Goal: Task Accomplishment & Management: Use online tool/utility

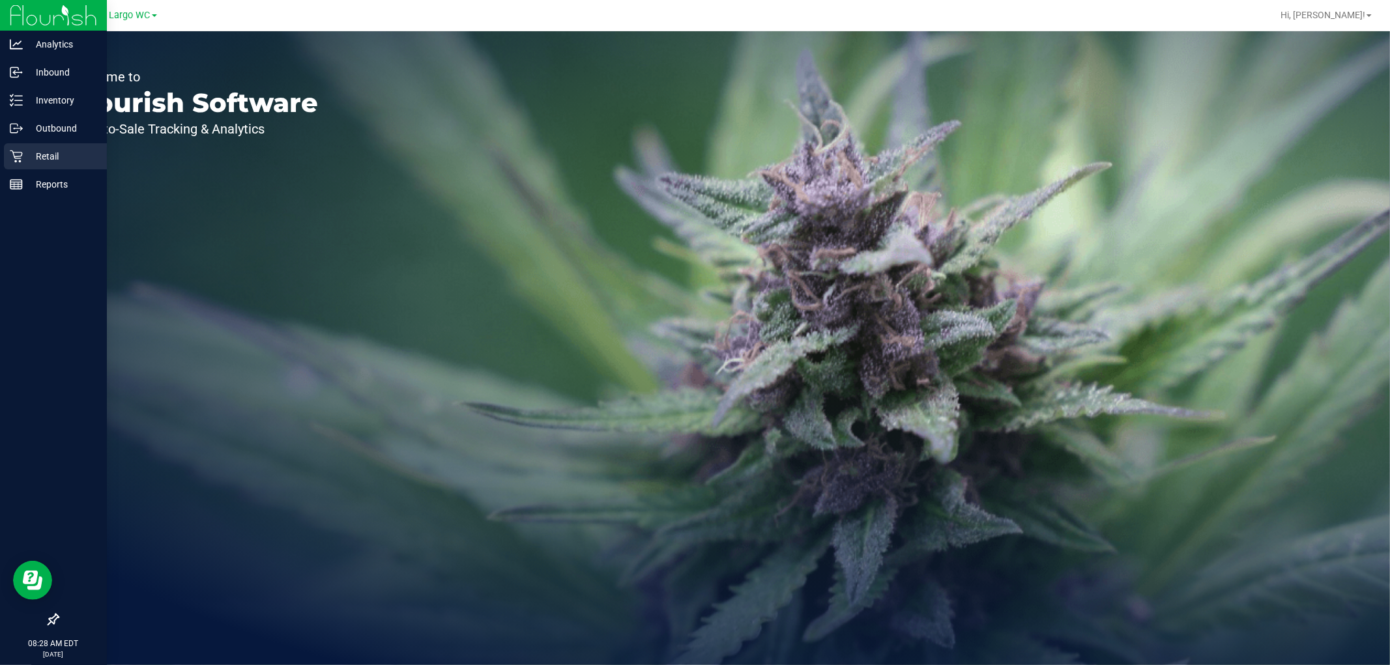
click at [20, 150] on icon at bounding box center [16, 156] width 13 height 13
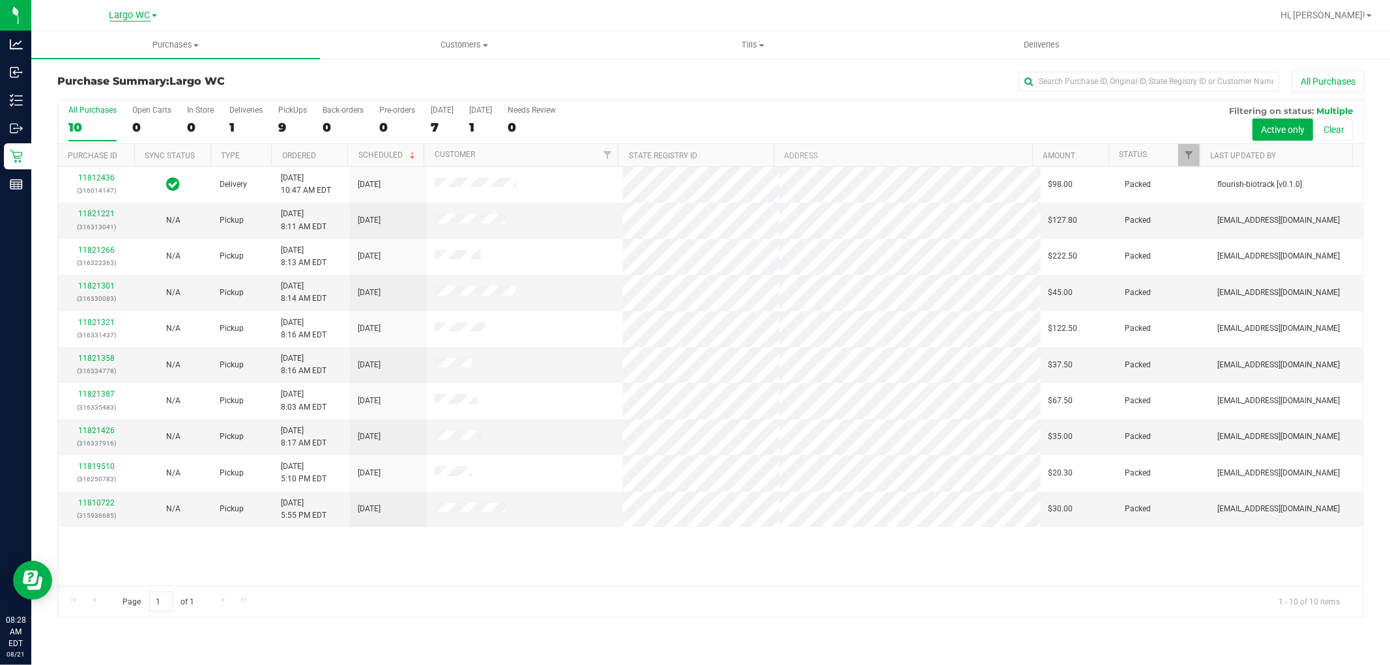
click at [147, 18] on span "Largo WC" at bounding box center [129, 16] width 41 height 12
click at [141, 83] on link "New Port [PERSON_NAME]" at bounding box center [133, 81] width 190 height 18
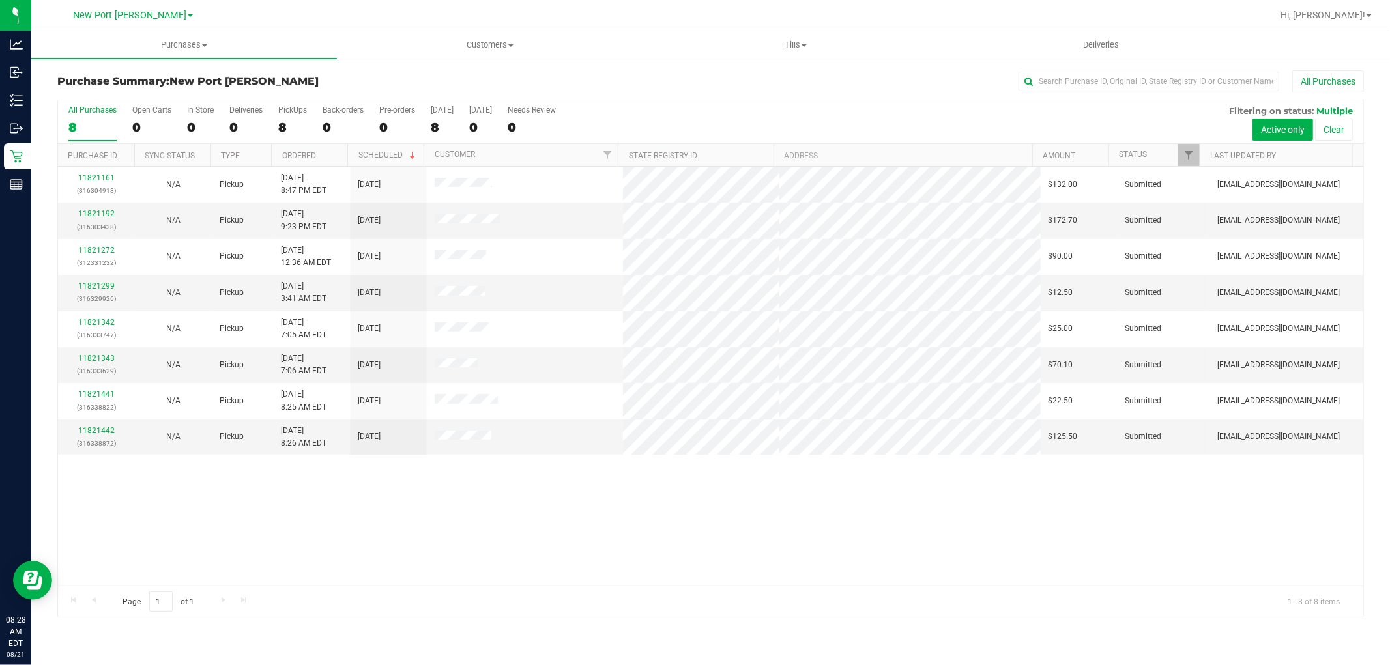
click at [188, 14] on span at bounding box center [190, 15] width 5 height 3
click at [129, 44] on link "Brooksville WC" at bounding box center [133, 46] width 190 height 18
click at [153, 16] on span "Brooksville WC" at bounding box center [129, 16] width 63 height 12
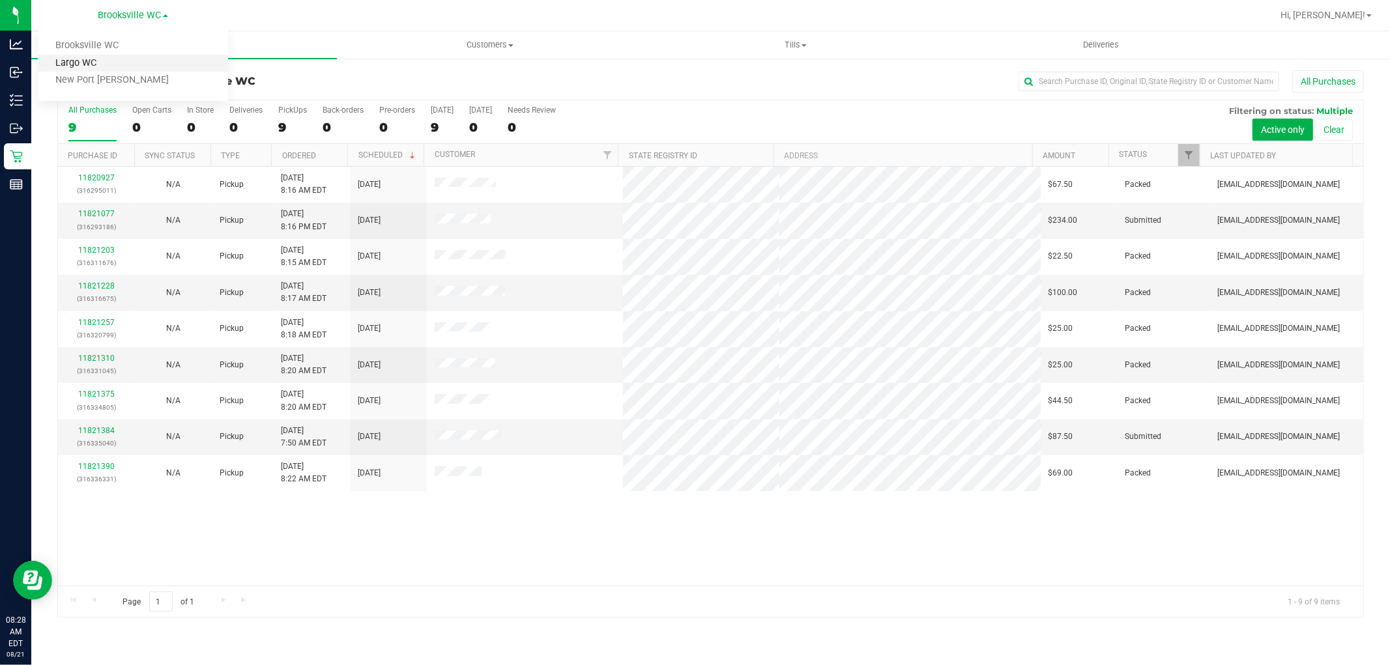
click at [136, 61] on link "Largo WC" at bounding box center [133, 64] width 190 height 18
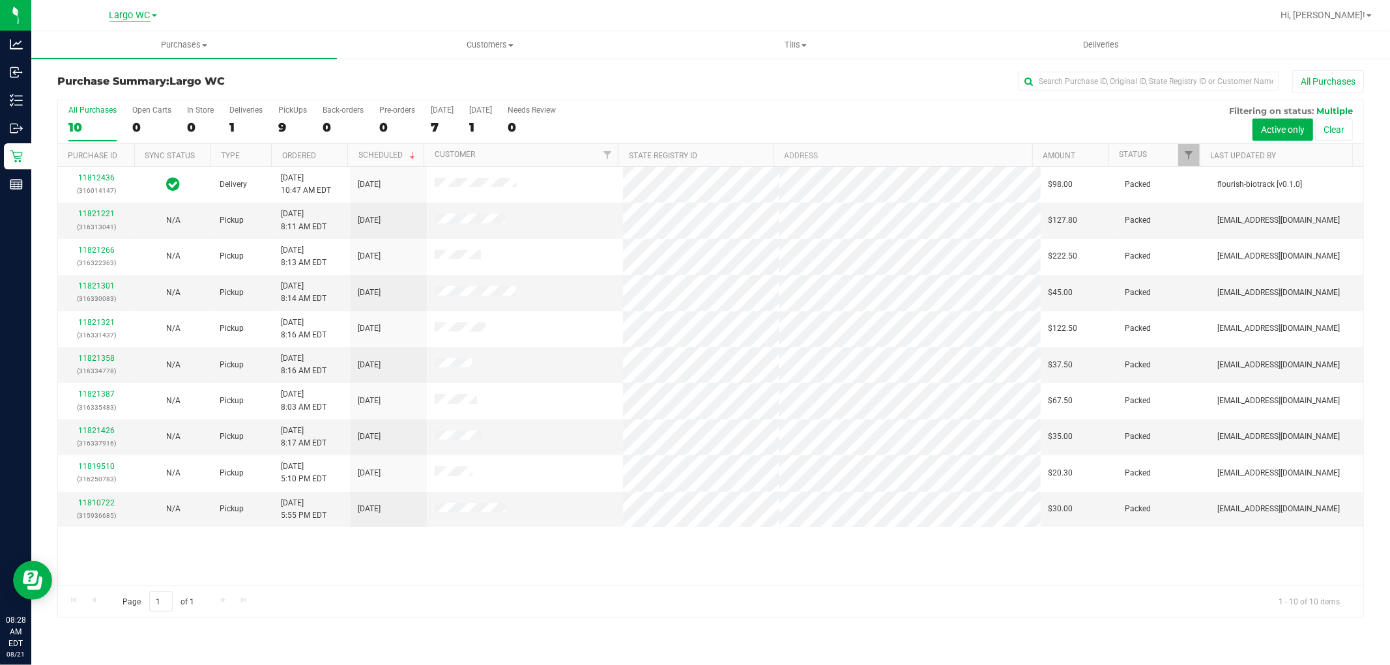
click at [139, 14] on span "Largo WC" at bounding box center [129, 16] width 41 height 12
click at [139, 81] on link "New Port [PERSON_NAME]" at bounding box center [133, 81] width 190 height 18
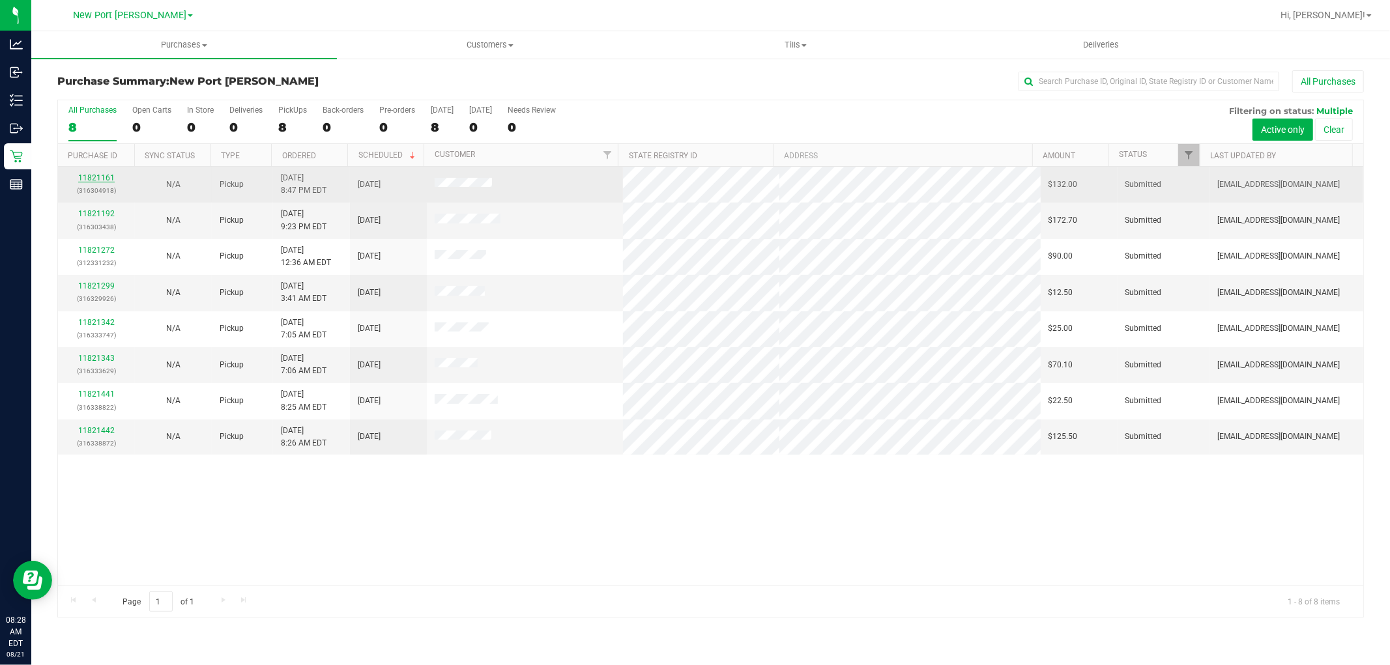
click at [98, 178] on link "11821161" at bounding box center [96, 177] width 36 height 9
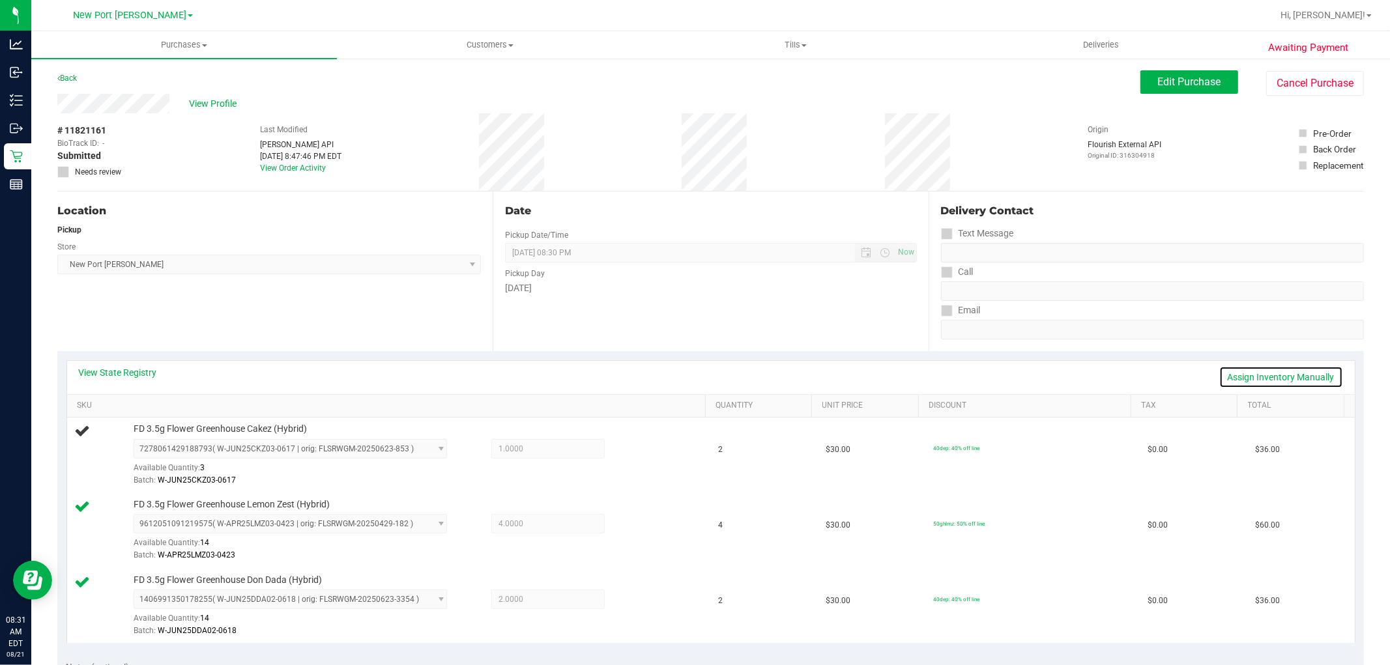
click at [1252, 373] on link "Assign Inventory Manually" at bounding box center [1281, 377] width 124 height 22
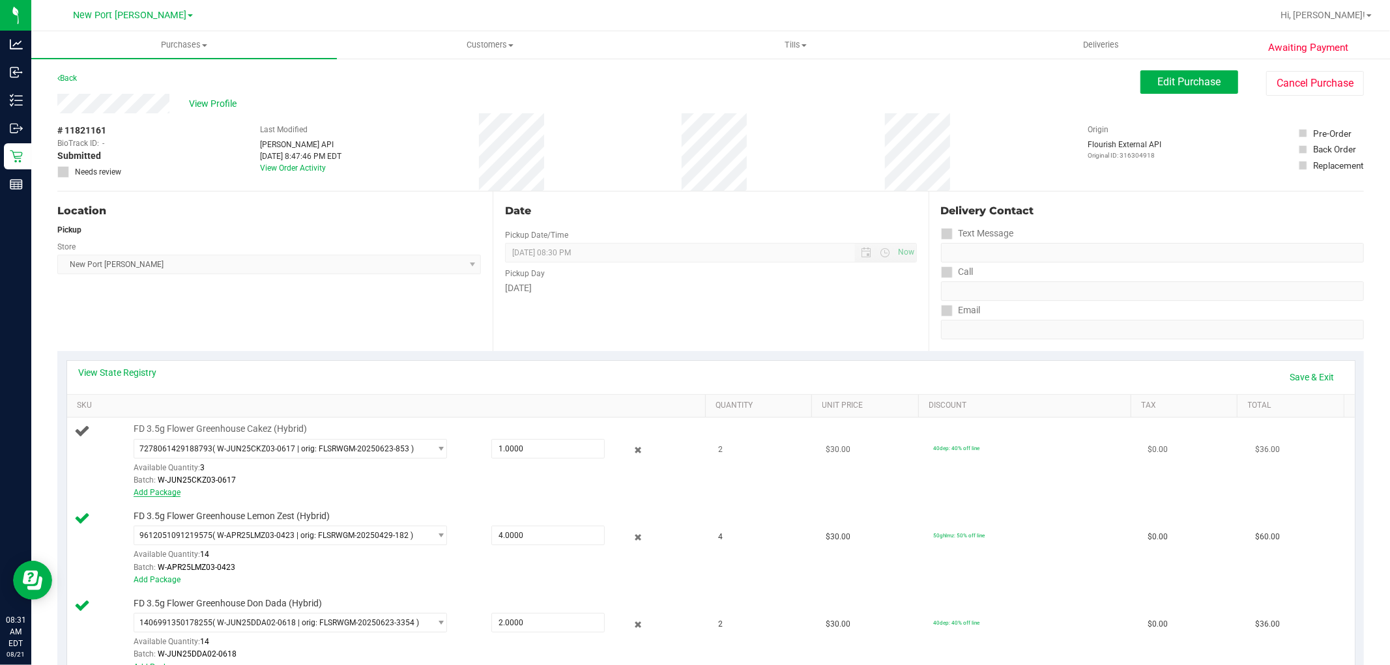
click at [172, 492] on link "Add Package" at bounding box center [157, 492] width 47 height 9
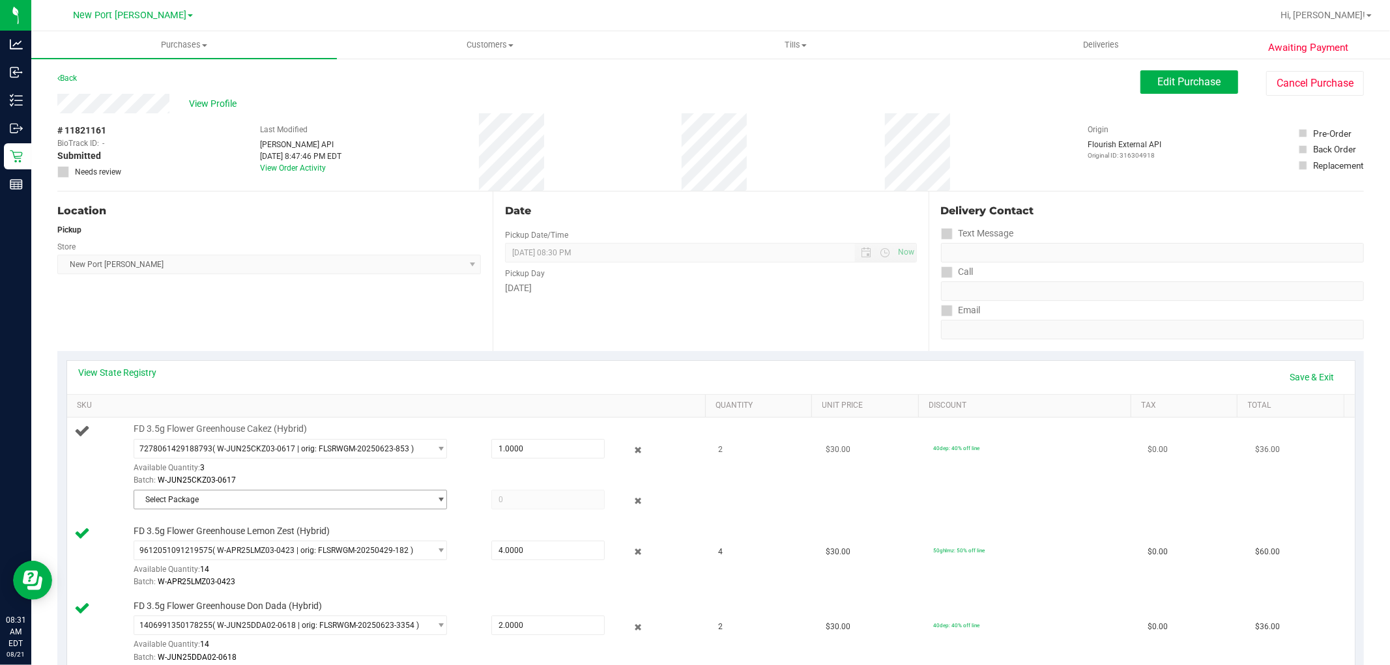
click at [436, 502] on span "select" at bounding box center [441, 499] width 10 height 10
click at [412, 469] on div "Available Quantity: 3" at bounding box center [299, 471] width 330 height 25
click at [491, 451] on span "1.0000 1" at bounding box center [547, 449] width 113 height 20
type input "21"
type input "1.0000"
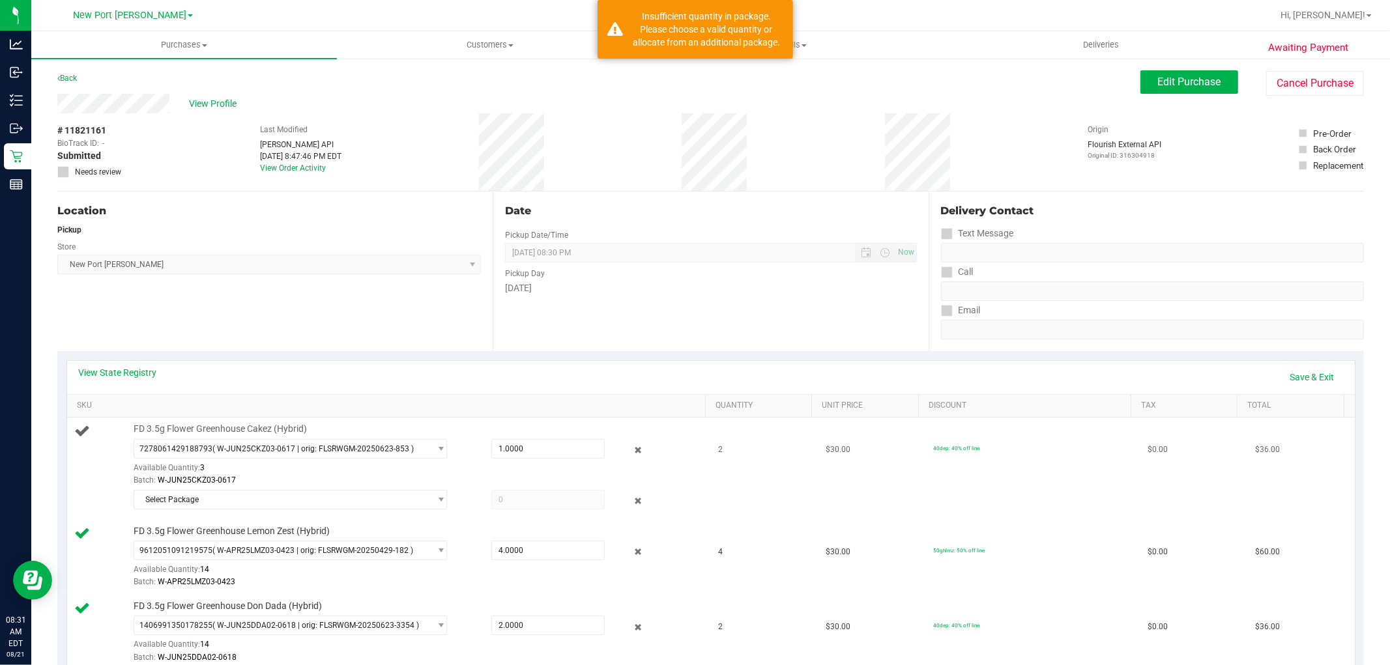
click at [482, 477] on div "Batch: W-JUN25CKZ03-0617" at bounding box center [416, 480] width 565 height 12
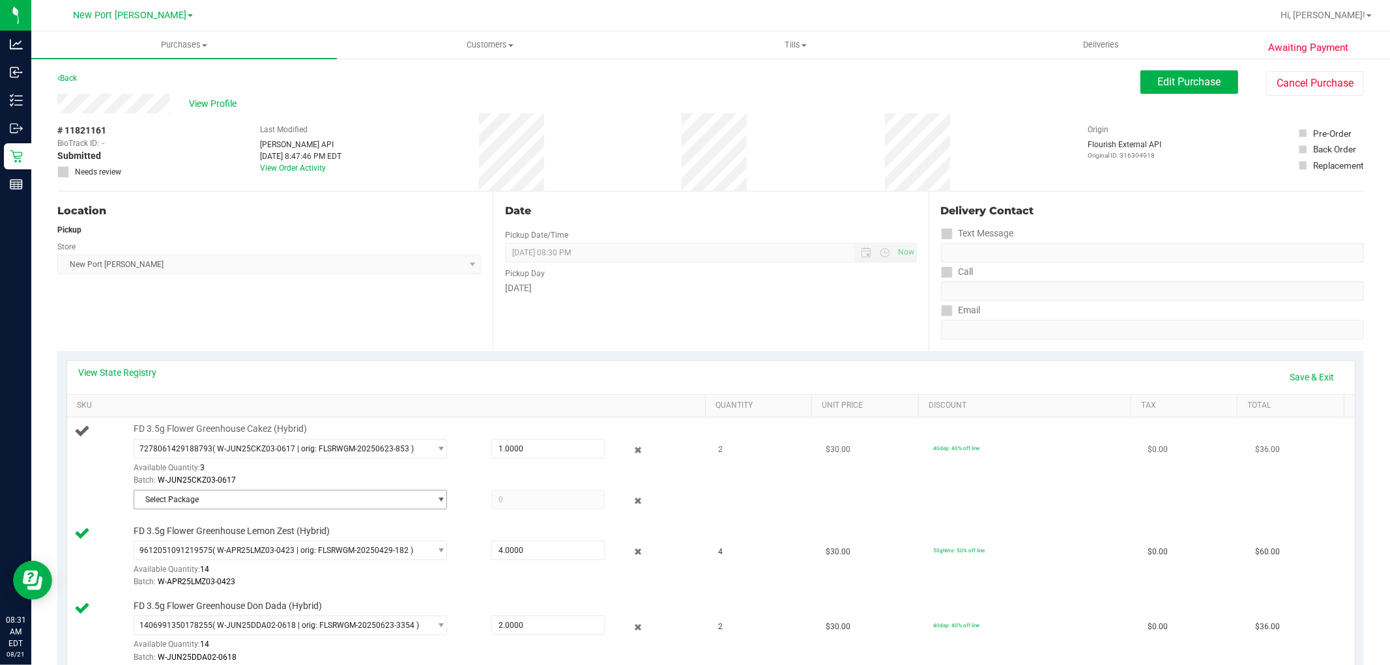
click at [436, 502] on span "select" at bounding box center [441, 499] width 10 height 10
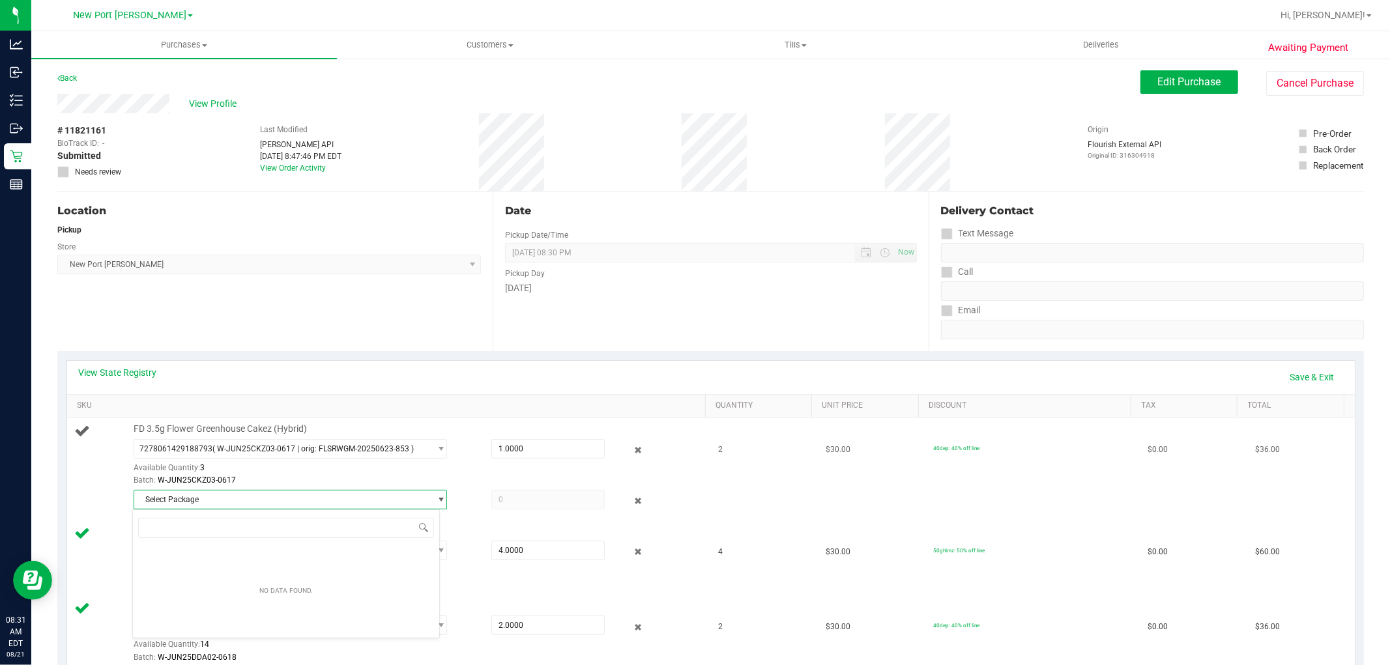
click at [444, 477] on div "Batch: W-JUN25CKZ03-0617" at bounding box center [416, 480] width 565 height 12
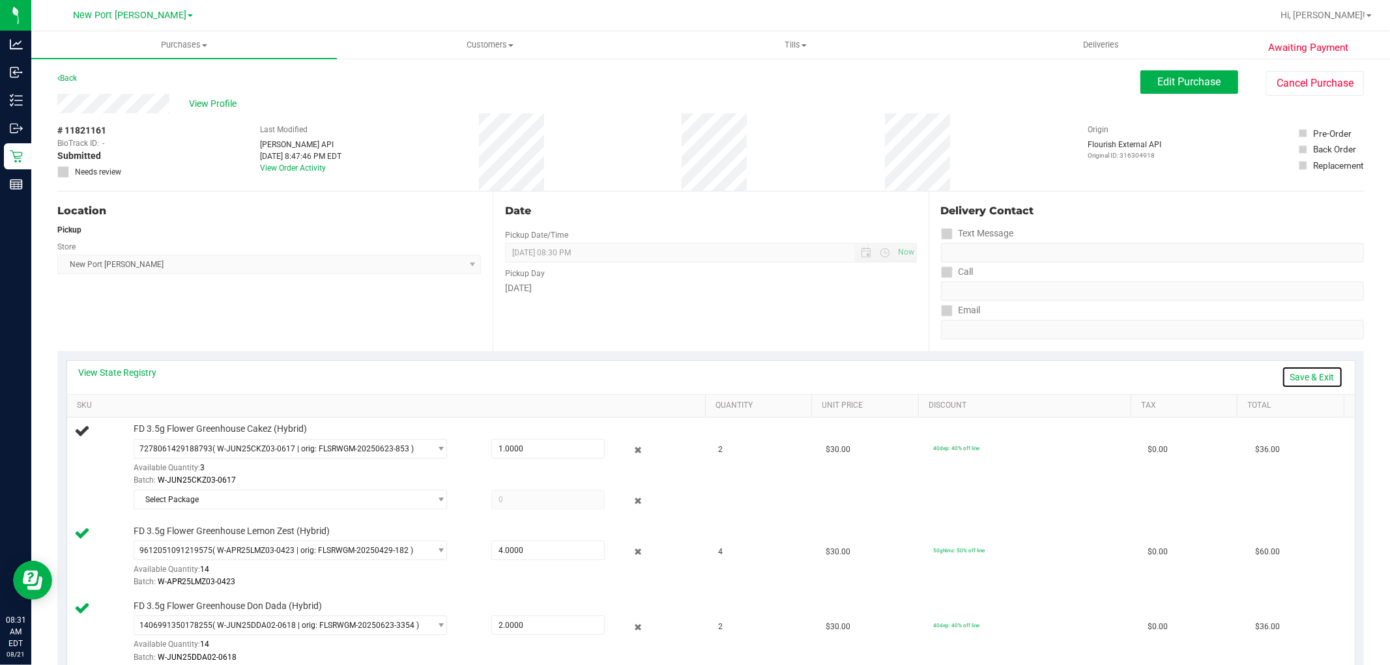
click at [1300, 377] on link "Save & Exit" at bounding box center [1311, 377] width 61 height 22
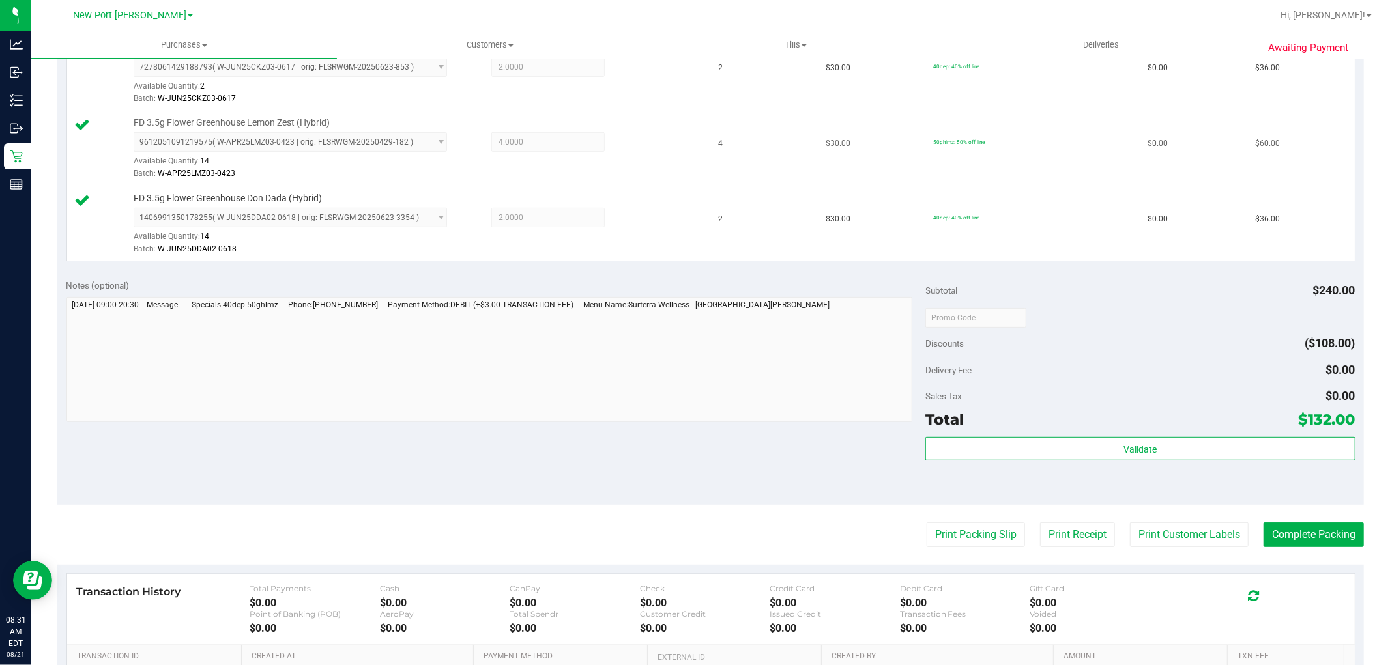
scroll to position [506, 0]
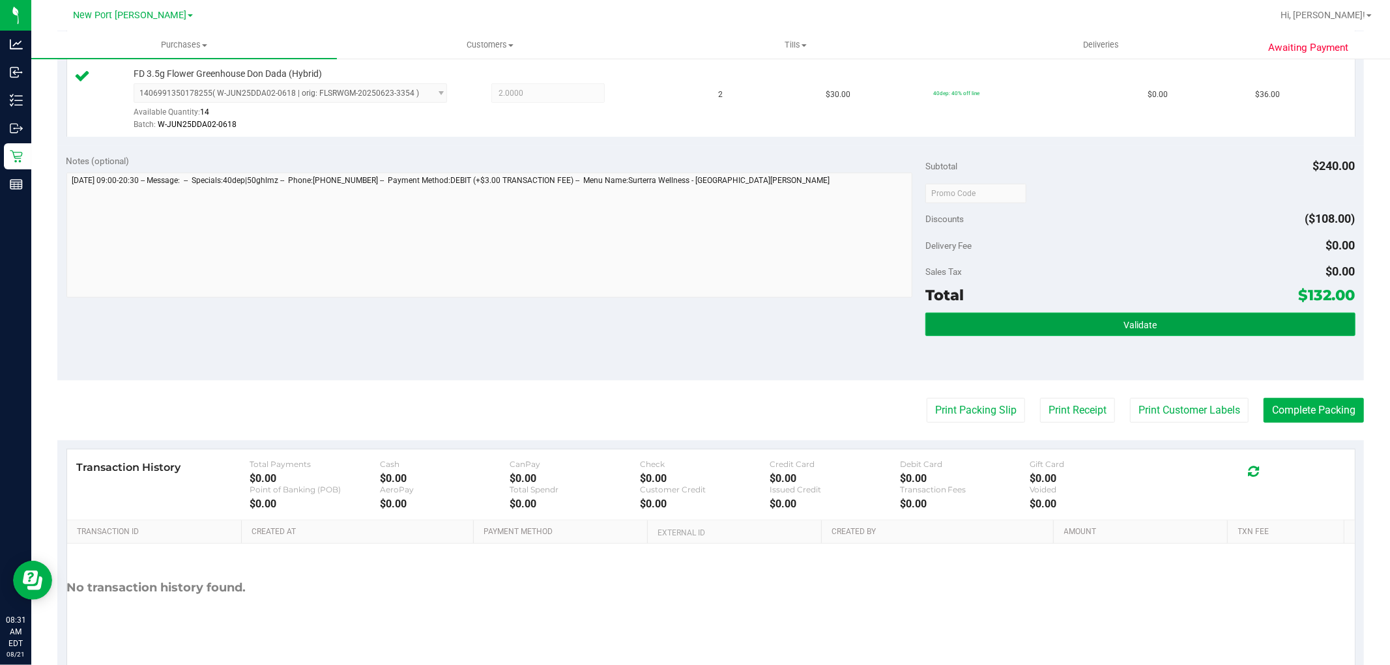
click at [1092, 321] on button "Validate" at bounding box center [1139, 324] width 429 height 23
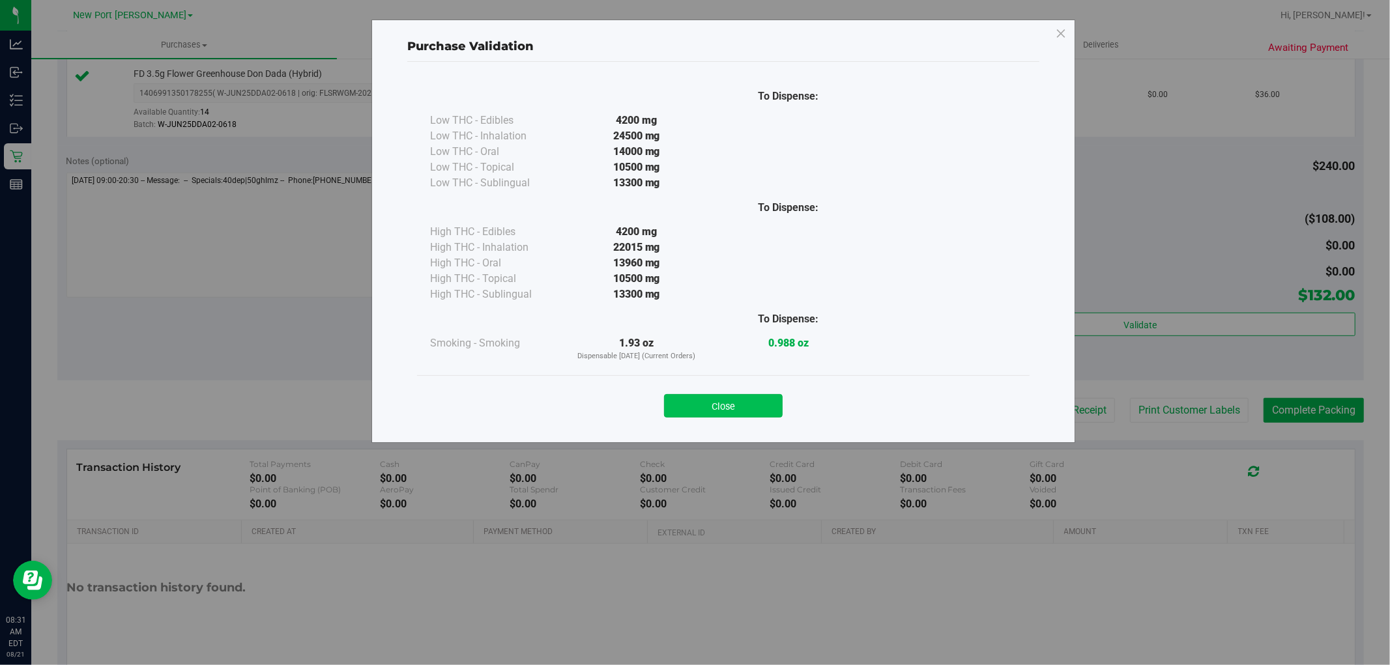
click at [761, 406] on button "Close" at bounding box center [723, 405] width 119 height 23
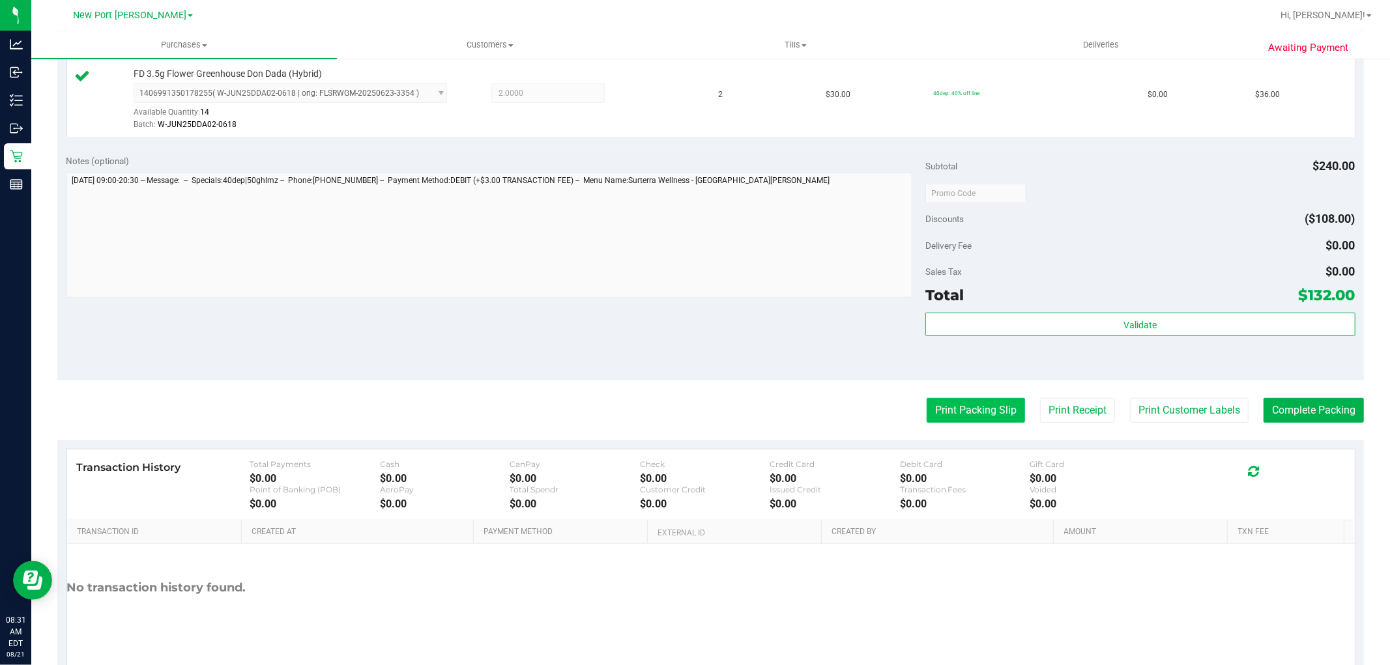
click at [975, 407] on button "Print Packing Slip" at bounding box center [975, 410] width 98 height 25
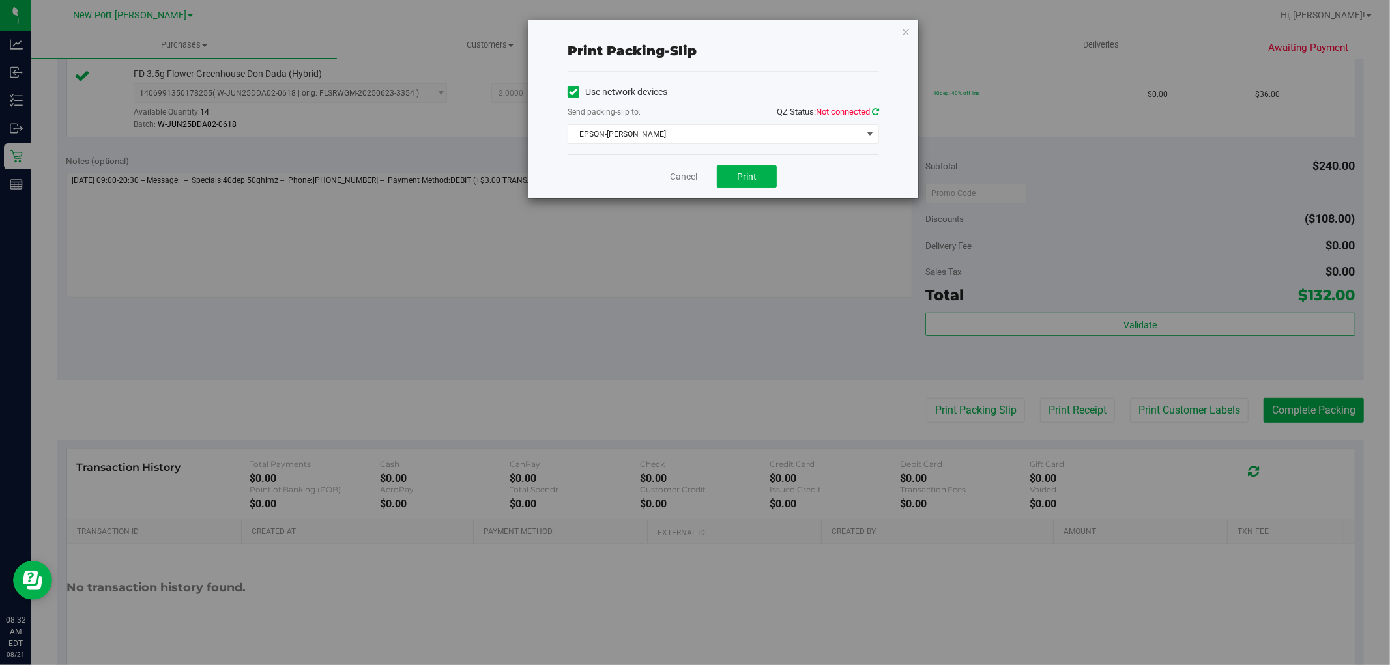
click at [875, 111] on icon at bounding box center [875, 111] width 7 height 8
click at [765, 171] on button "Print" at bounding box center [747, 176] width 60 height 22
click at [688, 173] on link "Cancel" at bounding box center [683, 177] width 27 height 14
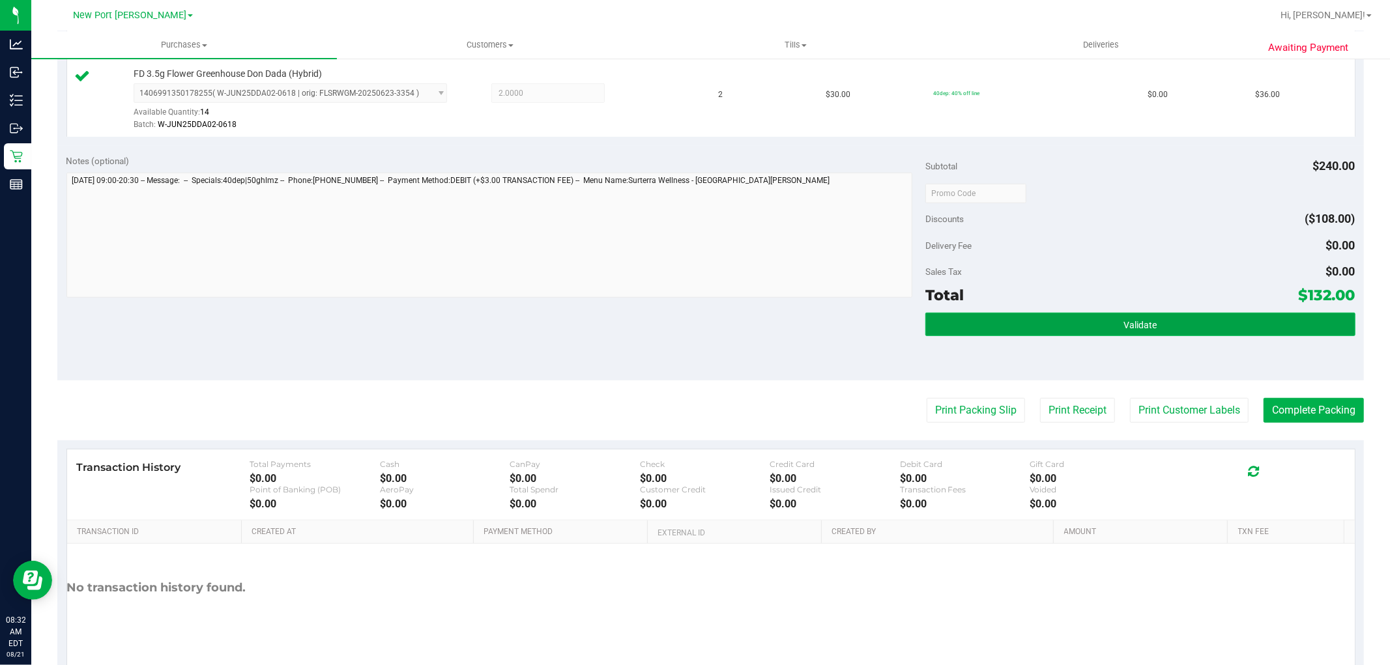
click at [1151, 328] on button "Validate" at bounding box center [1139, 324] width 429 height 23
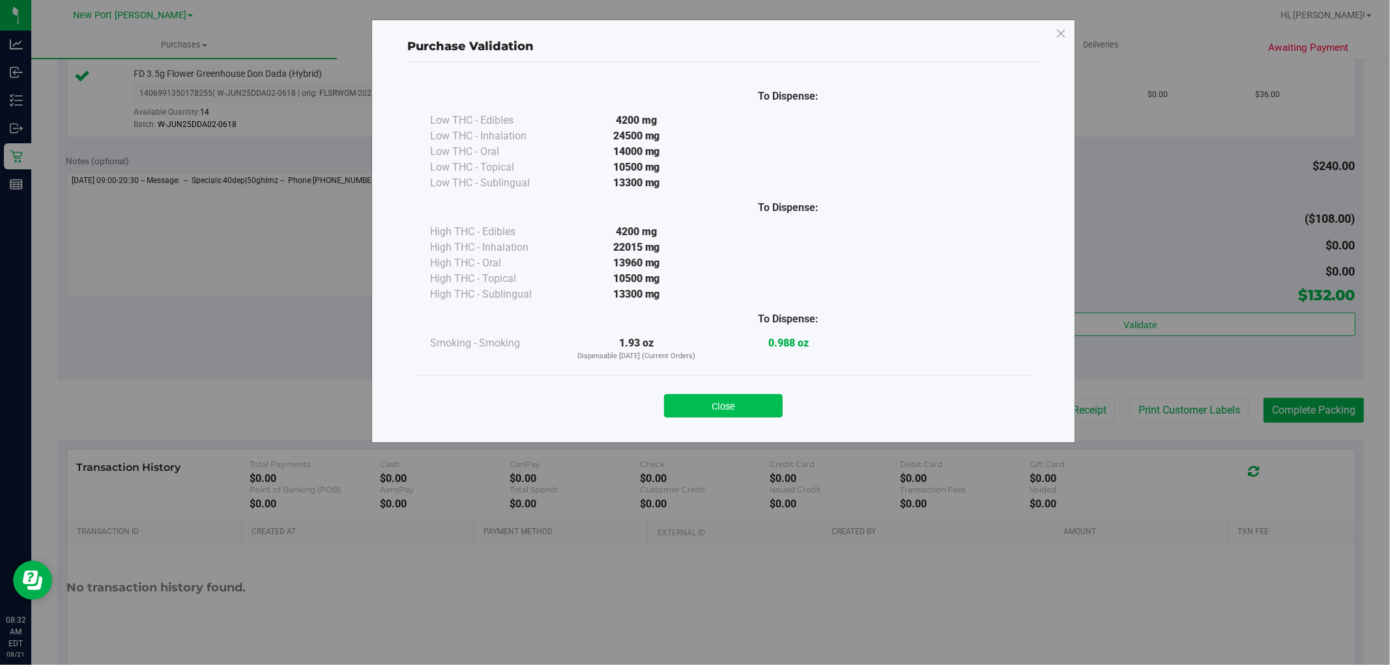
click at [762, 410] on button "Close" at bounding box center [723, 405] width 119 height 23
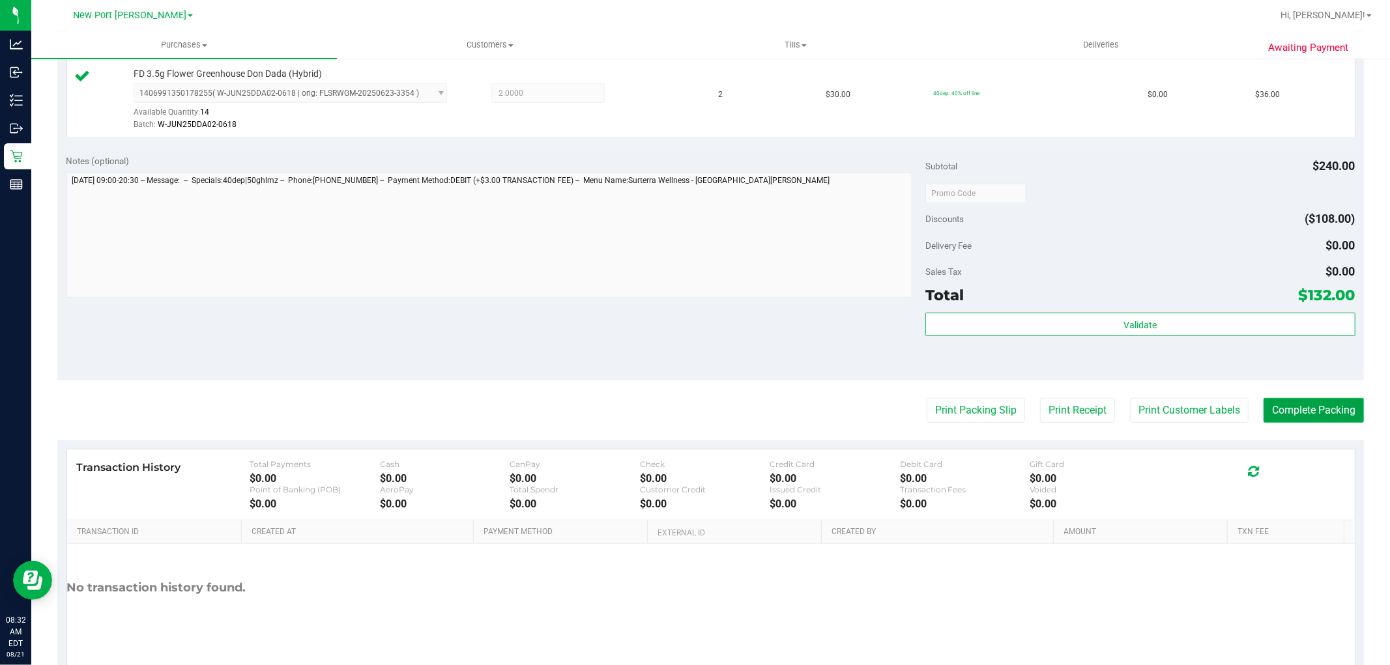
click at [1297, 411] on button "Complete Packing" at bounding box center [1313, 410] width 100 height 25
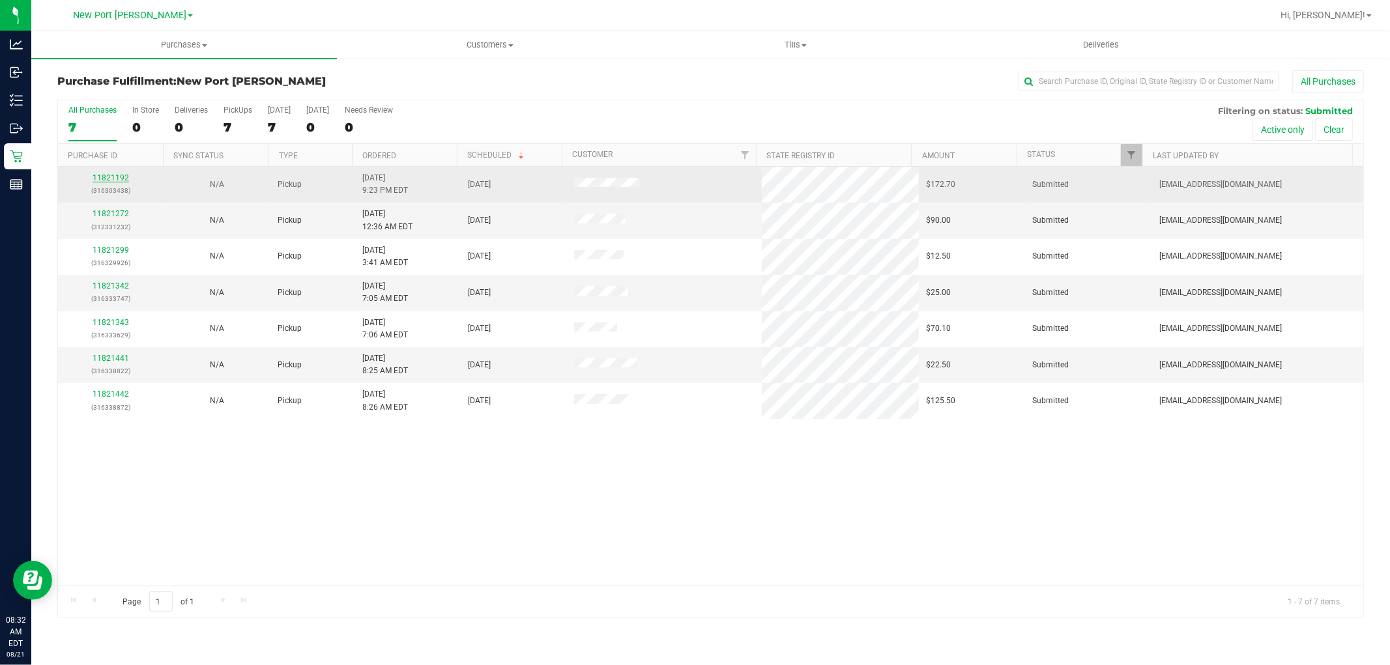
click at [107, 178] on link "11821192" at bounding box center [111, 177] width 36 height 9
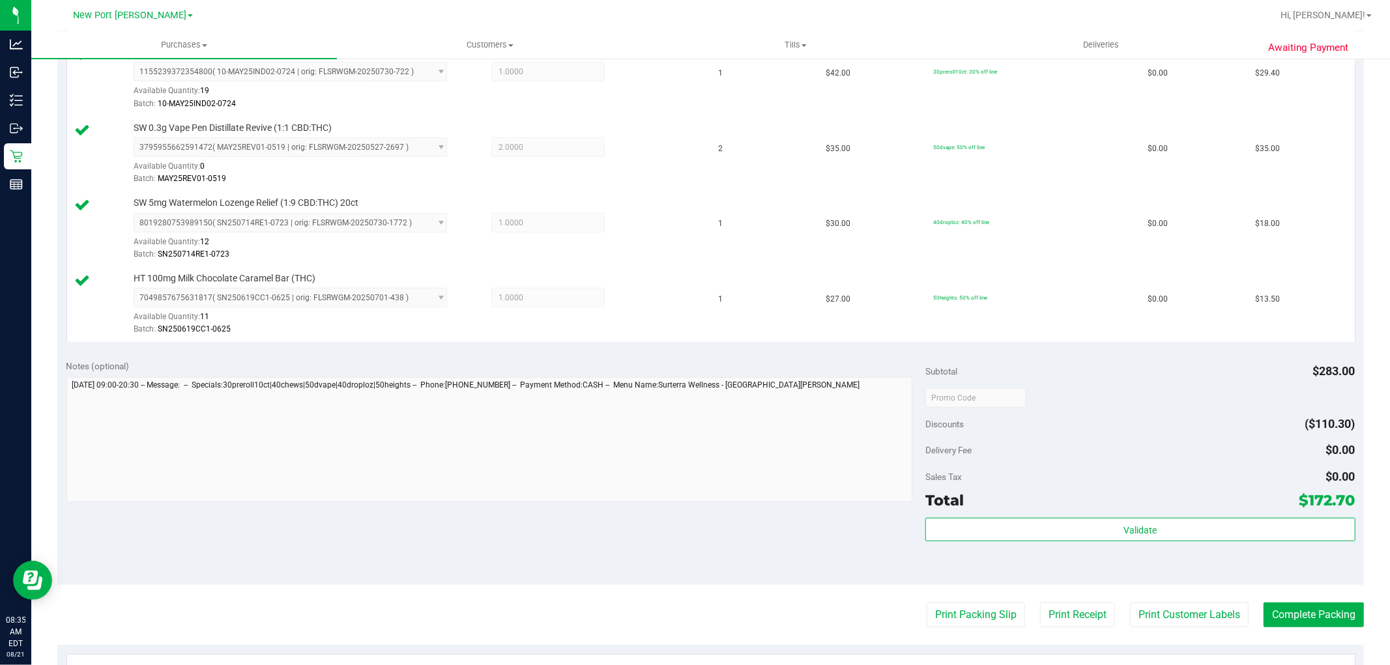
scroll to position [651, 0]
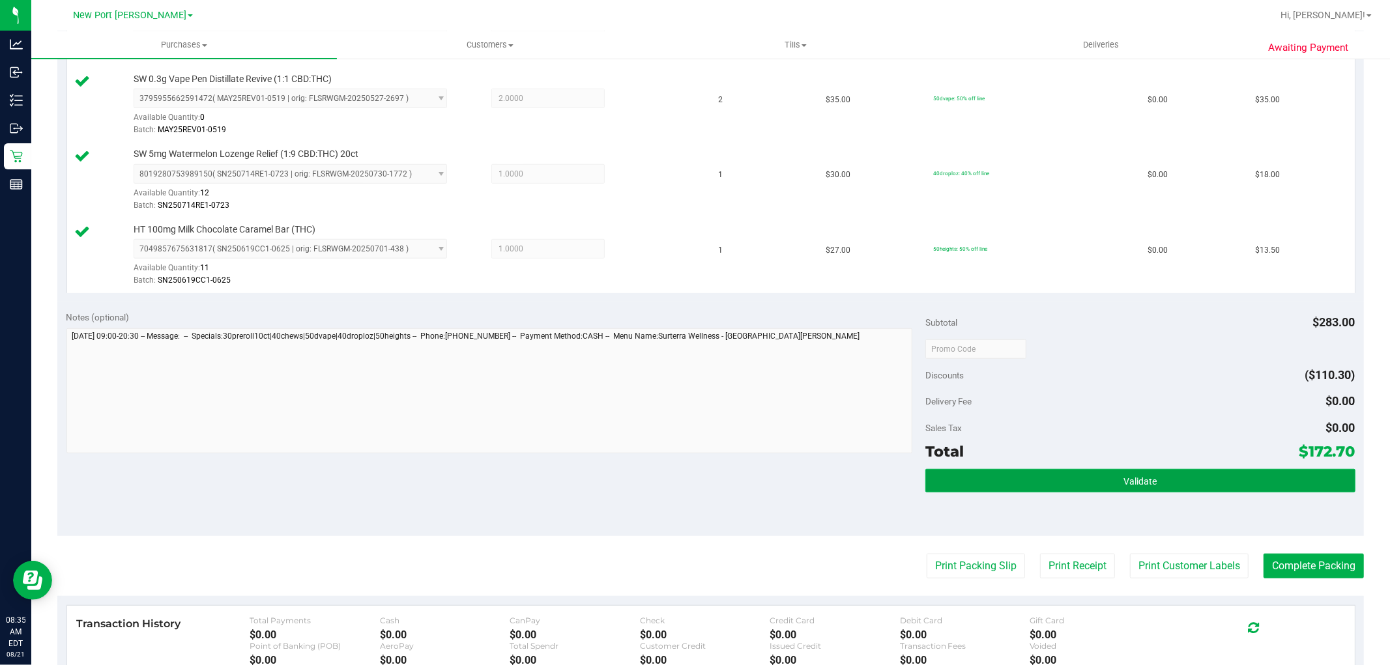
click at [1079, 485] on button "Validate" at bounding box center [1139, 480] width 429 height 23
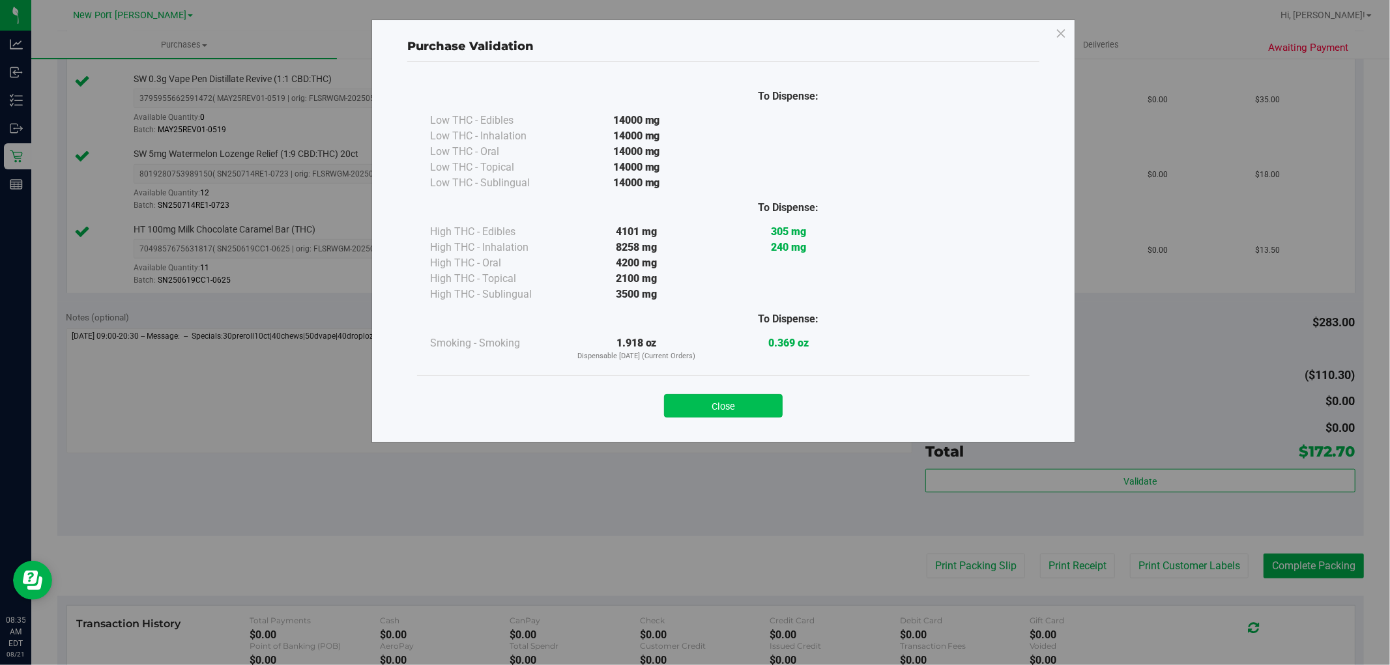
click at [725, 408] on button "Close" at bounding box center [723, 405] width 119 height 23
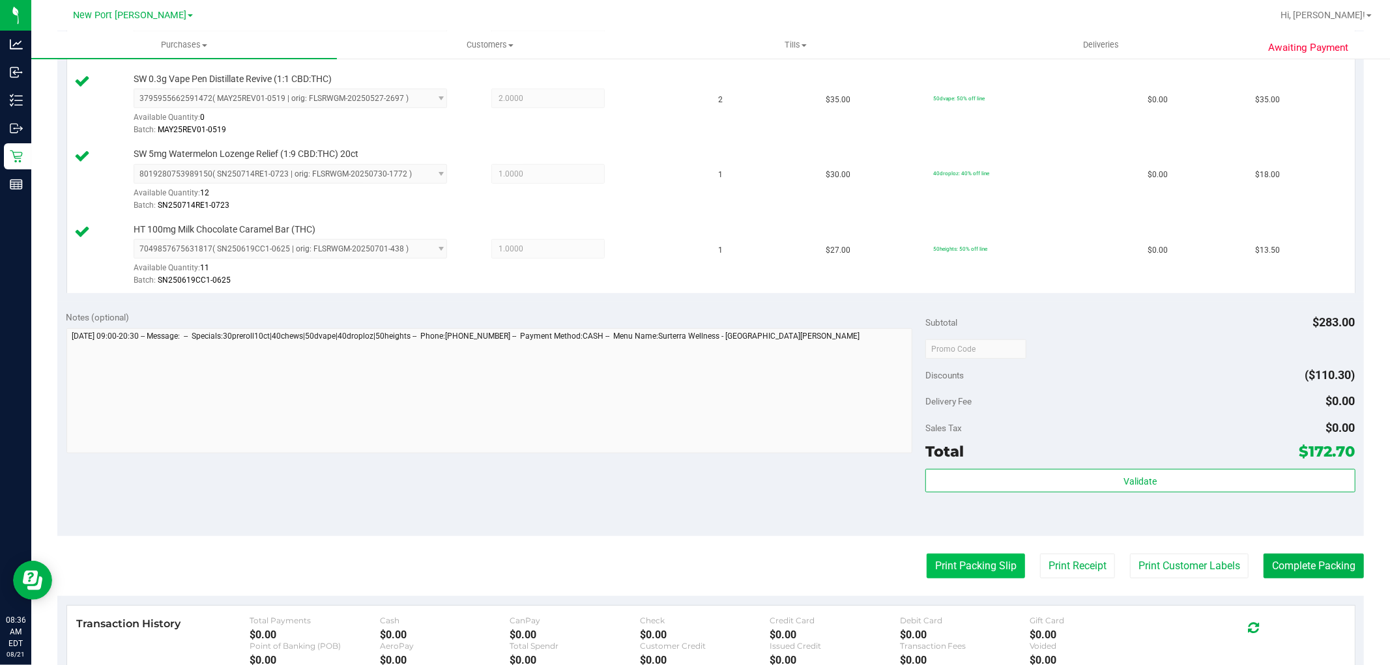
click at [941, 569] on button "Print Packing Slip" at bounding box center [975, 566] width 98 height 25
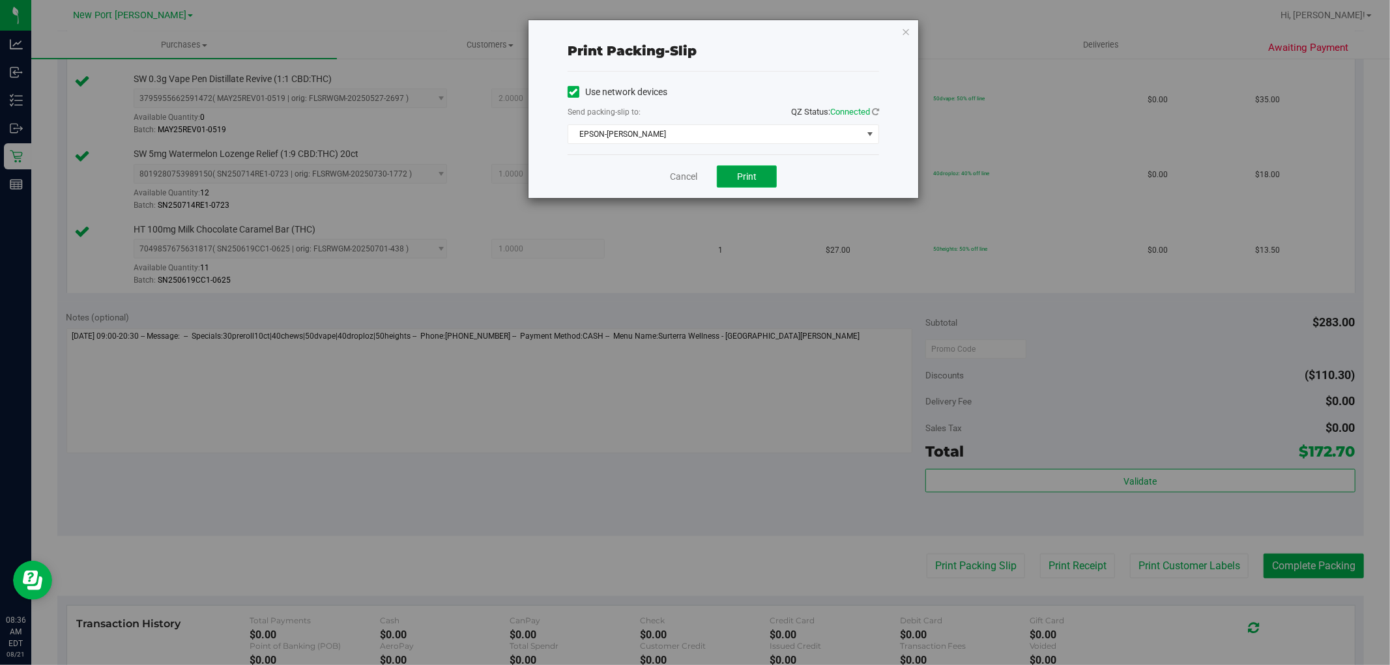
click at [747, 177] on span "Print" at bounding box center [747, 176] width 20 height 10
click at [685, 178] on link "Cancel" at bounding box center [683, 177] width 27 height 14
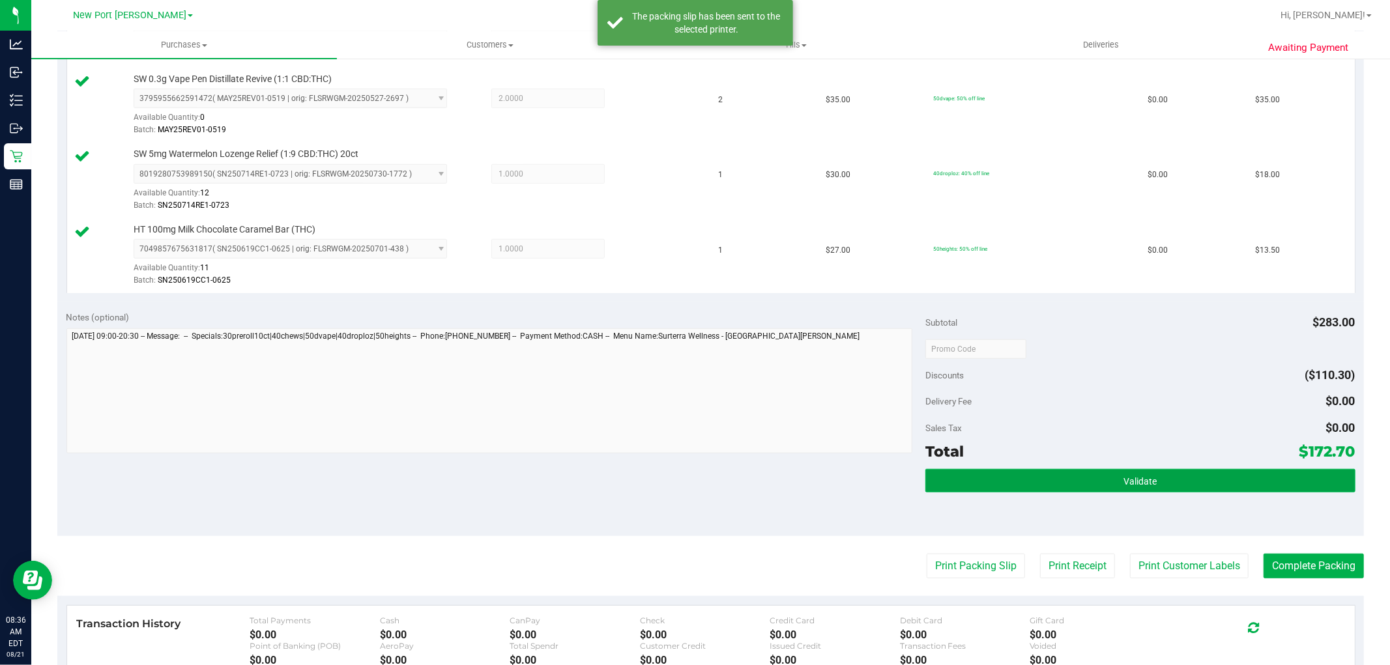
click at [1057, 481] on button "Validate" at bounding box center [1139, 480] width 429 height 23
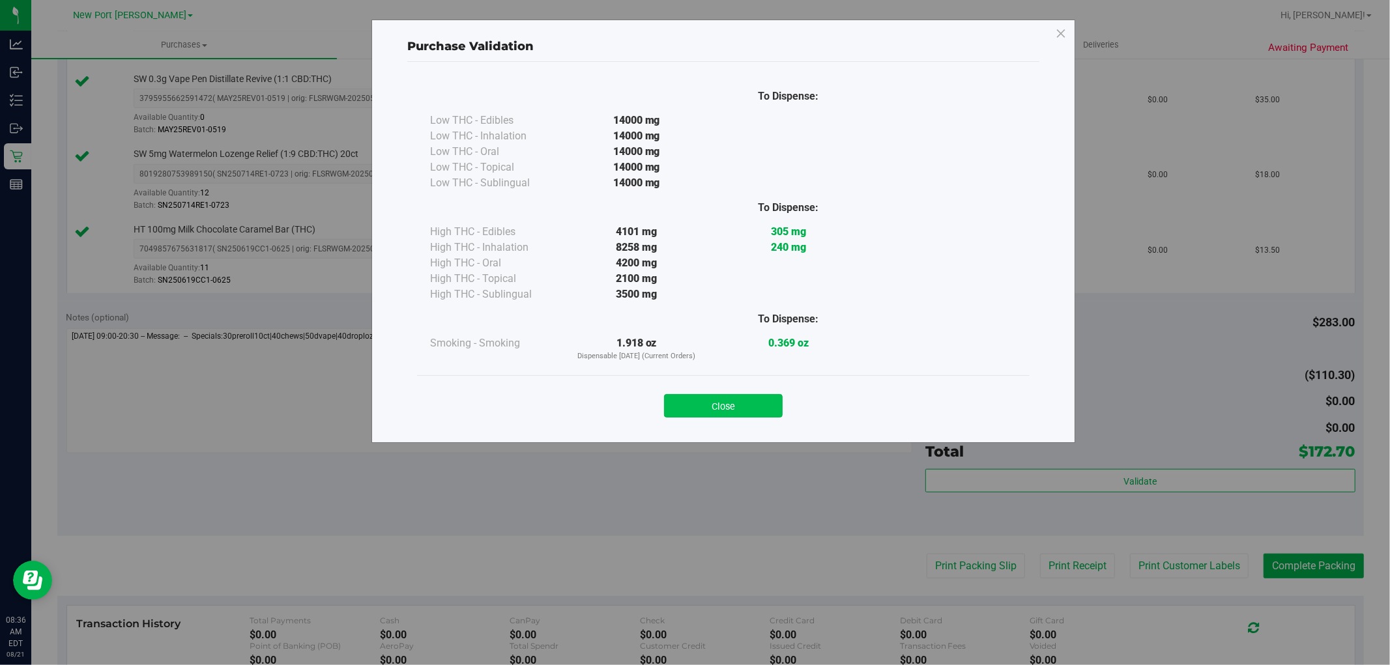
click at [751, 408] on button "Close" at bounding box center [723, 405] width 119 height 23
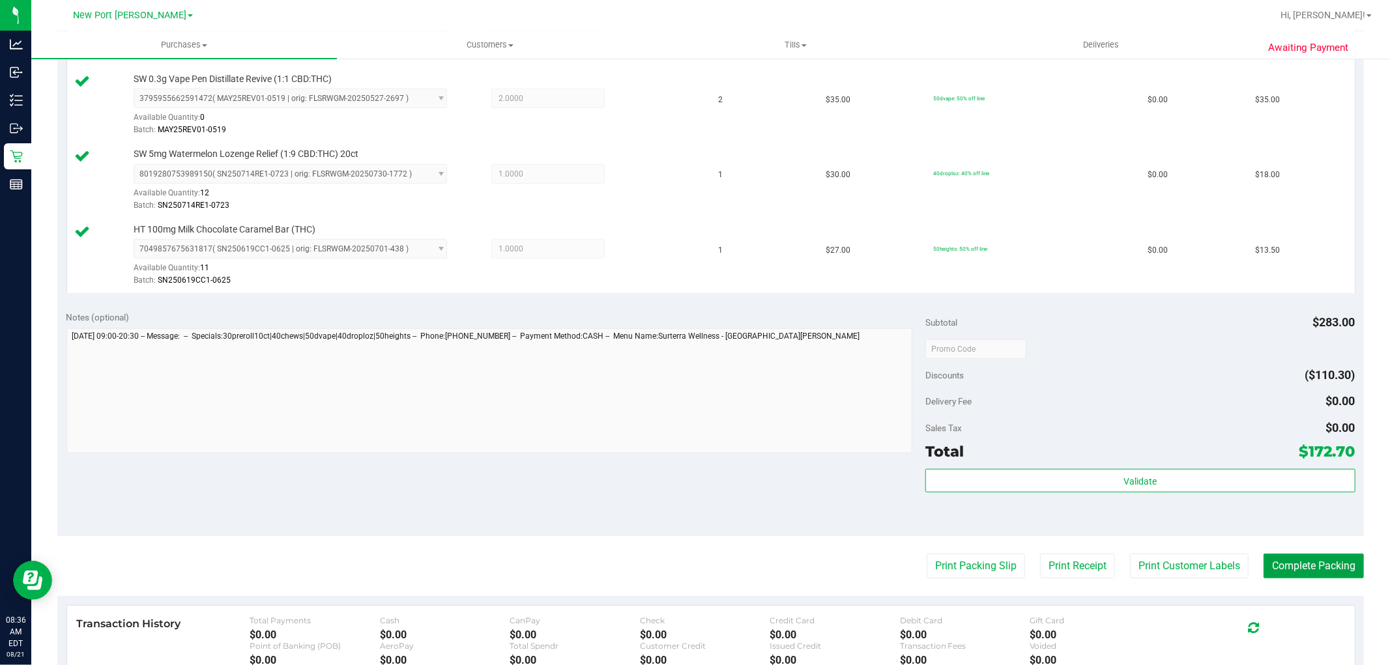
click at [1311, 562] on button "Complete Packing" at bounding box center [1313, 566] width 100 height 25
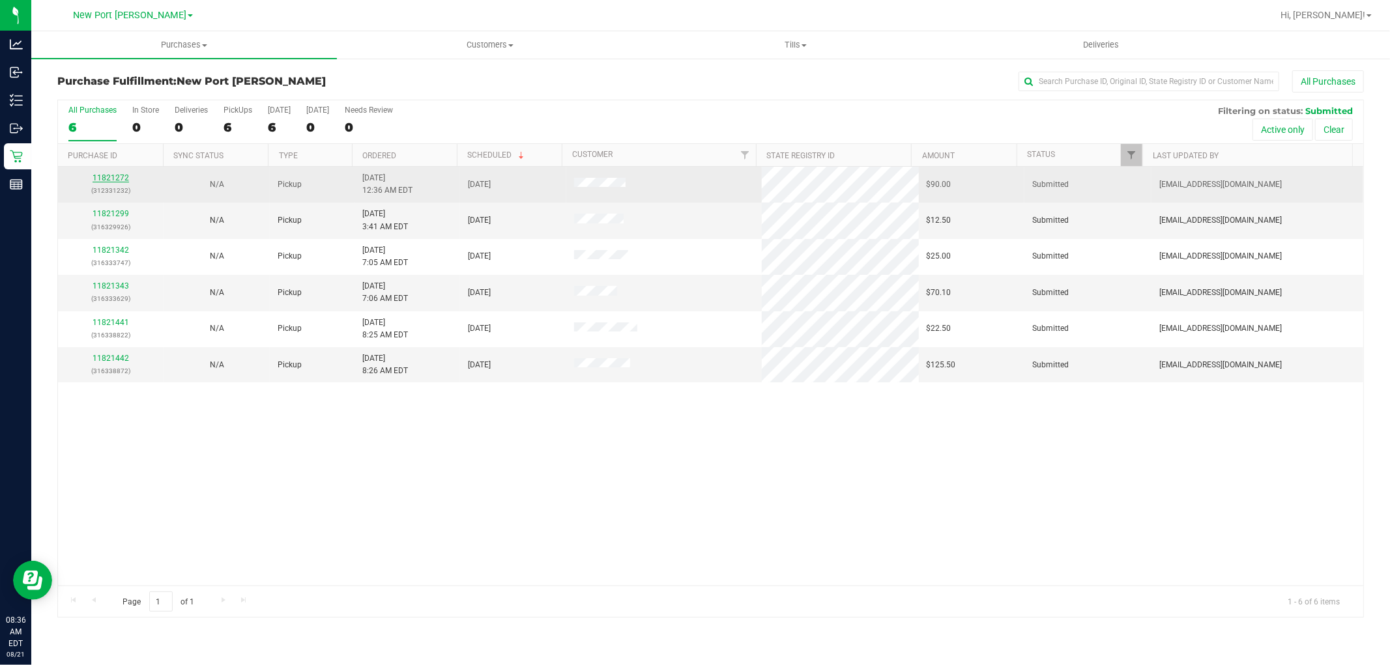
click at [114, 176] on link "11821272" at bounding box center [111, 177] width 36 height 9
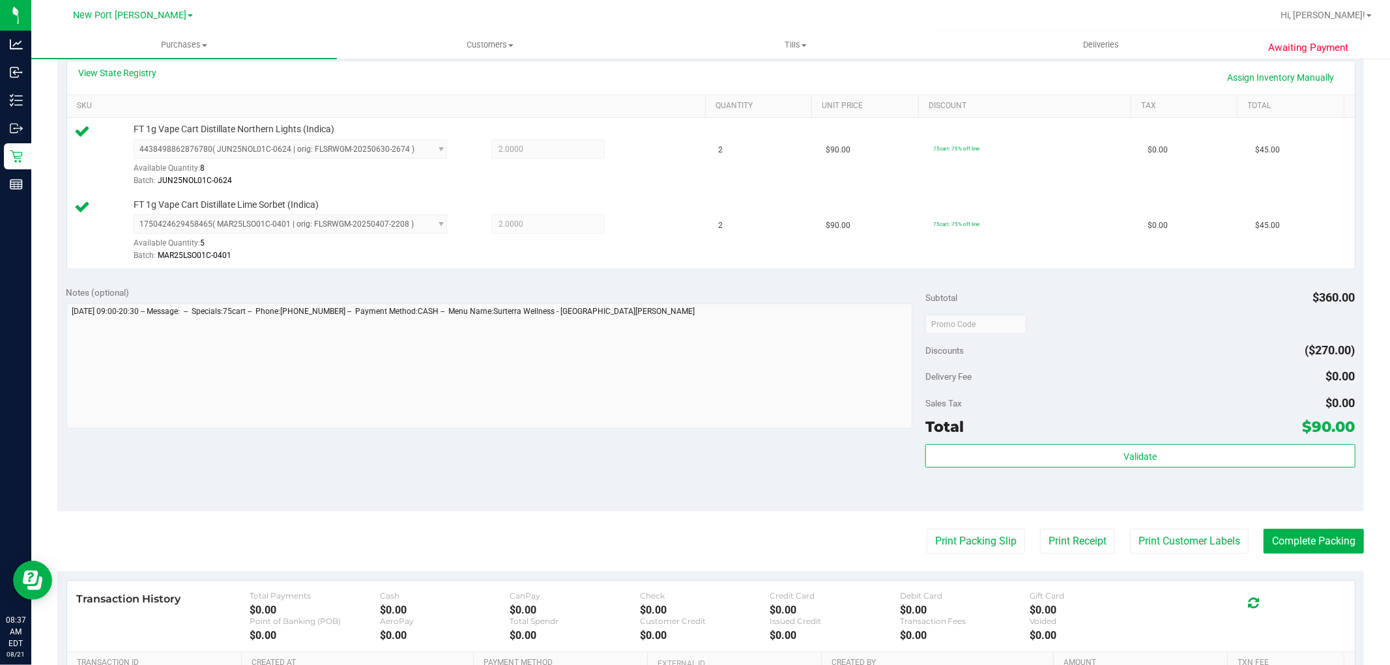
scroll to position [362, 0]
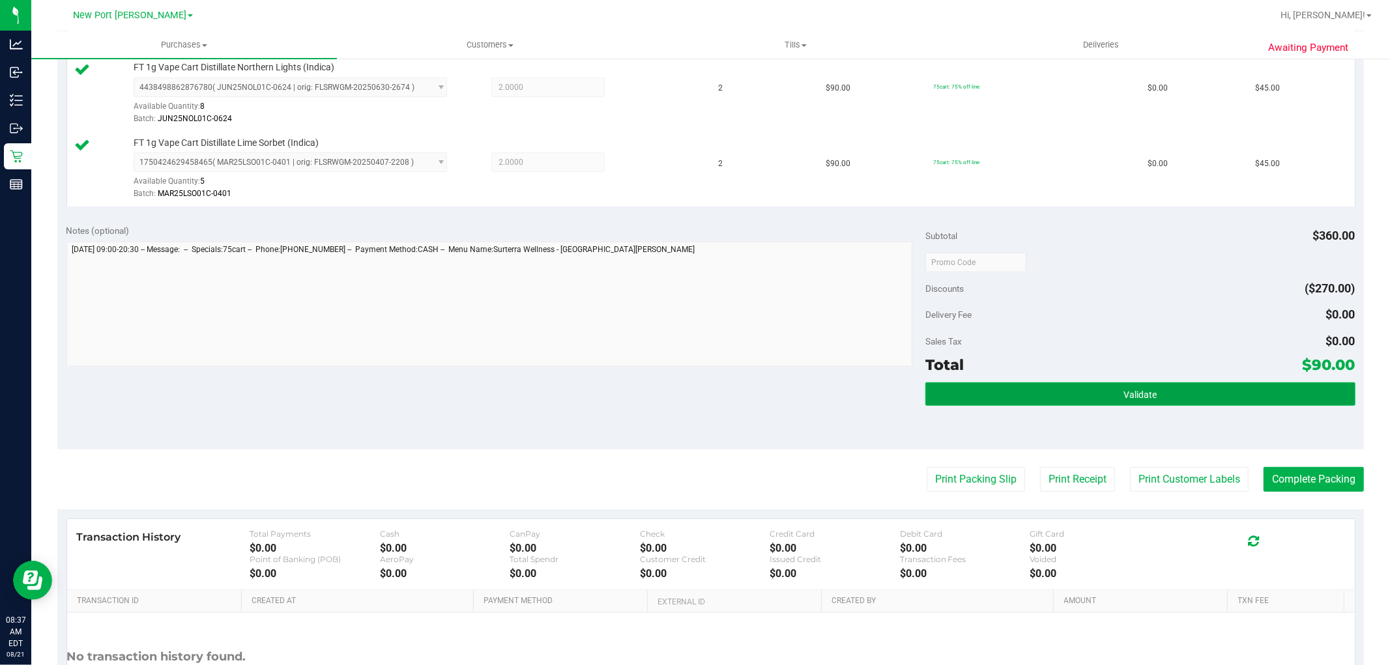
click at [1123, 397] on span "Validate" at bounding box center [1139, 395] width 33 height 10
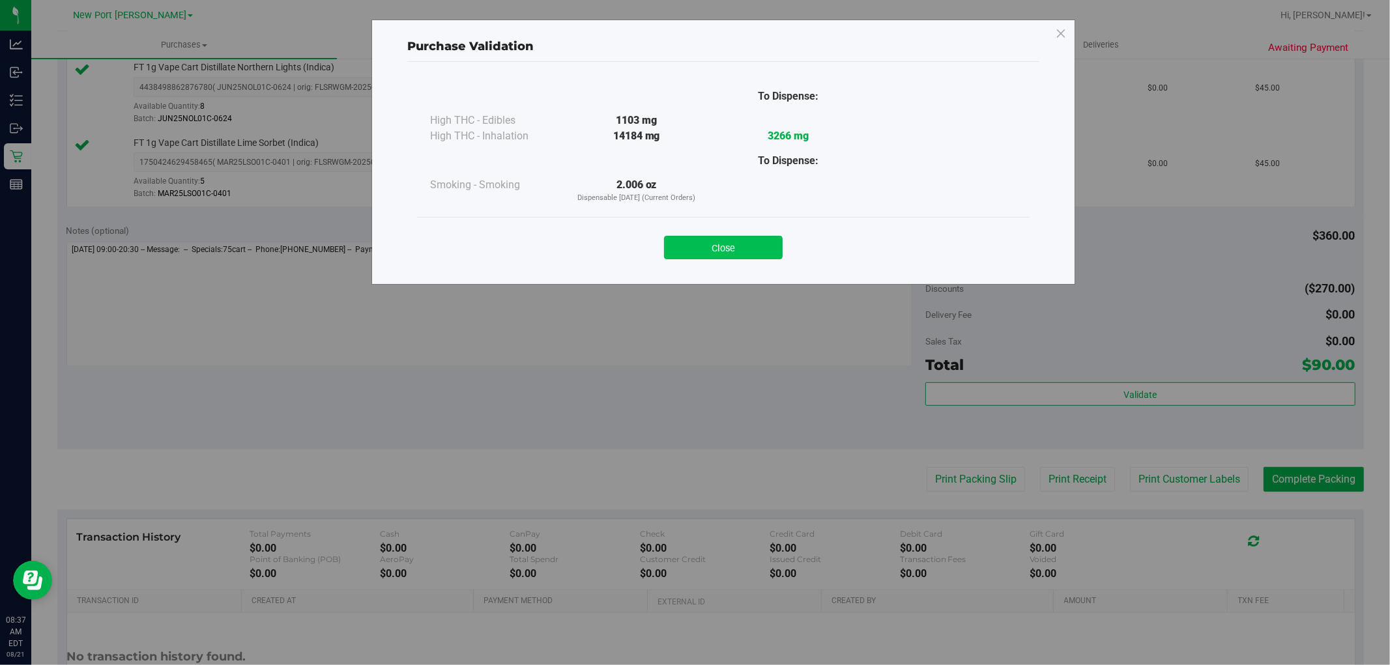
click at [751, 244] on button "Close" at bounding box center [723, 247] width 119 height 23
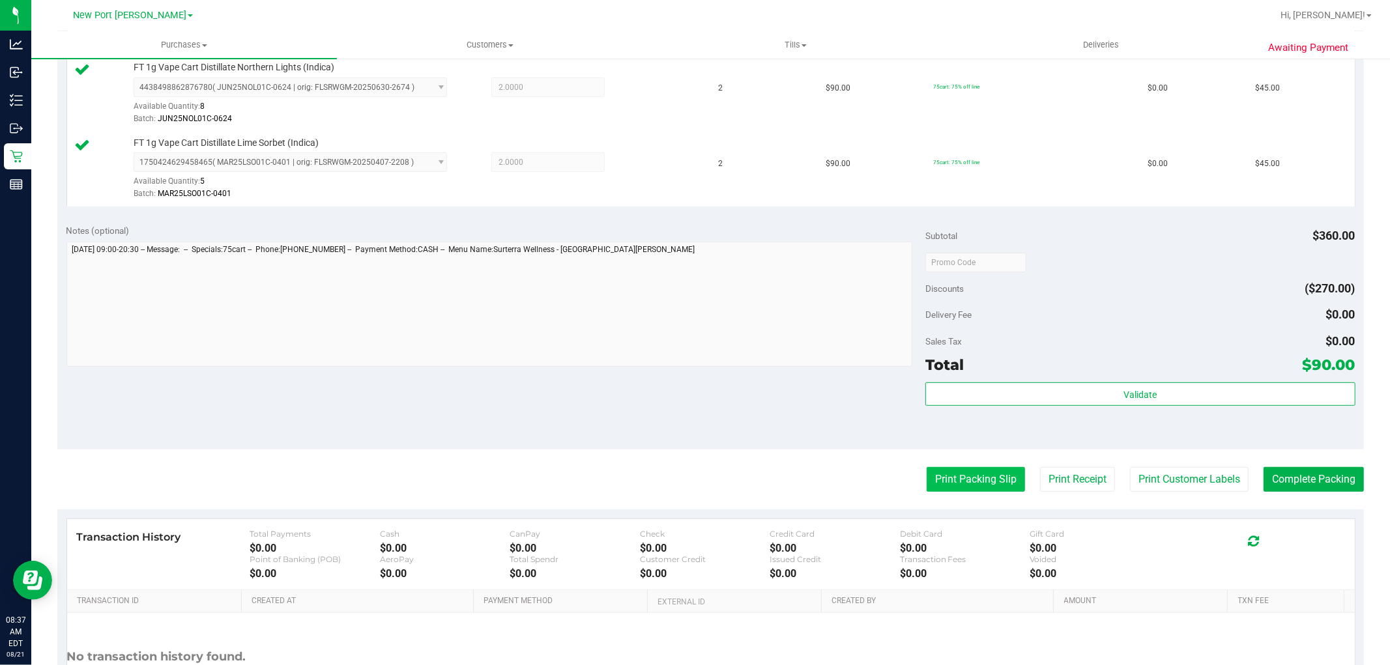
click at [967, 481] on button "Print Packing Slip" at bounding box center [975, 479] width 98 height 25
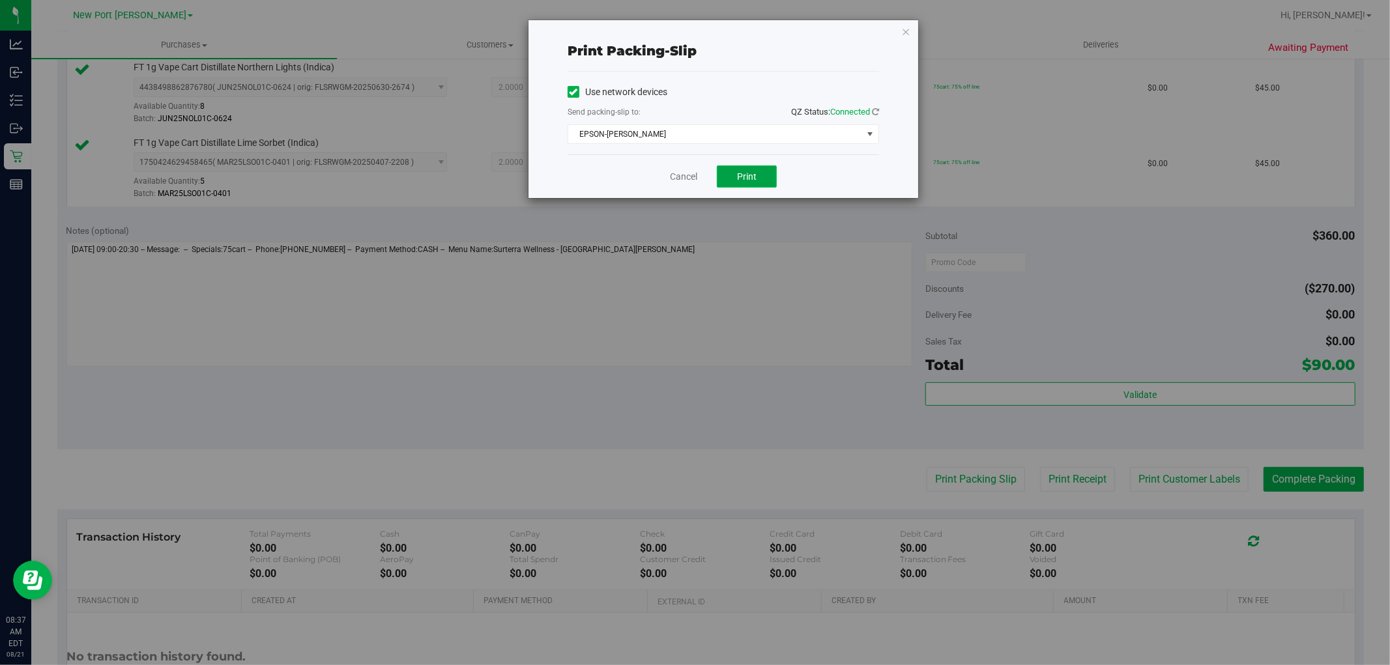
click at [750, 180] on span "Print" at bounding box center [747, 176] width 20 height 10
click at [688, 177] on link "Cancel" at bounding box center [683, 177] width 27 height 14
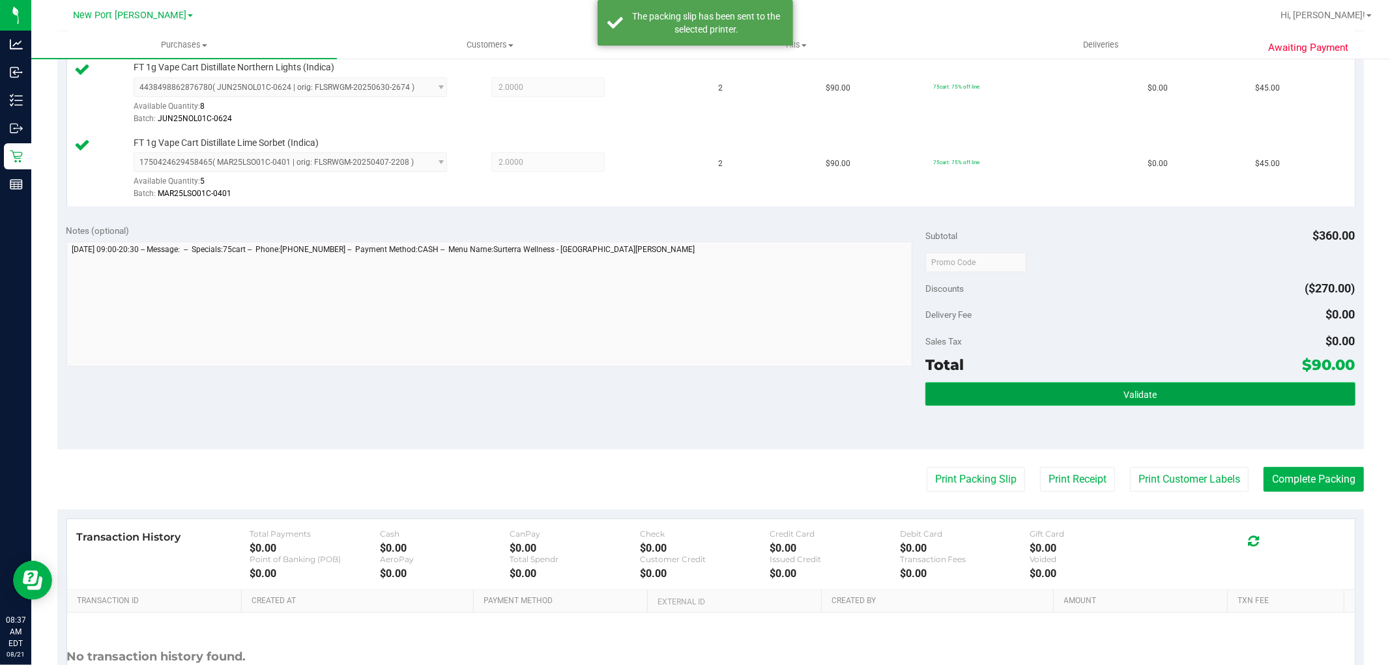
click at [978, 400] on button "Validate" at bounding box center [1139, 393] width 429 height 23
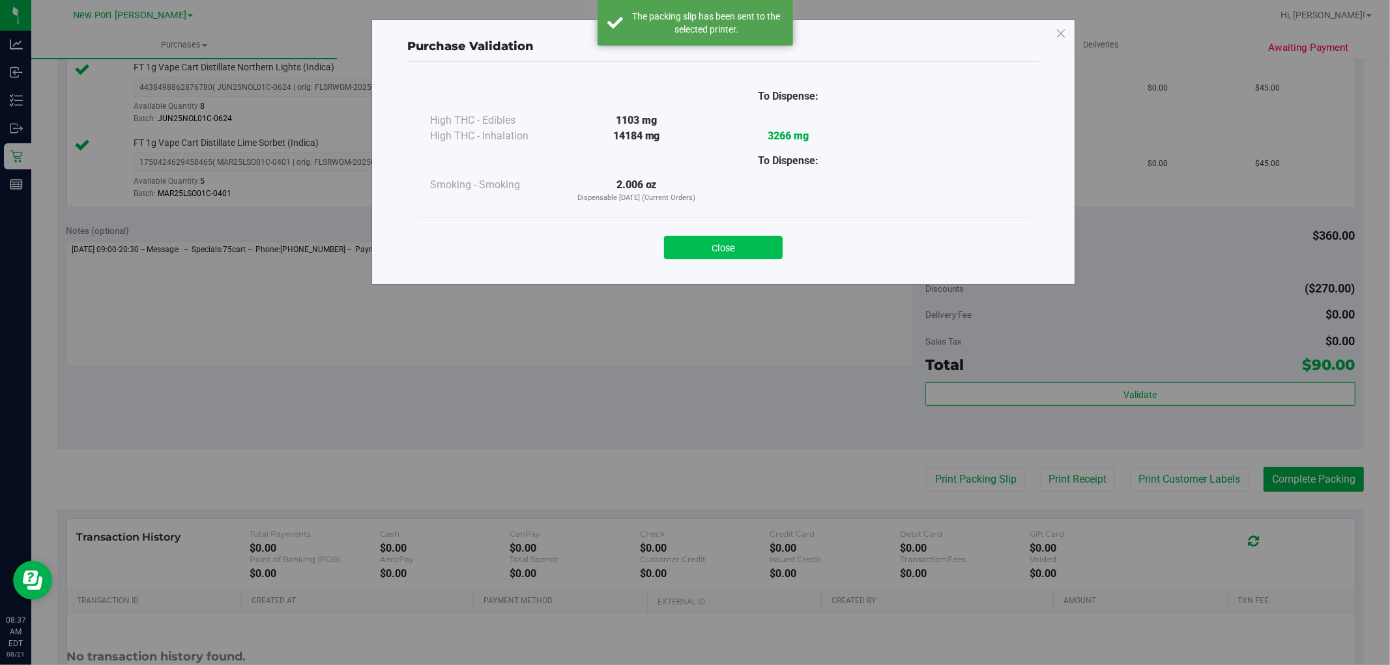
click at [747, 250] on button "Close" at bounding box center [723, 247] width 119 height 23
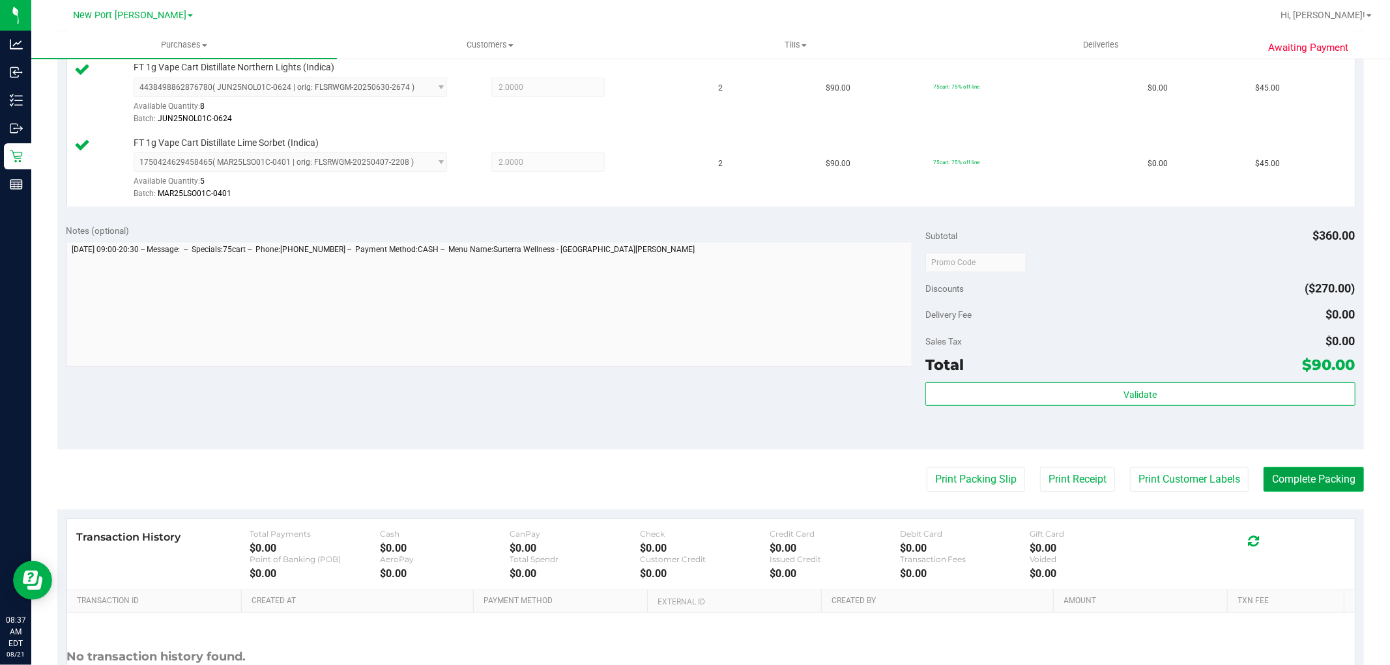
click at [1285, 479] on button "Complete Packing" at bounding box center [1313, 479] width 100 height 25
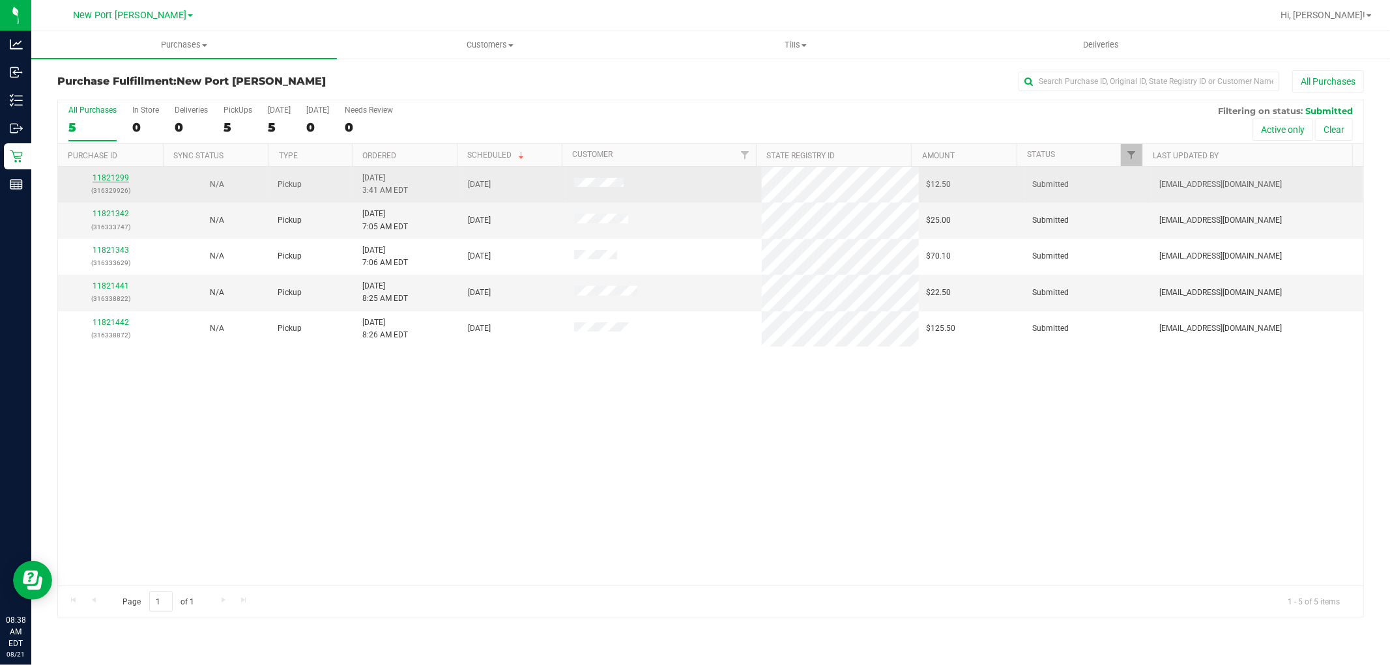
click at [115, 178] on link "11821299" at bounding box center [111, 177] width 36 height 9
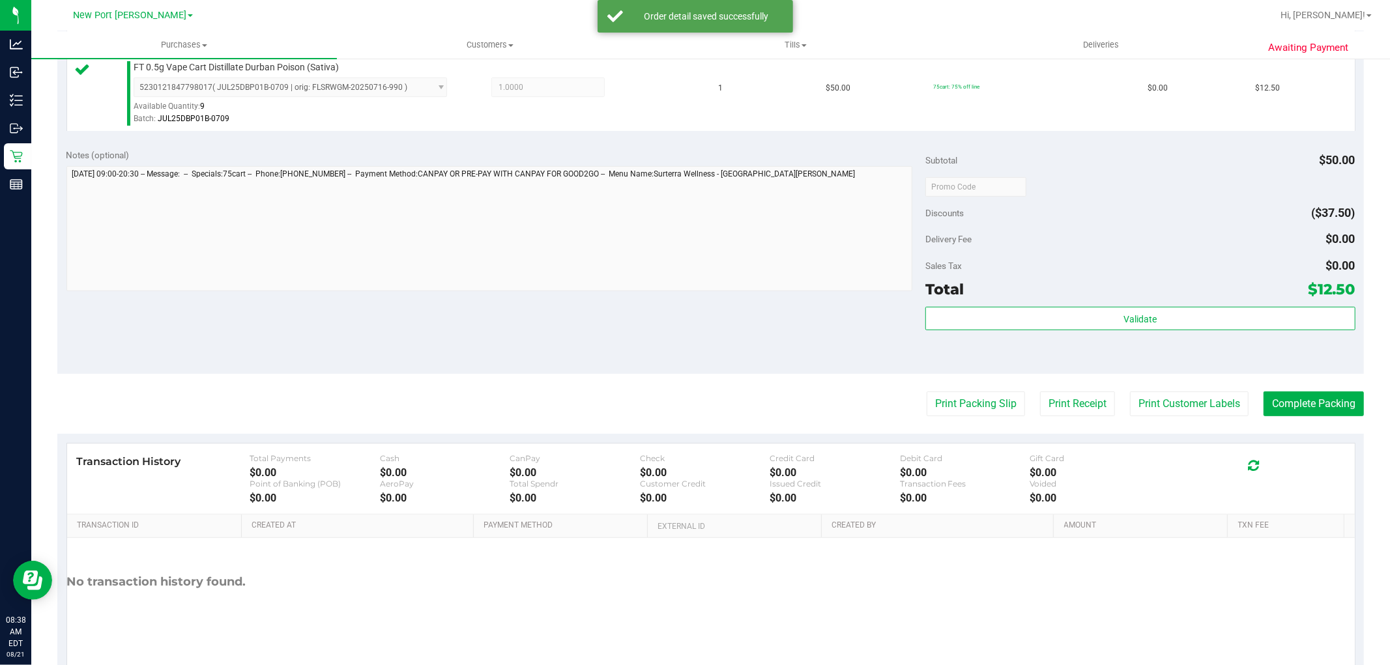
scroll to position [401, 0]
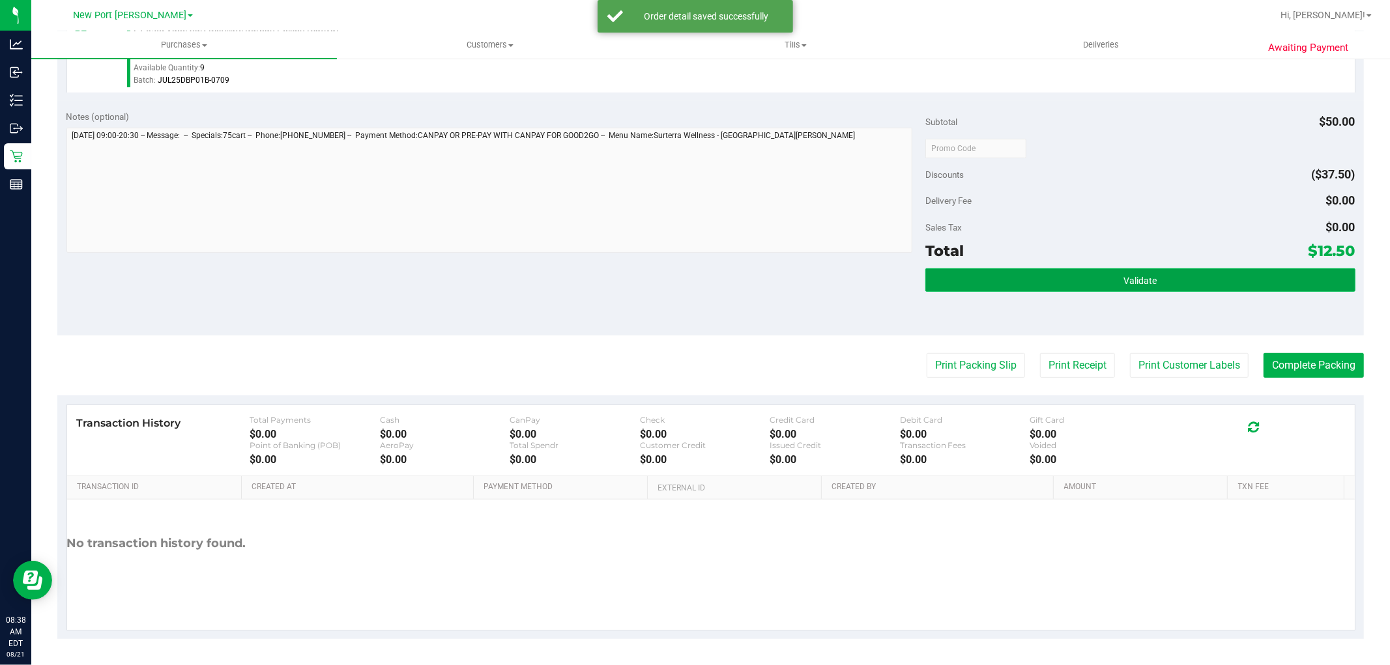
click at [1123, 278] on span "Validate" at bounding box center [1139, 281] width 33 height 10
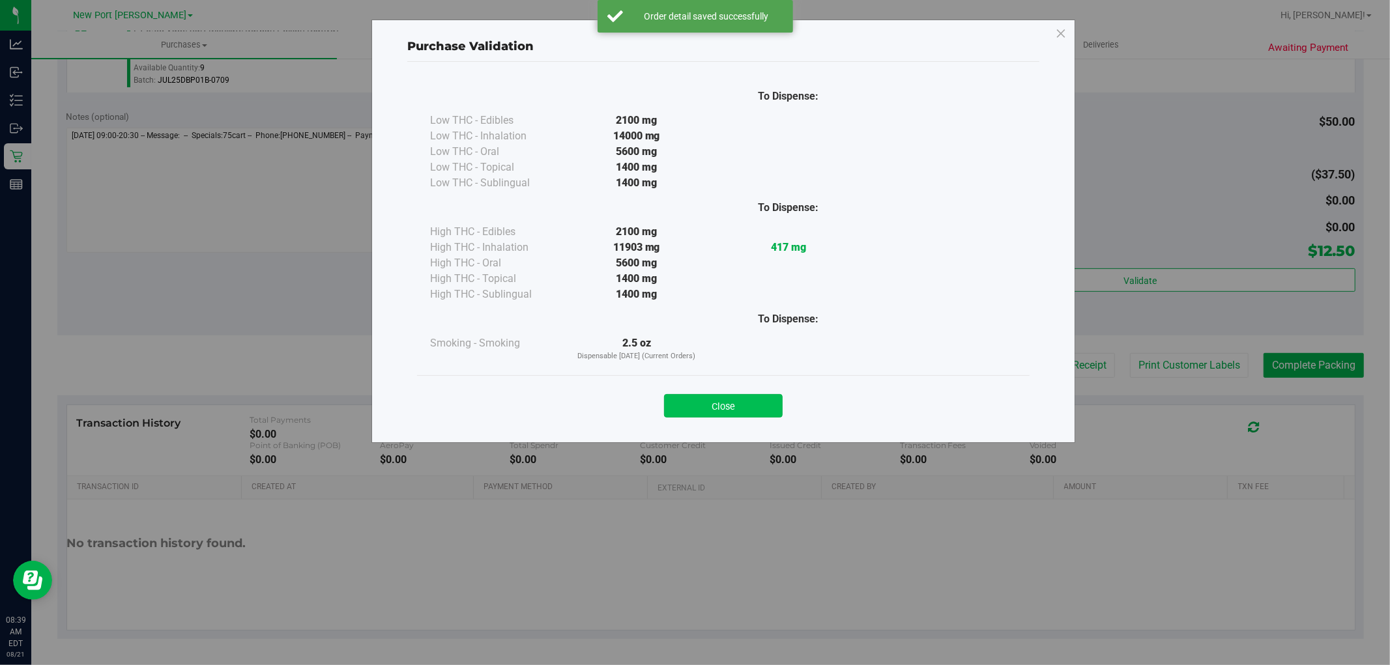
click at [744, 401] on button "Close" at bounding box center [723, 405] width 119 height 23
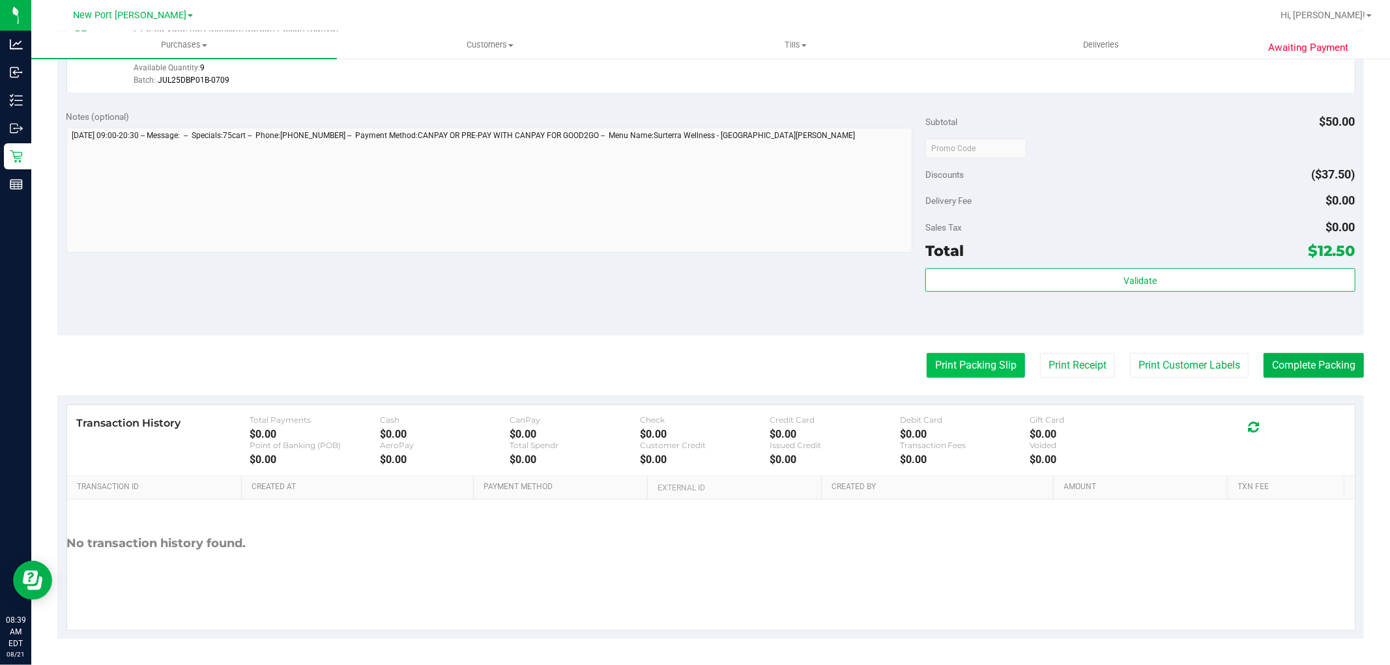
click at [980, 369] on button "Print Packing Slip" at bounding box center [975, 365] width 98 height 25
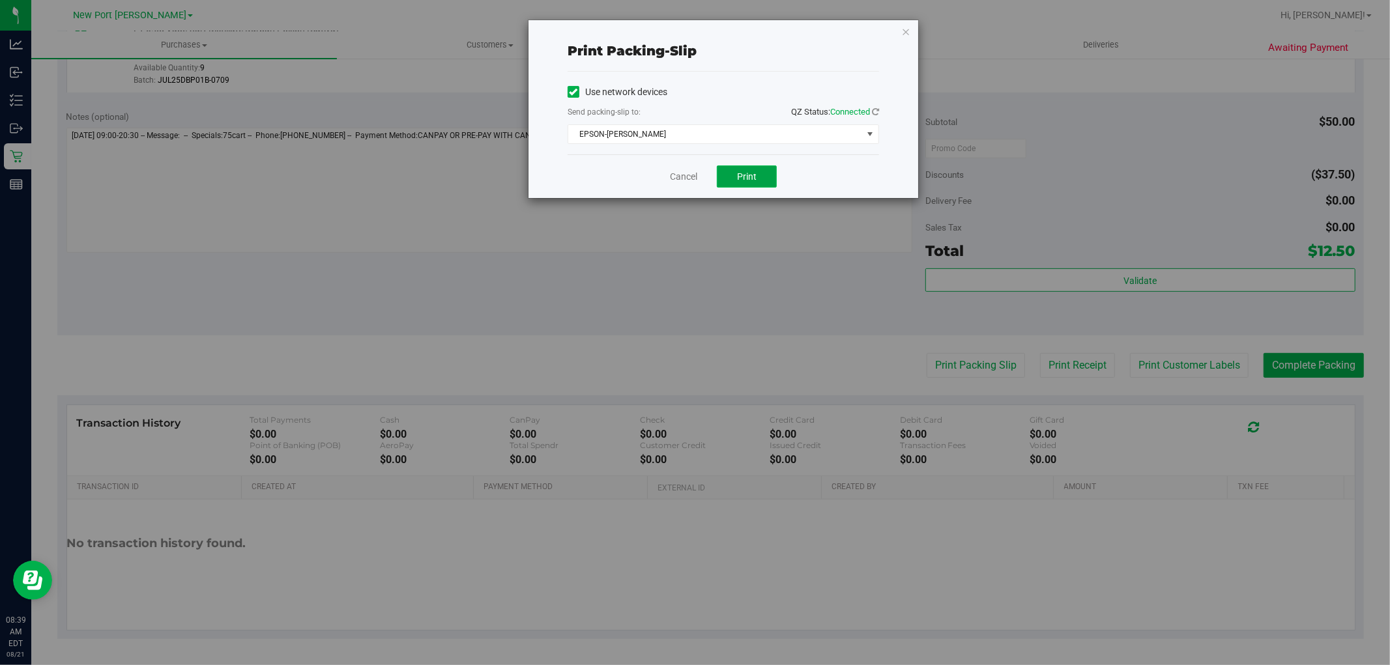
click at [760, 180] on button "Print" at bounding box center [747, 176] width 60 height 22
click at [686, 173] on link "Cancel" at bounding box center [683, 177] width 27 height 14
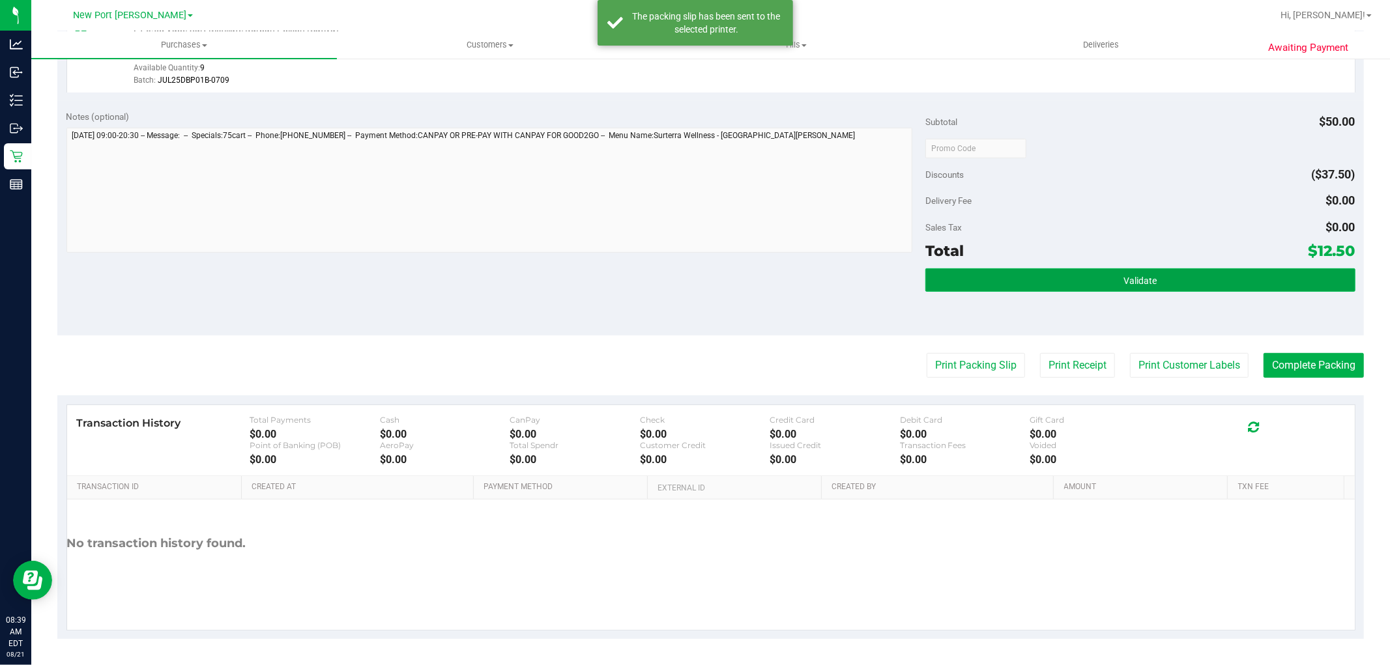
click at [1123, 281] on span "Validate" at bounding box center [1139, 281] width 33 height 10
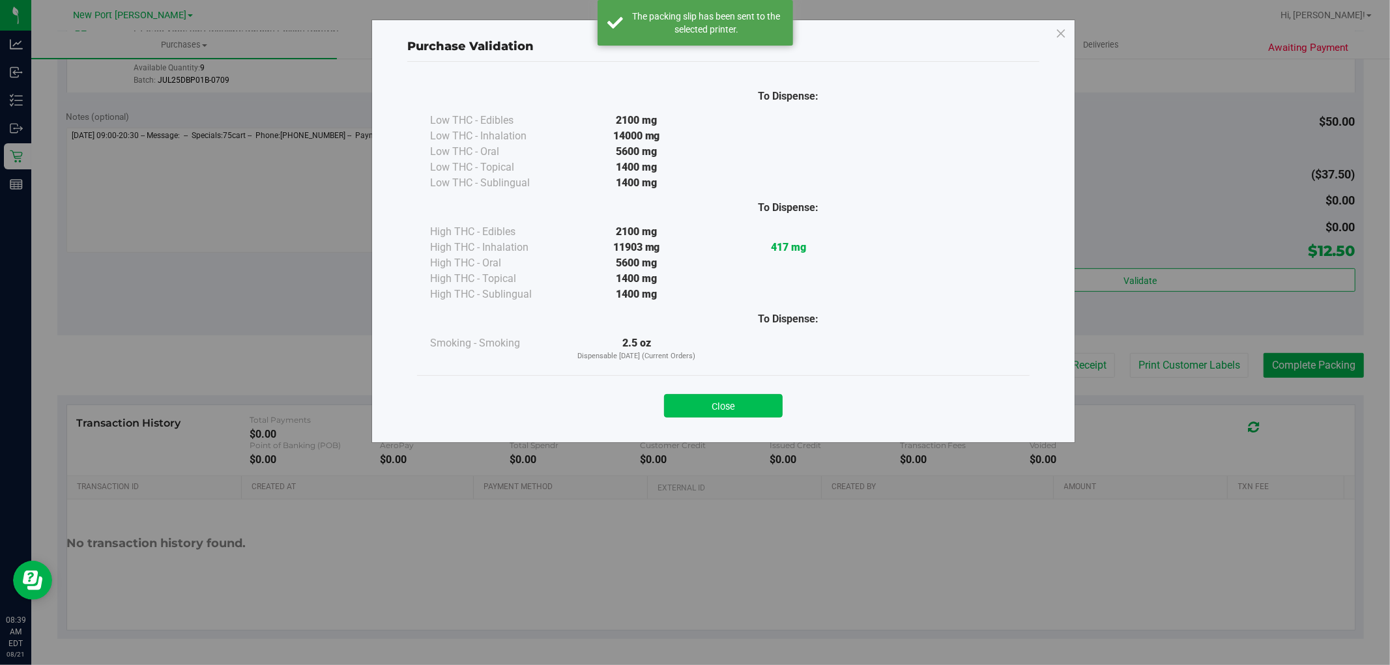
click at [770, 406] on button "Close" at bounding box center [723, 405] width 119 height 23
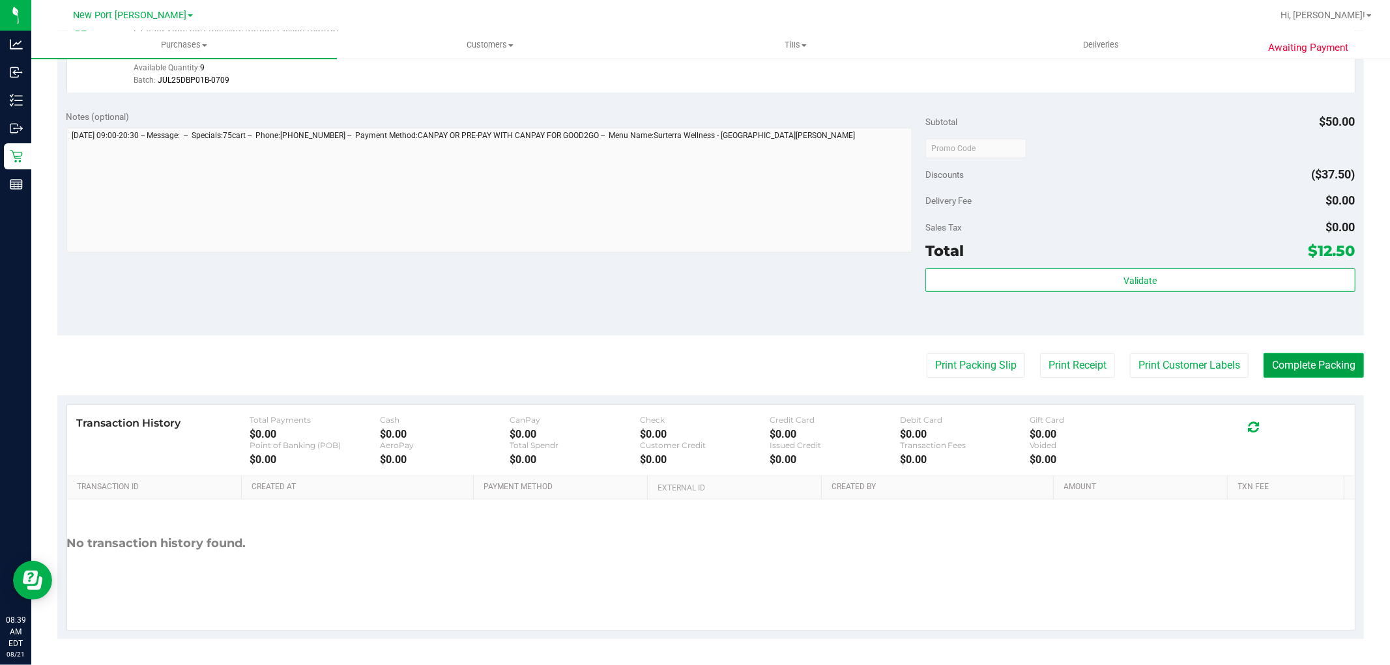
click at [1287, 369] on button "Complete Packing" at bounding box center [1313, 365] width 100 height 25
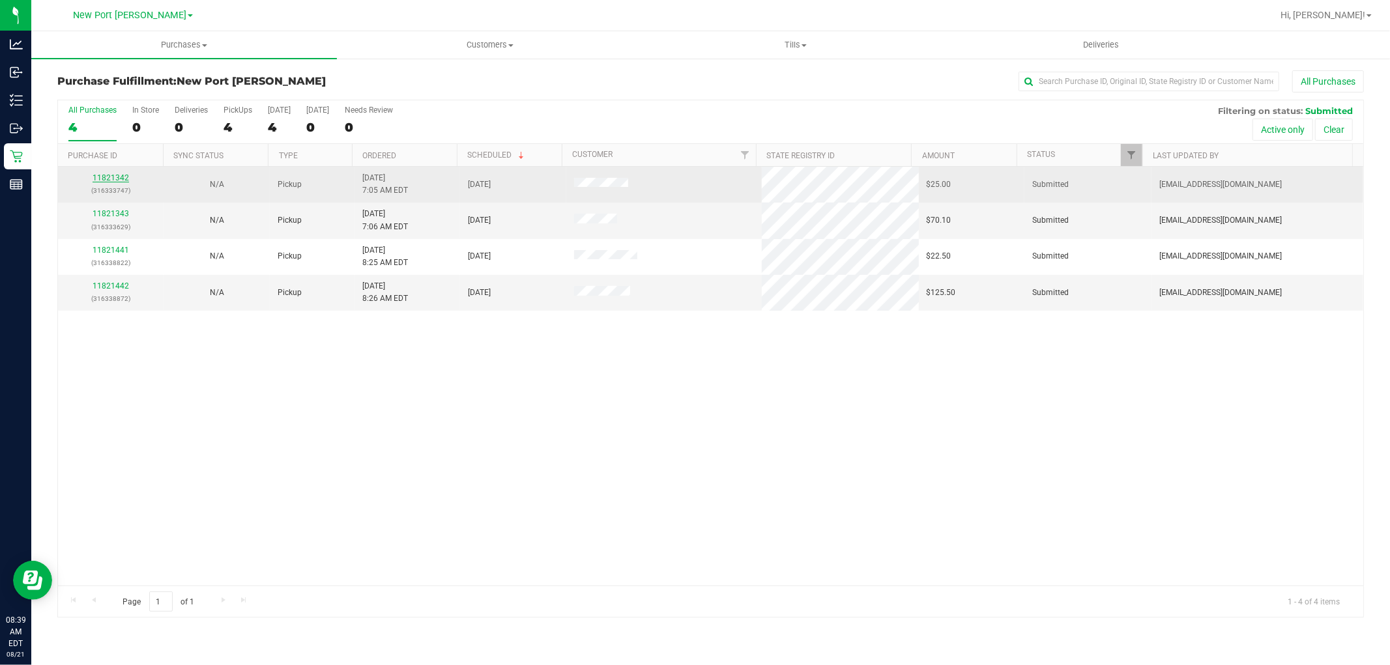
click at [114, 178] on link "11821342" at bounding box center [111, 177] width 36 height 9
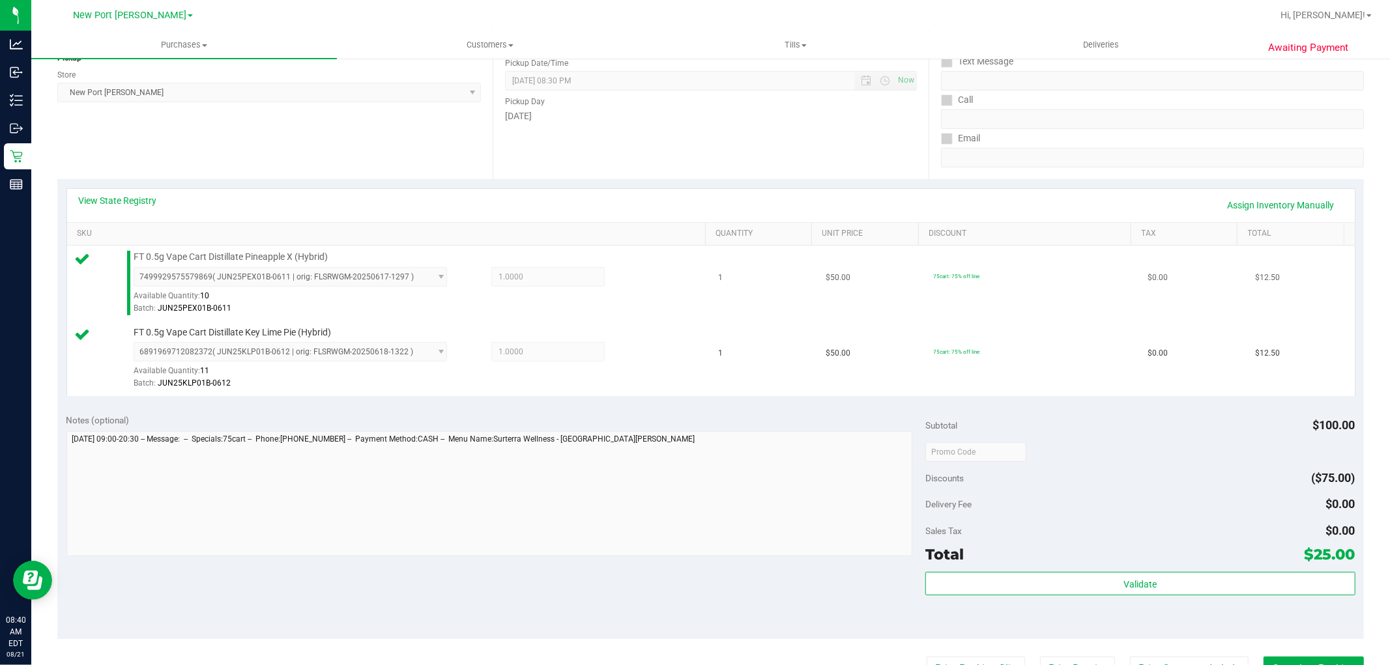
scroll to position [289, 0]
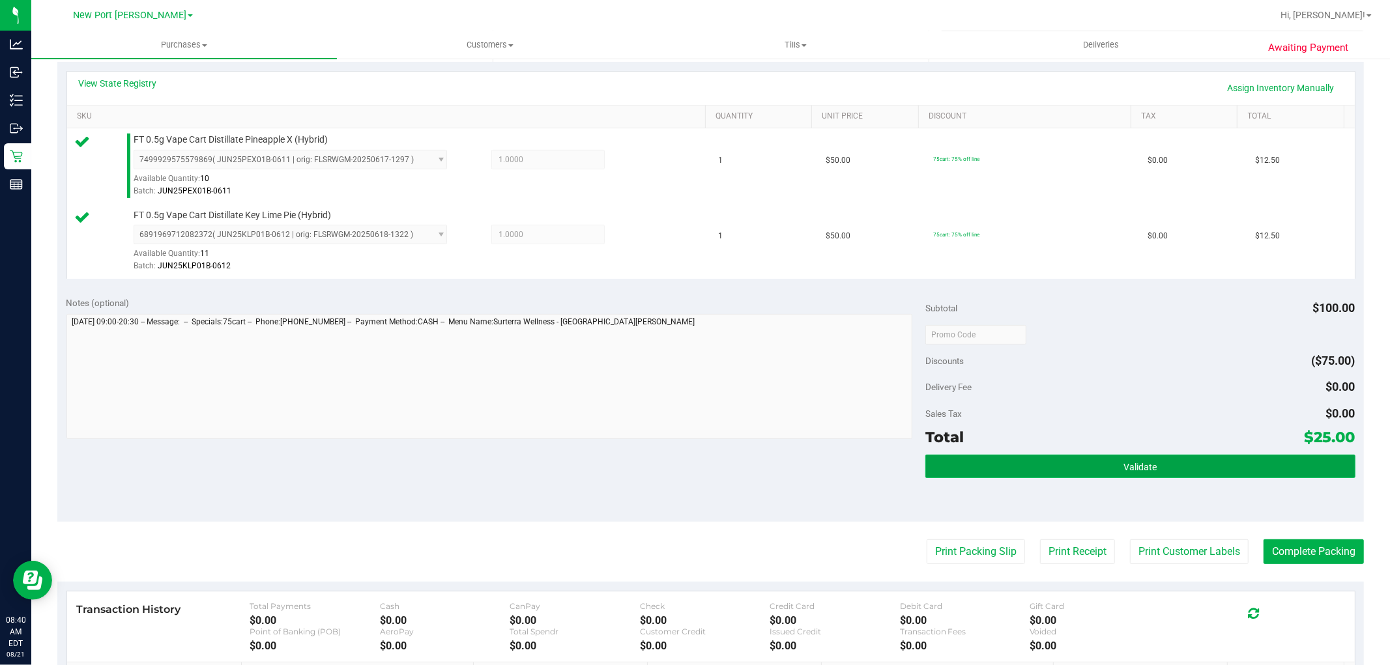
click at [1083, 469] on button "Validate" at bounding box center [1139, 466] width 429 height 23
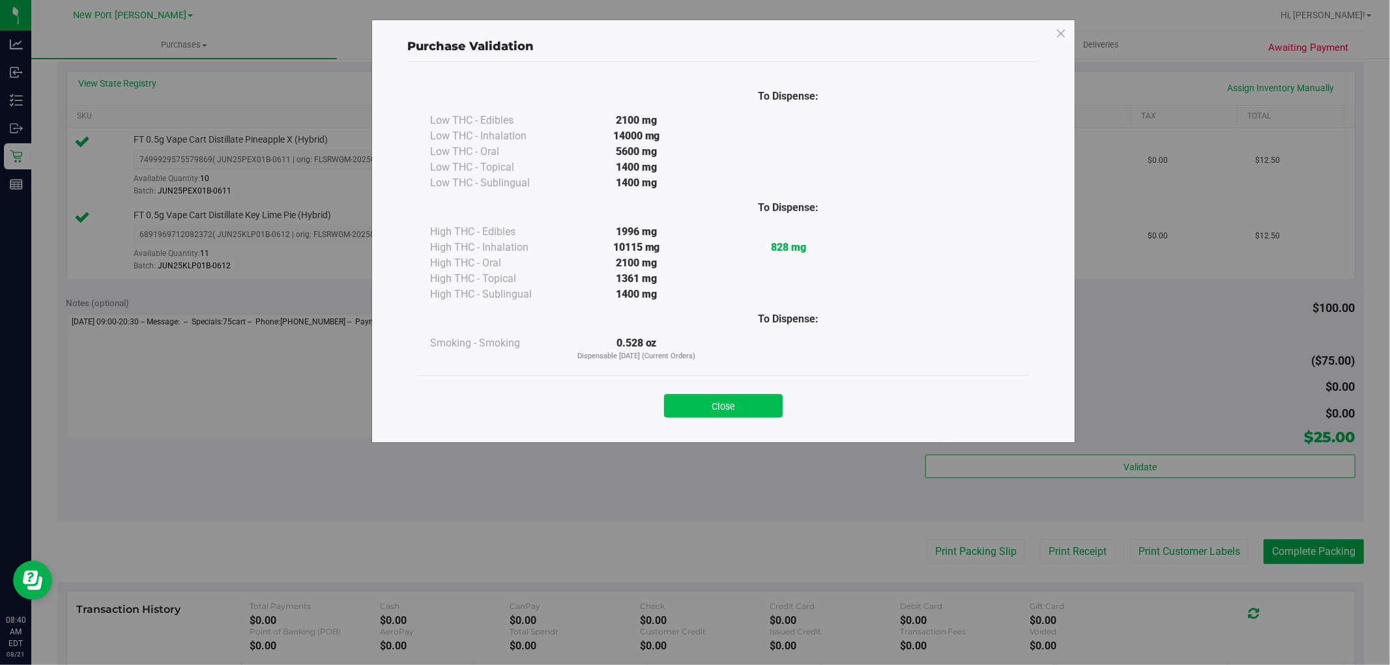
click at [738, 400] on button "Close" at bounding box center [723, 405] width 119 height 23
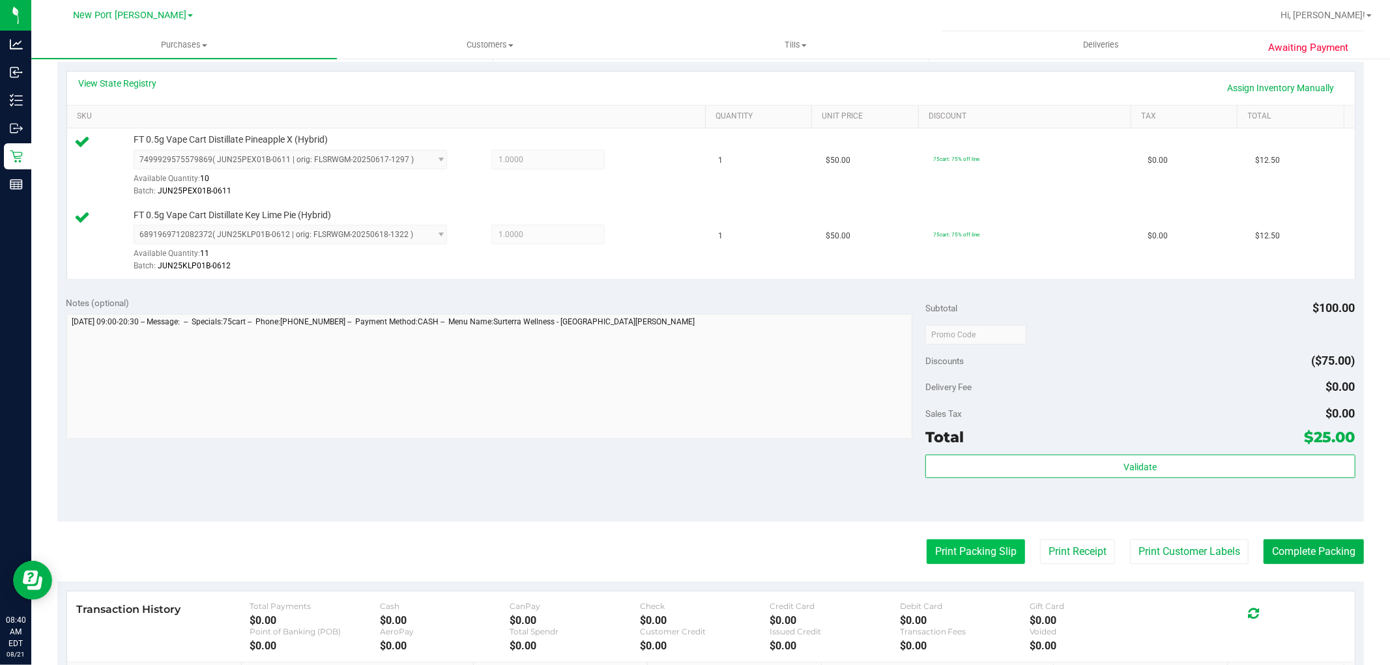
click at [947, 556] on button "Print Packing Slip" at bounding box center [975, 551] width 98 height 25
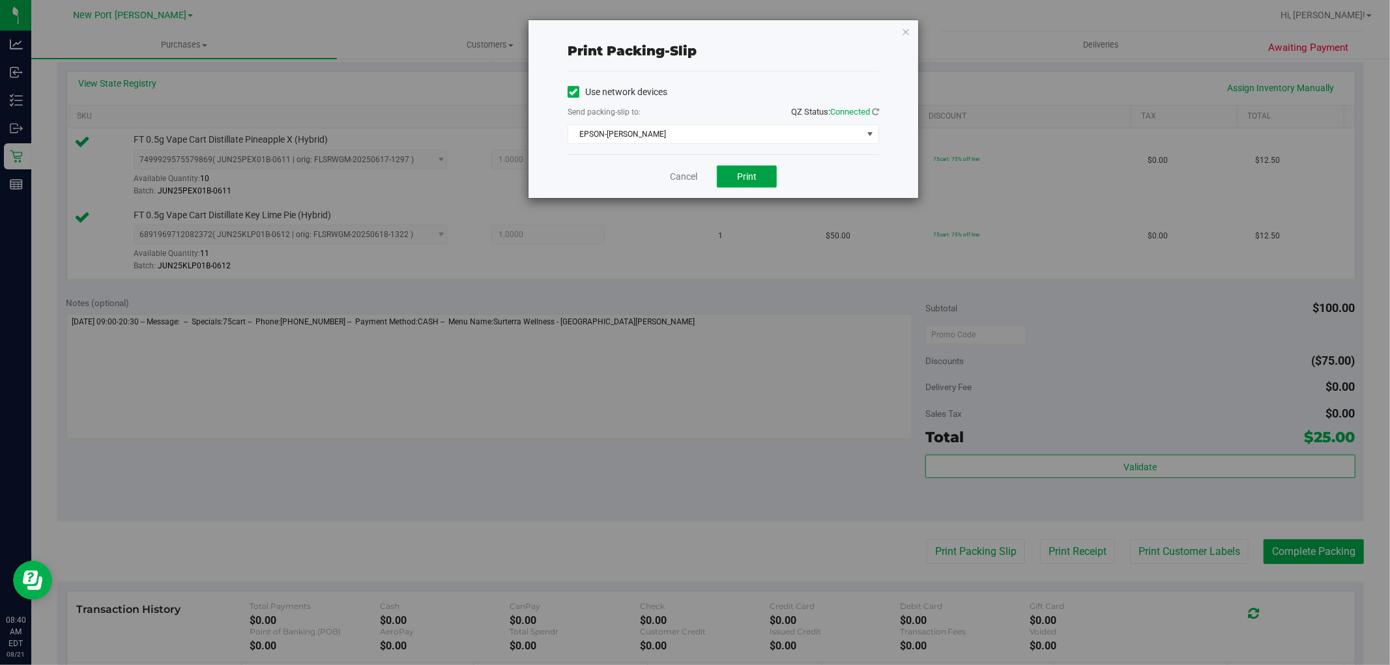
click at [746, 173] on span "Print" at bounding box center [747, 176] width 20 height 10
click at [685, 177] on link "Cancel" at bounding box center [683, 177] width 27 height 14
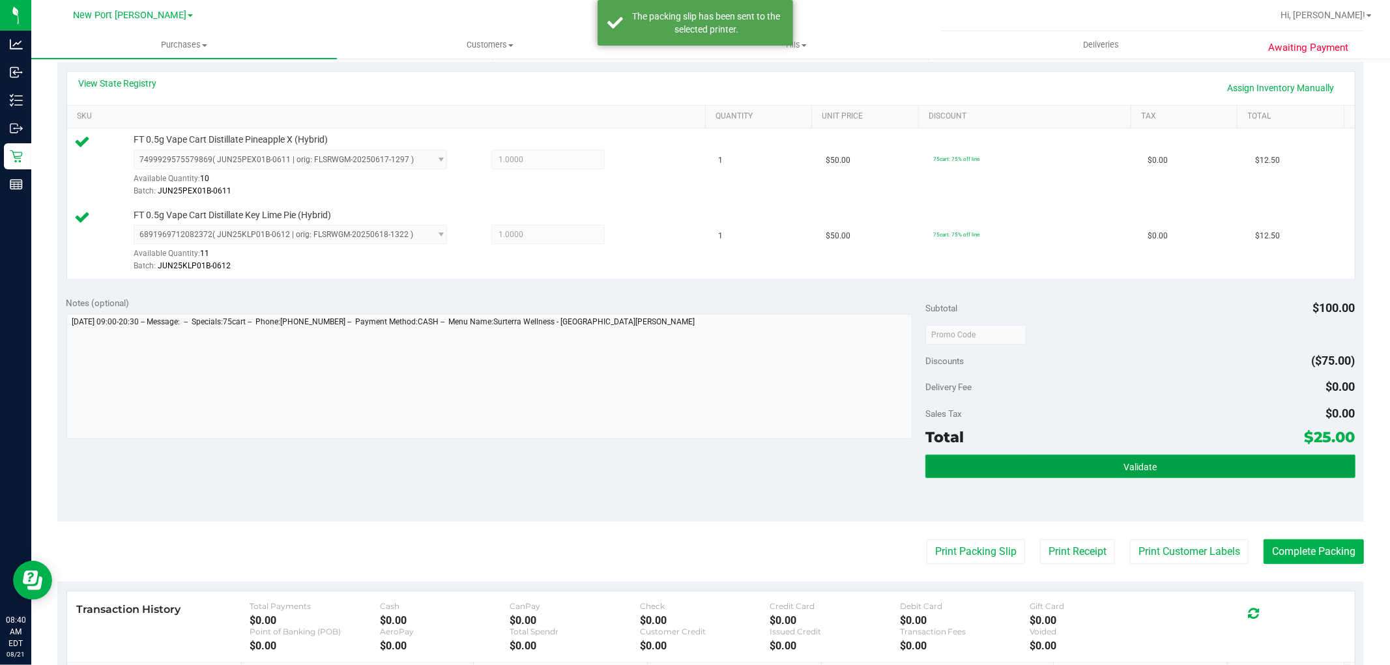
click at [1102, 463] on button "Validate" at bounding box center [1139, 466] width 429 height 23
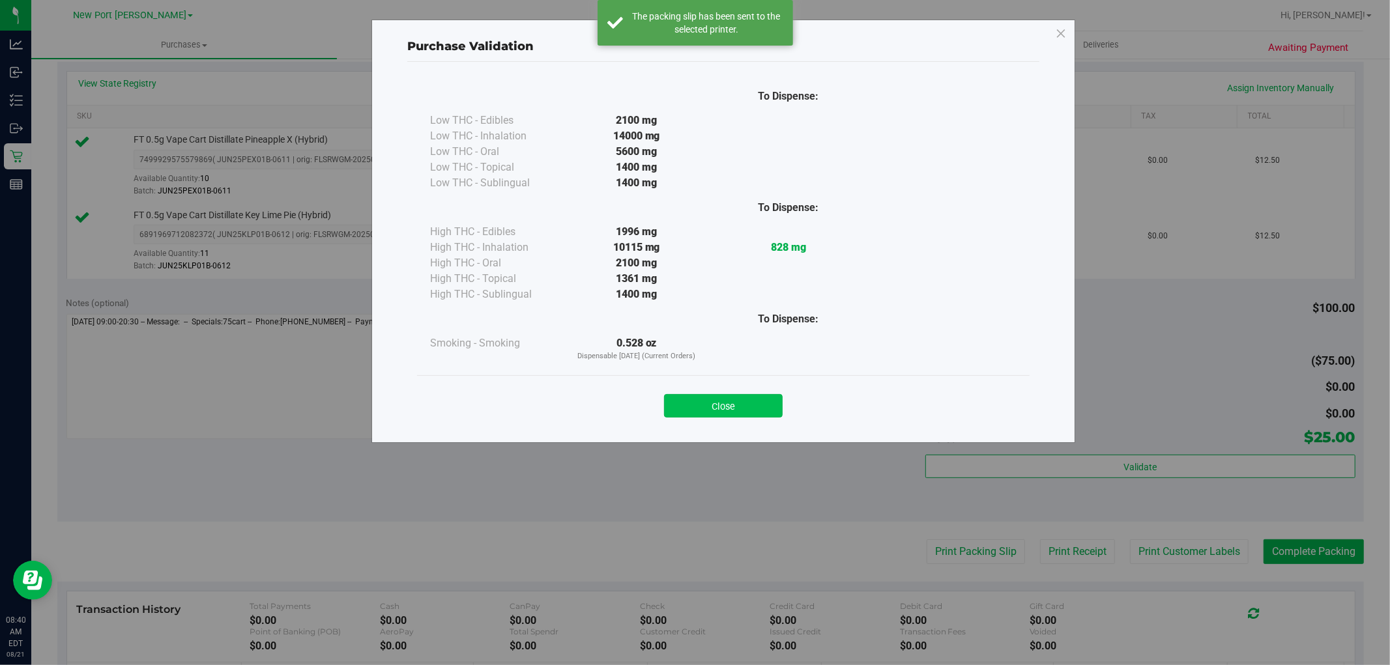
click at [747, 405] on button "Close" at bounding box center [723, 405] width 119 height 23
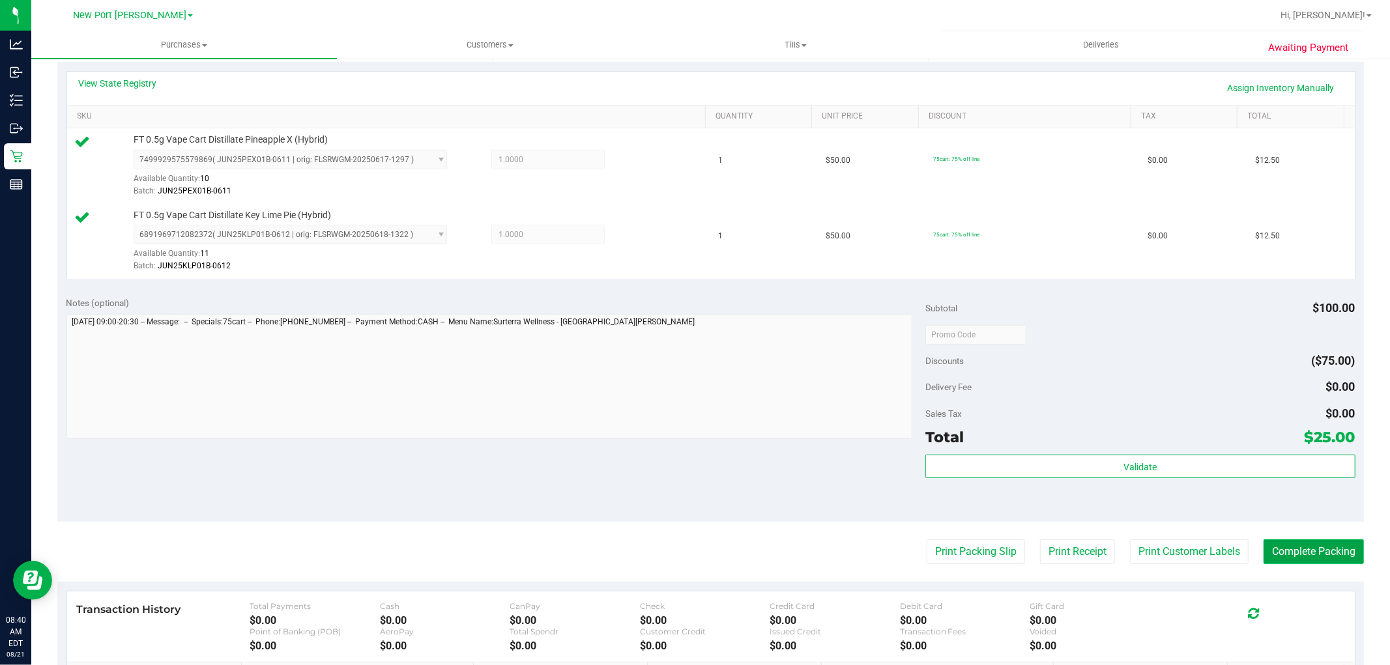
click at [1320, 552] on button "Complete Packing" at bounding box center [1313, 551] width 100 height 25
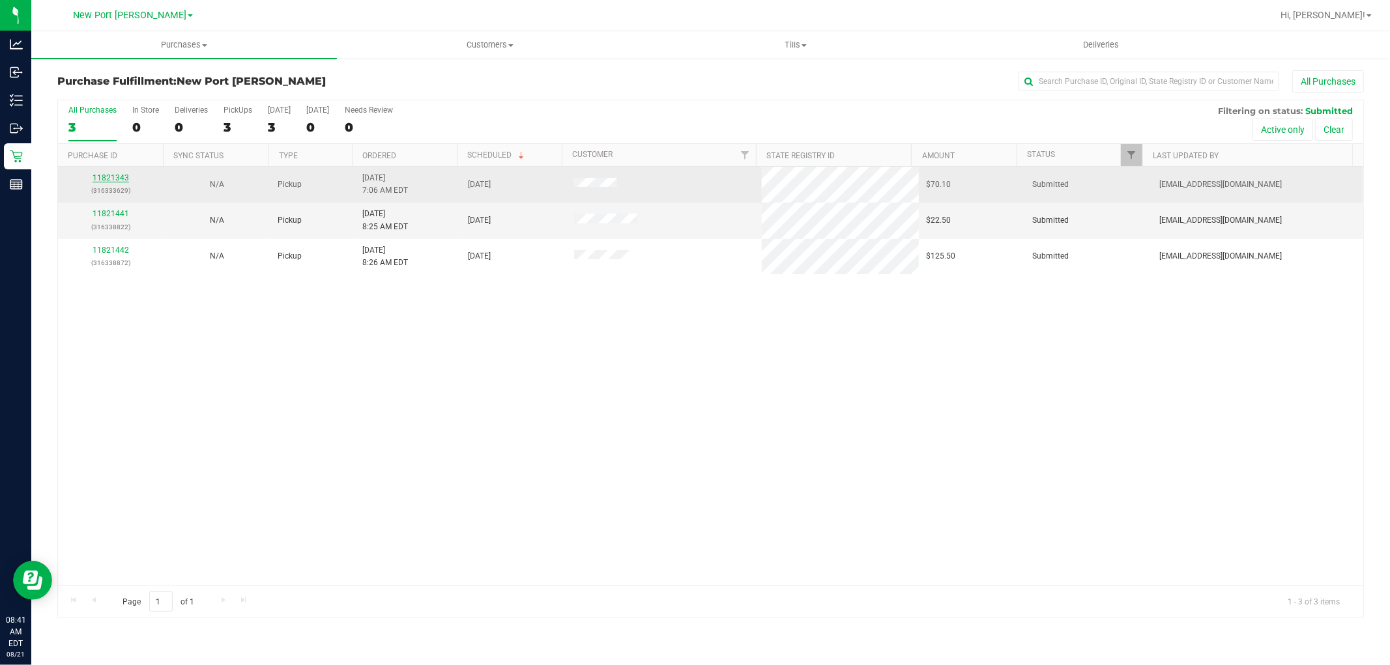
click at [115, 177] on link "11821343" at bounding box center [111, 177] width 36 height 9
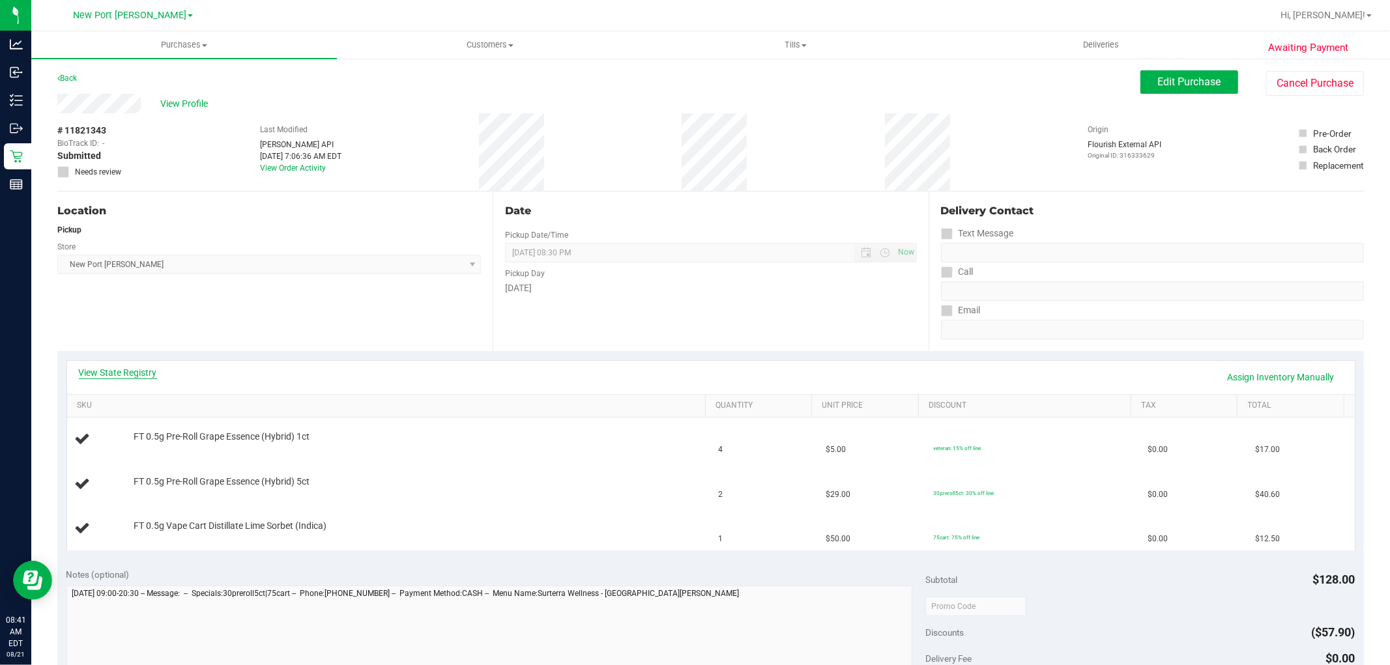
click at [141, 369] on link "View State Registry" at bounding box center [118, 372] width 78 height 13
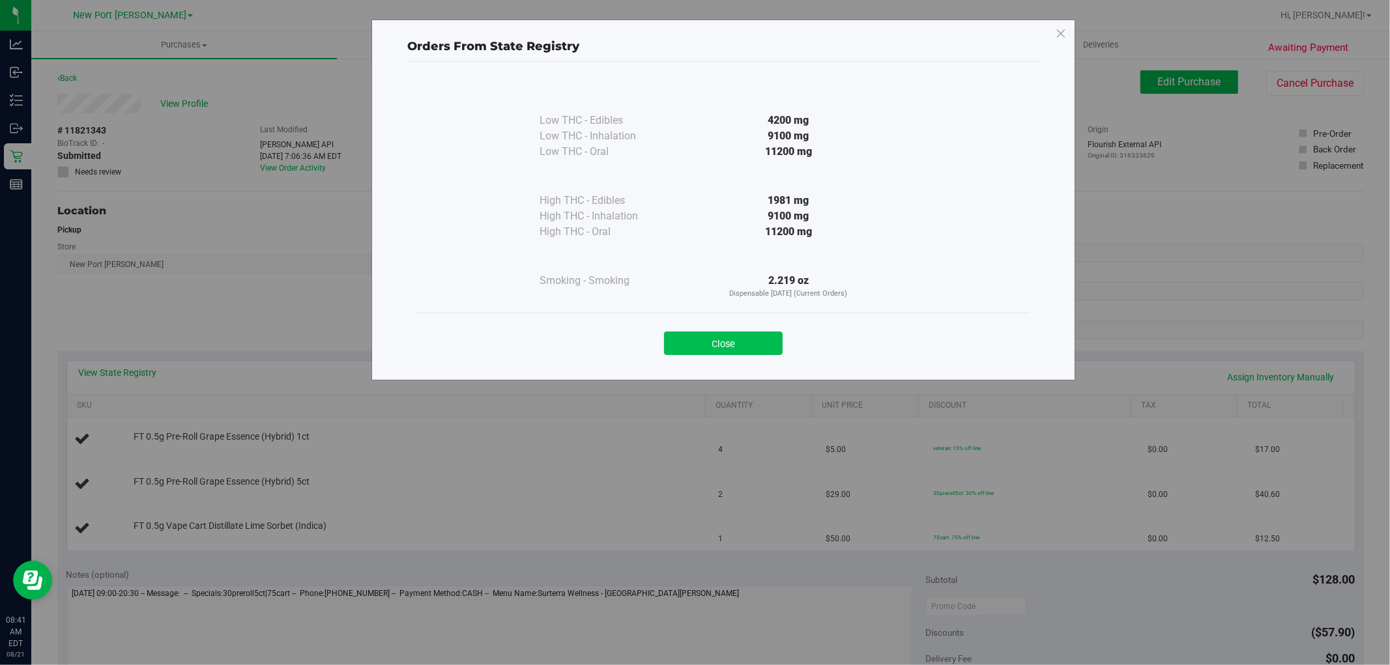
click at [699, 336] on button "Close" at bounding box center [723, 343] width 119 height 23
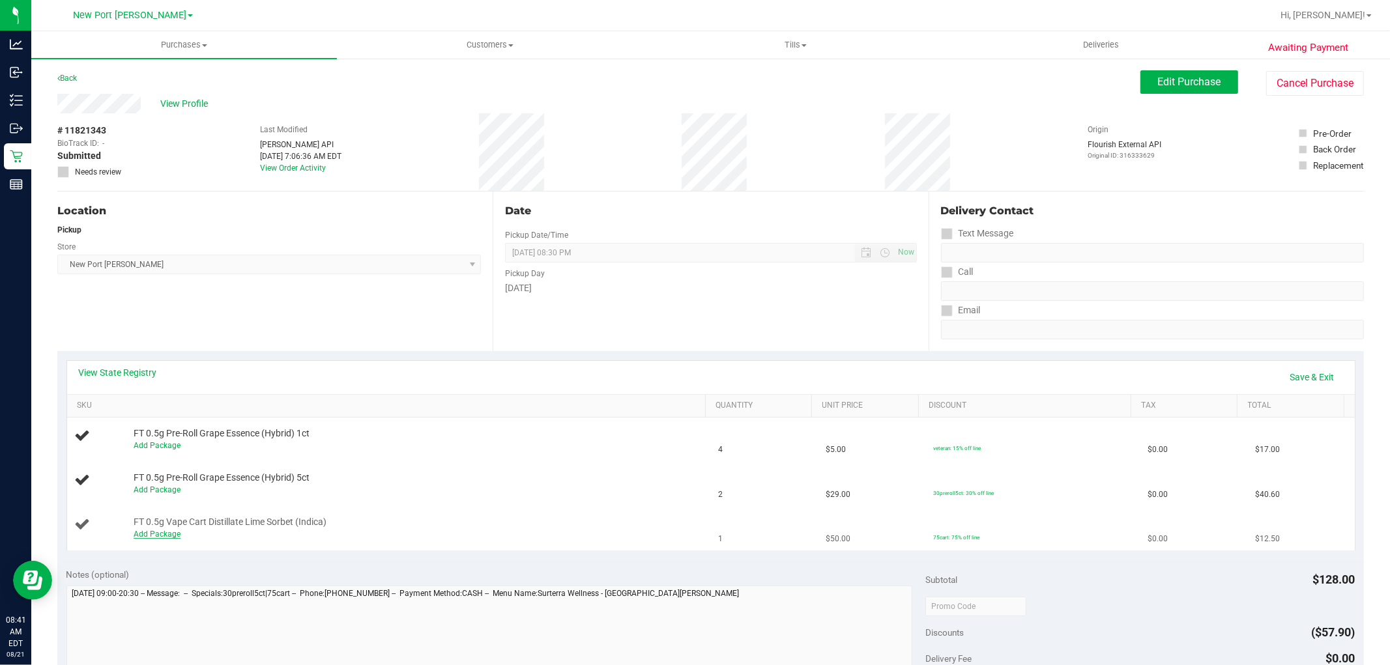
click at [160, 532] on link "Add Package" at bounding box center [157, 534] width 47 height 9
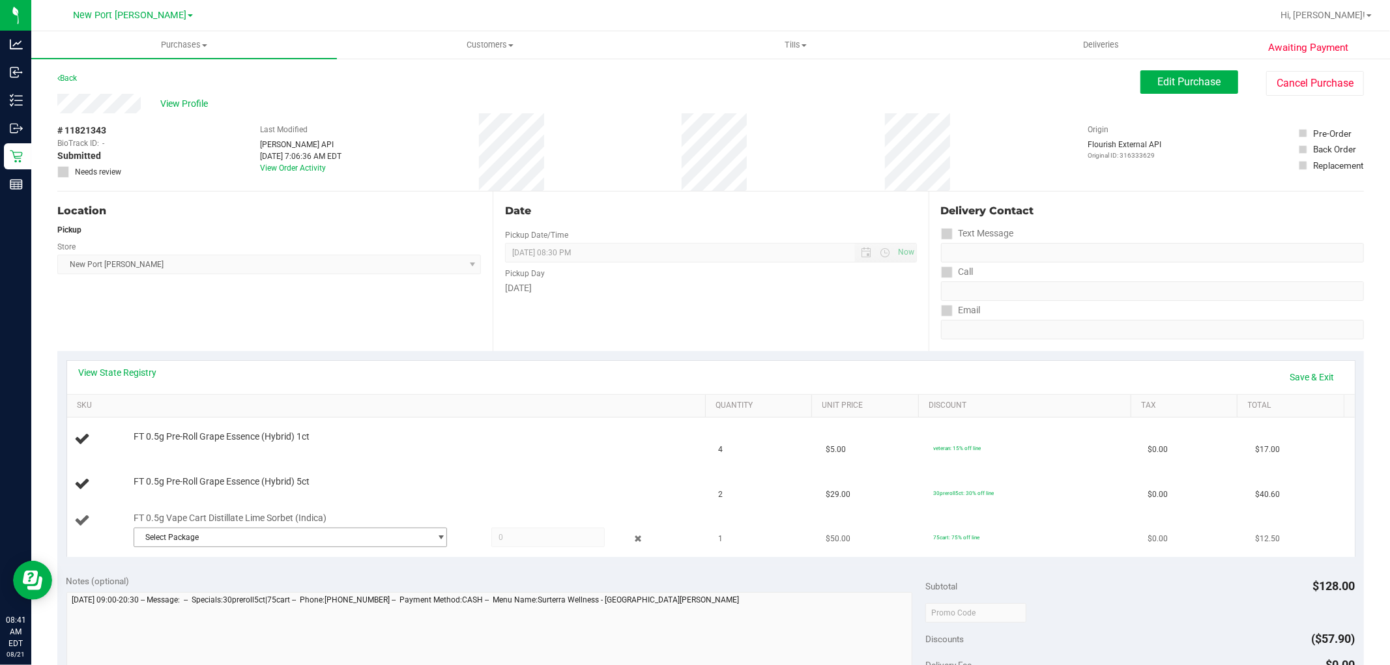
click at [437, 539] on span "select" at bounding box center [441, 537] width 10 height 10
click at [388, 588] on span "( MAR25LSO01B-0401 | orig: FLSRWGM-20250407-2267 )" at bounding box center [316, 591] width 201 height 9
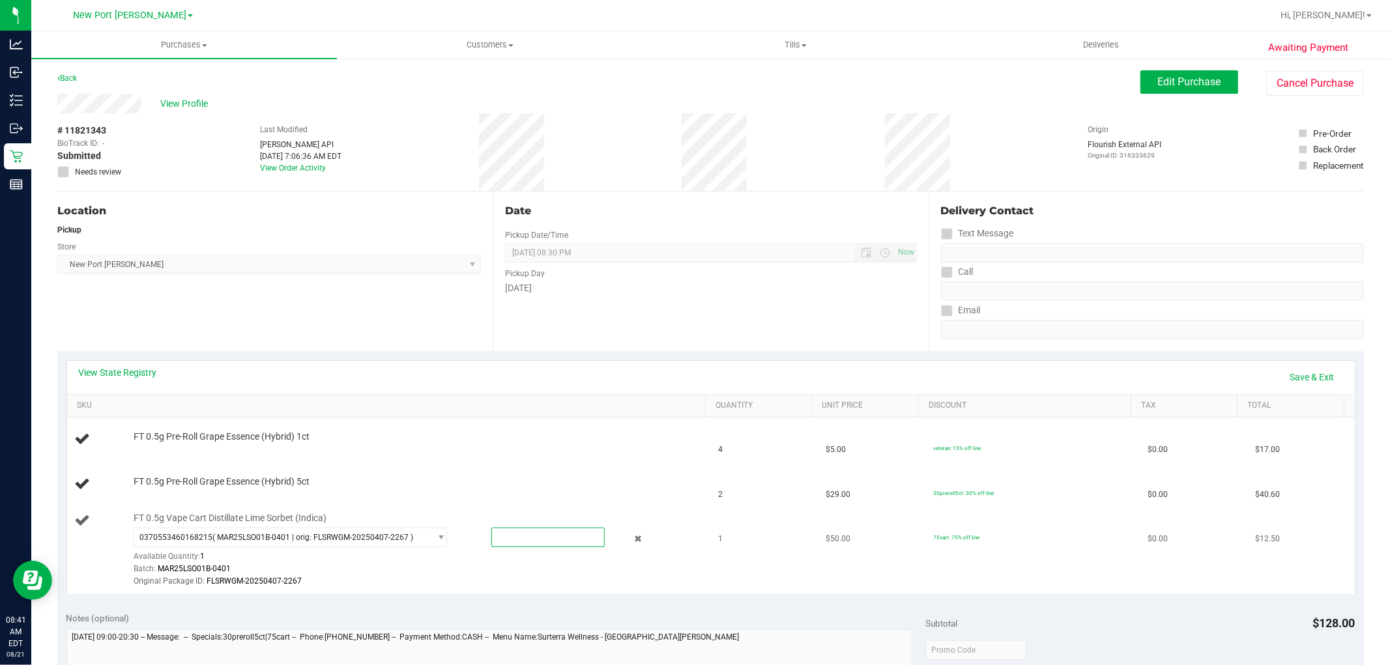
click at [530, 537] on span at bounding box center [547, 538] width 113 height 20
type input "1"
type input "1.0000"
click at [532, 574] on div "Batch: MAR25LSO01B-0401" at bounding box center [416, 569] width 565 height 12
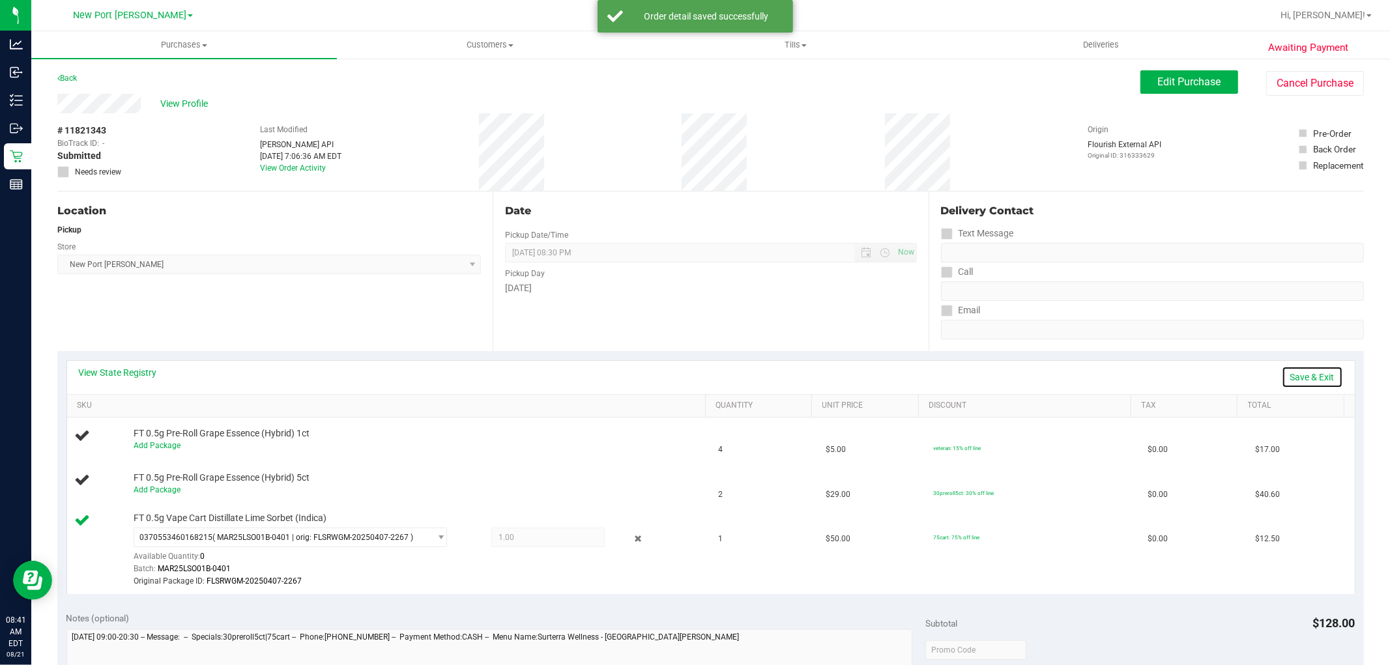
click at [1282, 377] on link "Save & Exit" at bounding box center [1311, 377] width 61 height 22
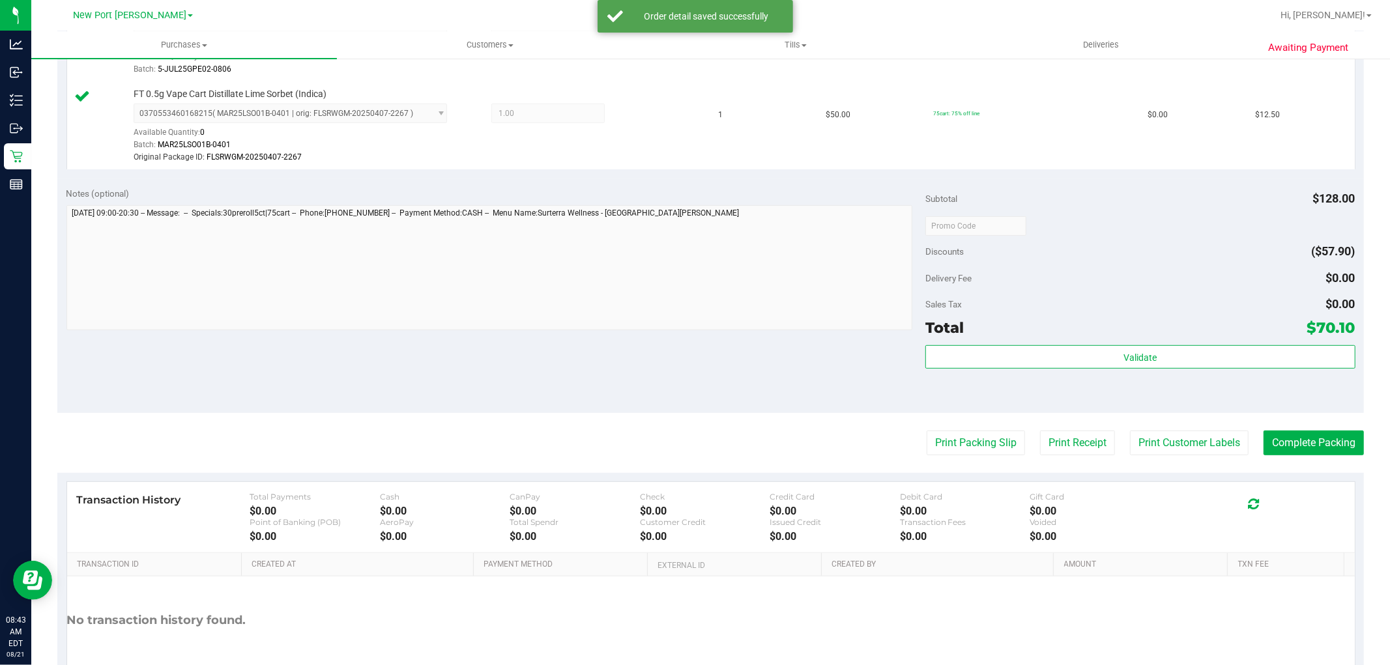
scroll to position [506, 0]
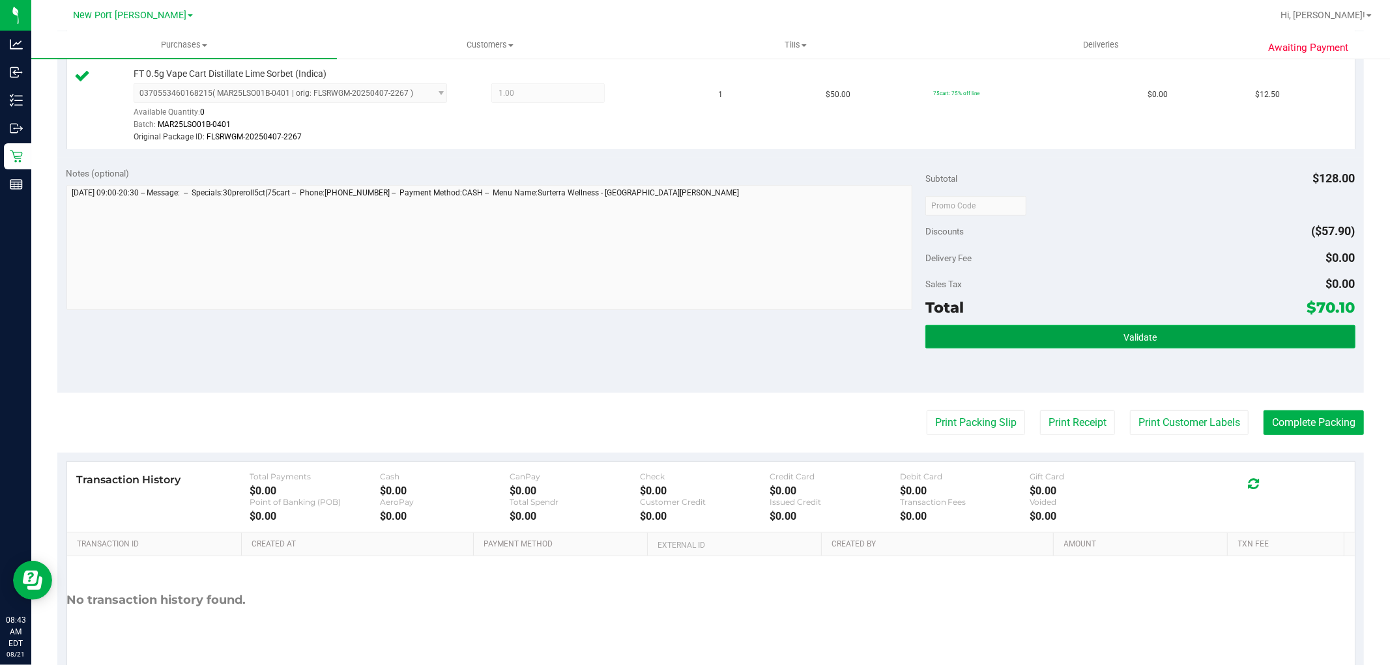
click at [1093, 341] on button "Validate" at bounding box center [1139, 336] width 429 height 23
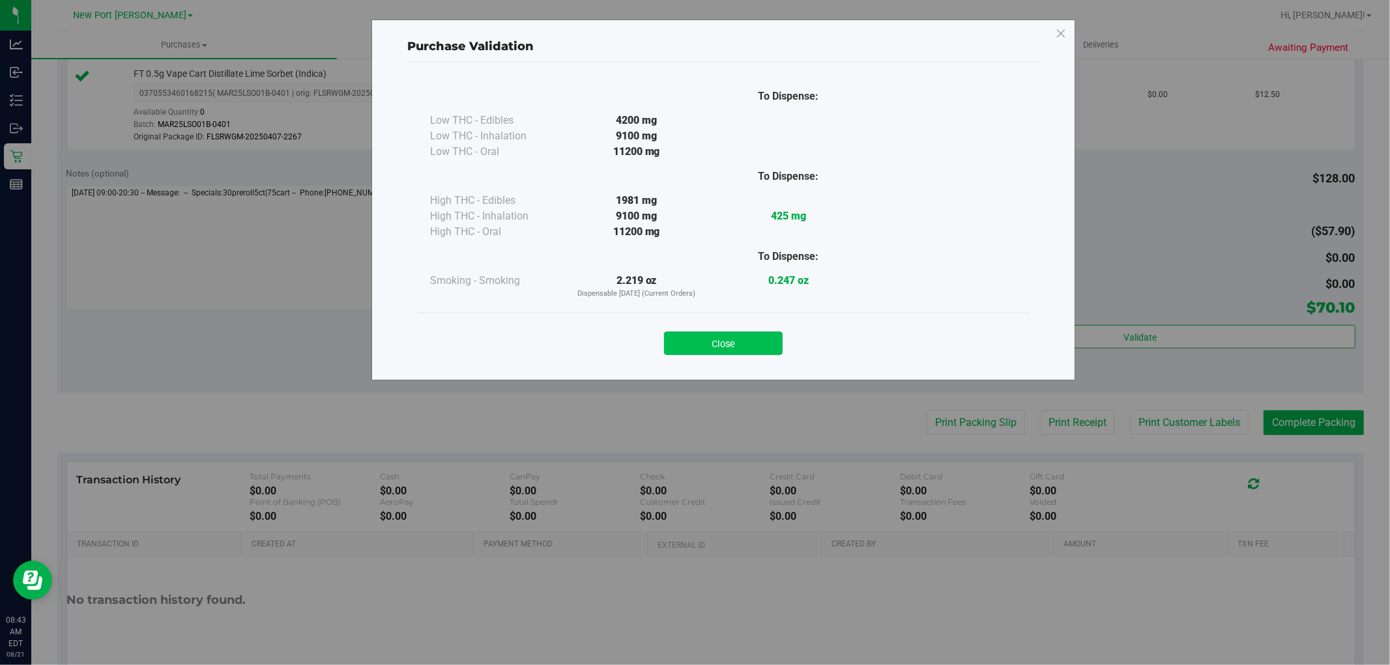
click at [756, 344] on button "Close" at bounding box center [723, 343] width 119 height 23
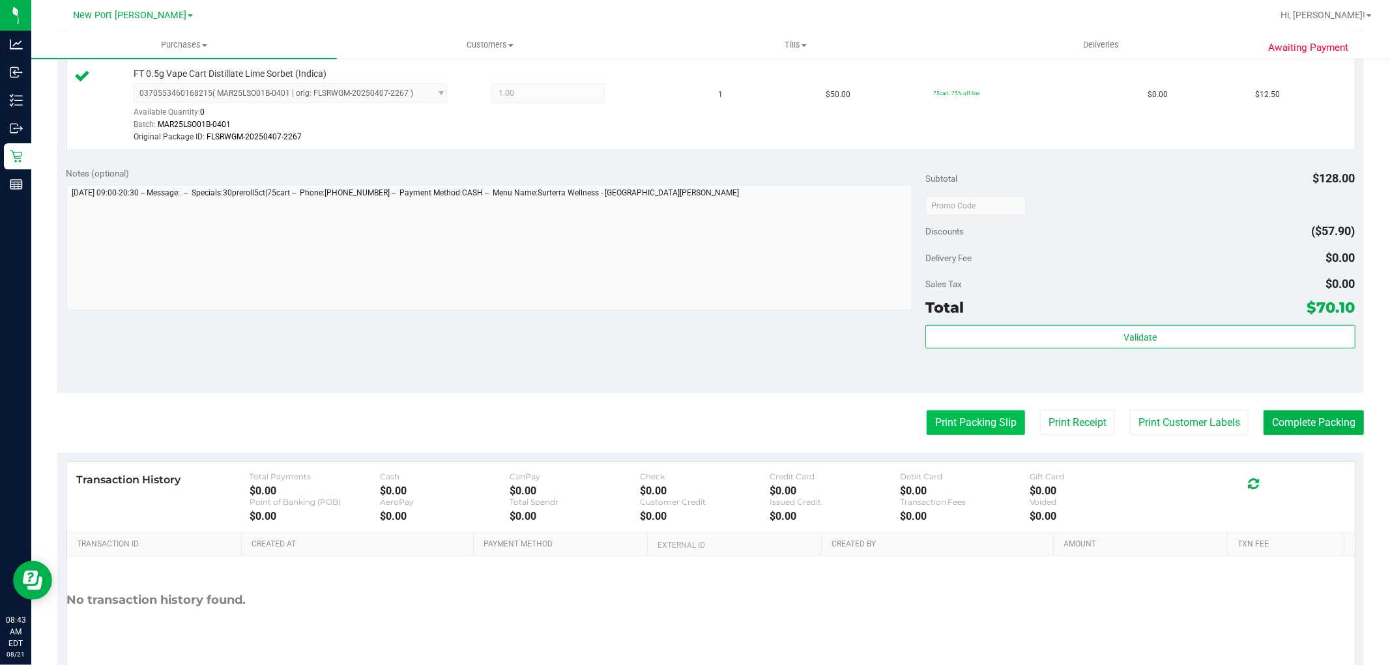
click at [947, 429] on button "Print Packing Slip" at bounding box center [975, 422] width 98 height 25
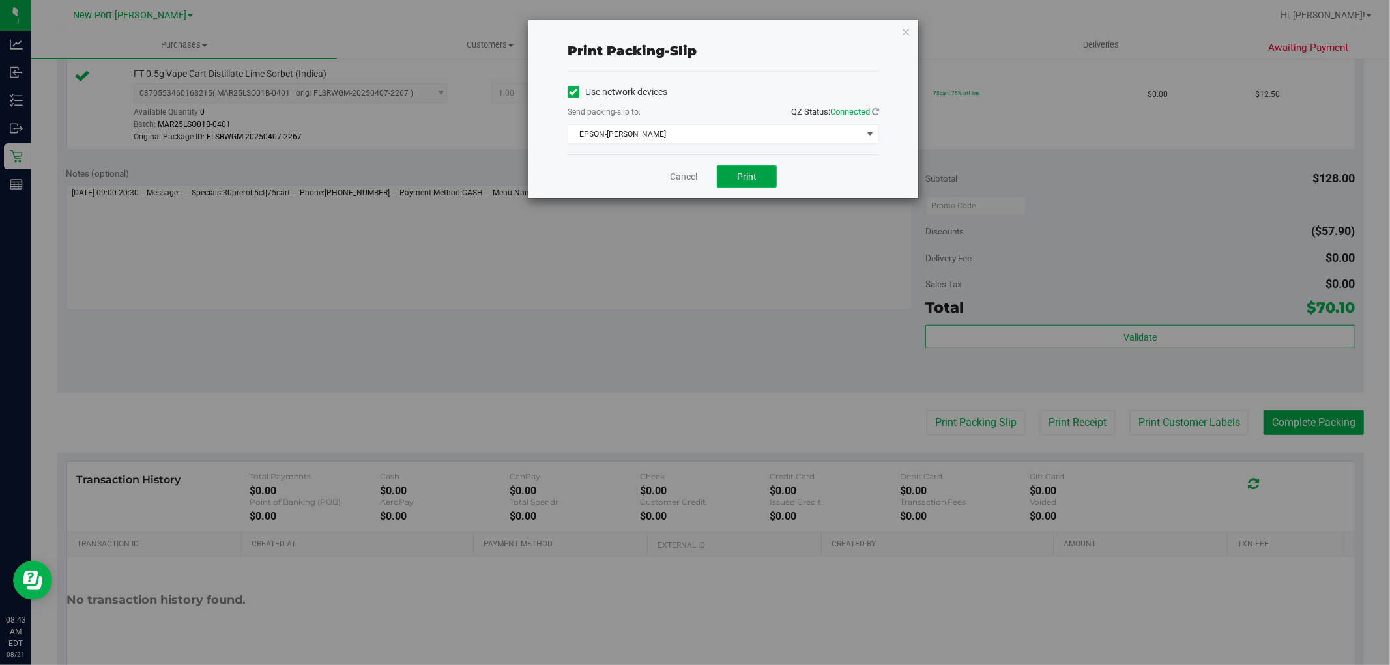
click at [752, 179] on span "Print" at bounding box center [747, 176] width 20 height 10
click at [678, 176] on link "Cancel" at bounding box center [683, 177] width 27 height 14
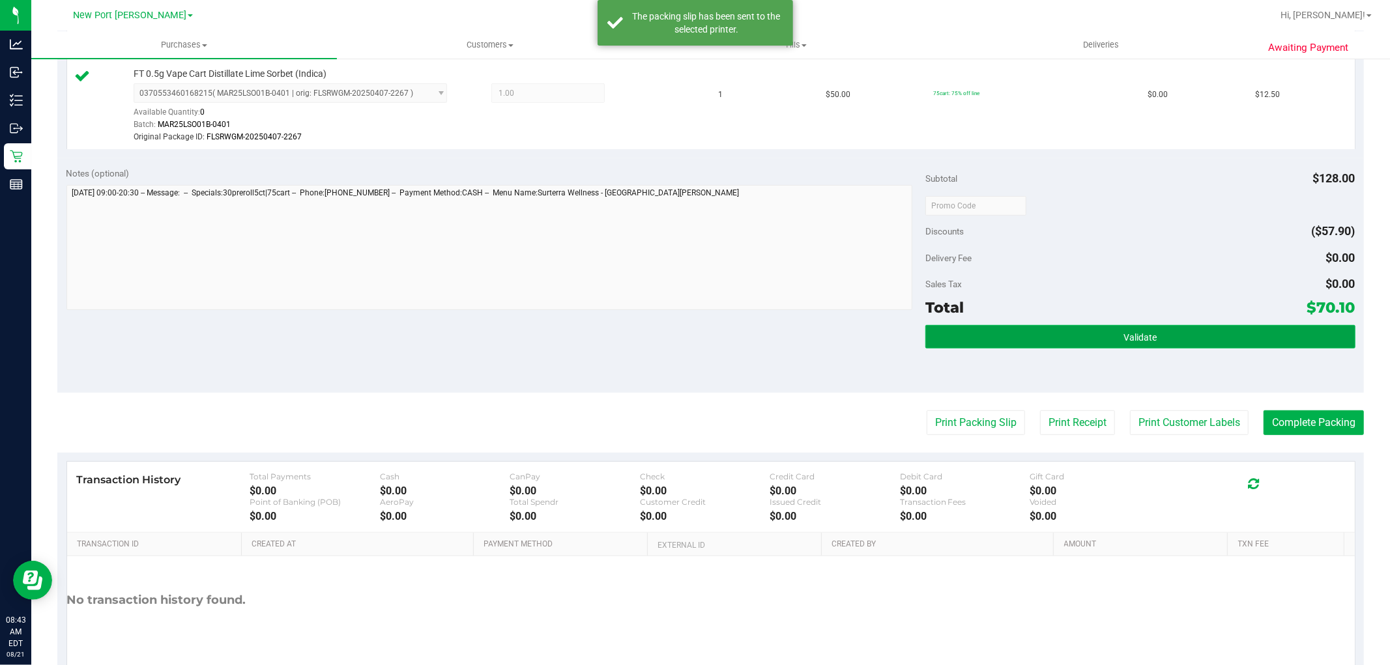
click at [972, 340] on button "Validate" at bounding box center [1139, 336] width 429 height 23
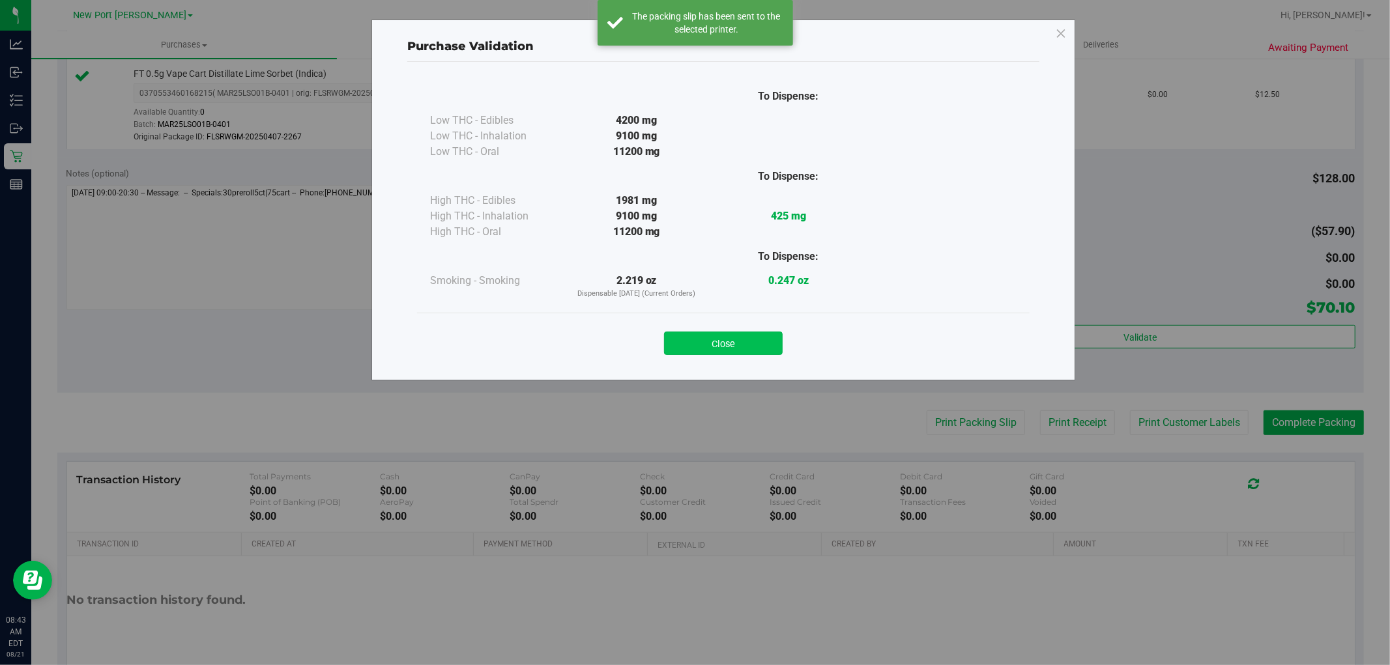
click at [756, 334] on button "Close" at bounding box center [723, 343] width 119 height 23
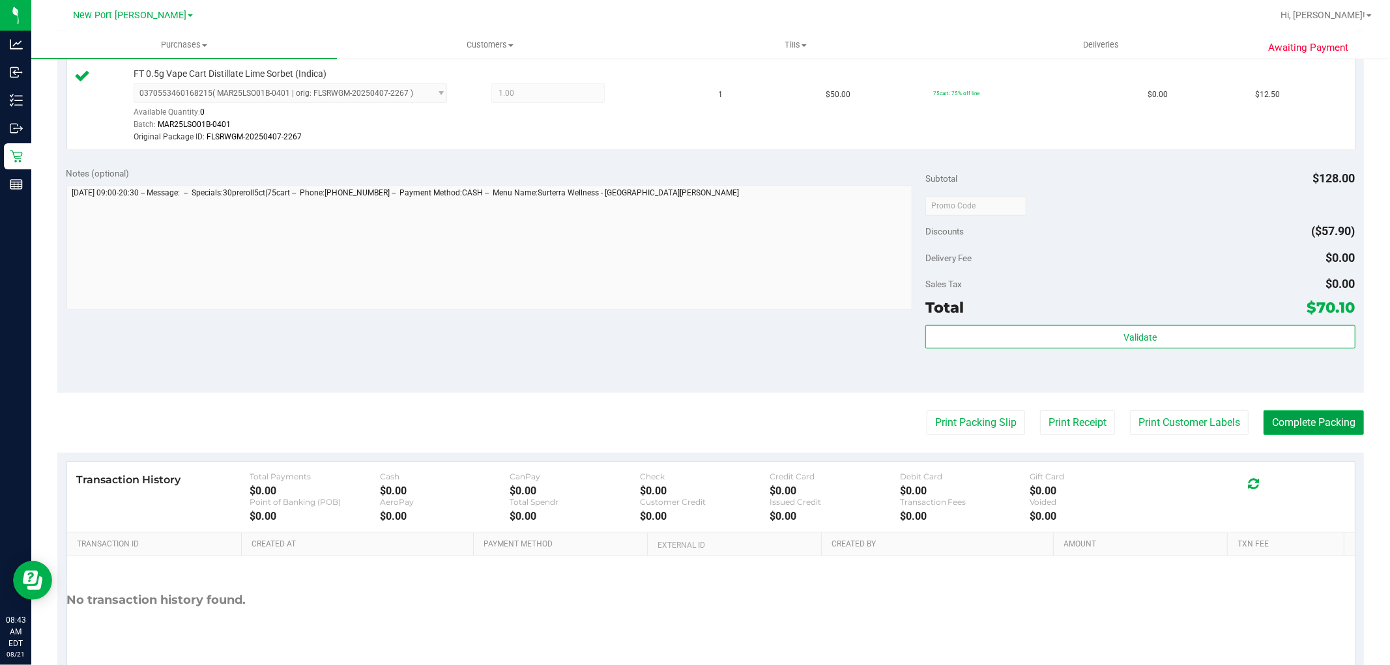
click at [1282, 421] on button "Complete Packing" at bounding box center [1313, 422] width 100 height 25
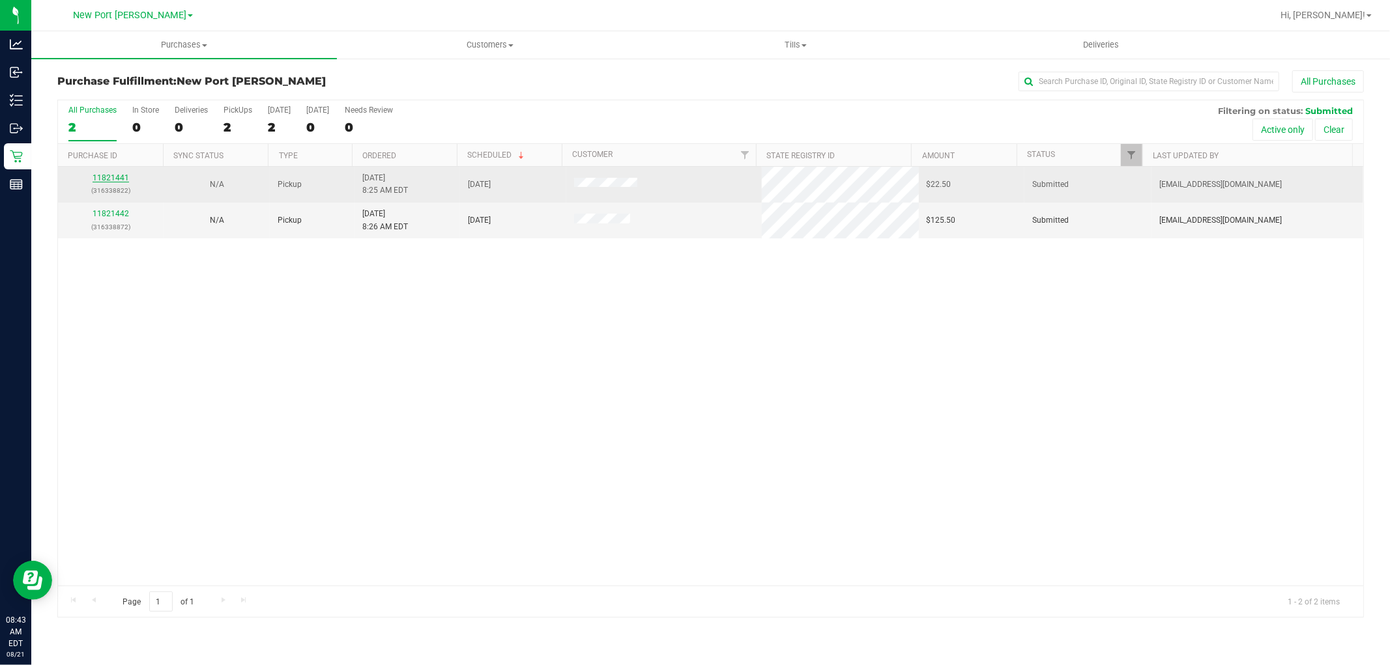
click at [104, 177] on link "11821441" at bounding box center [111, 177] width 36 height 9
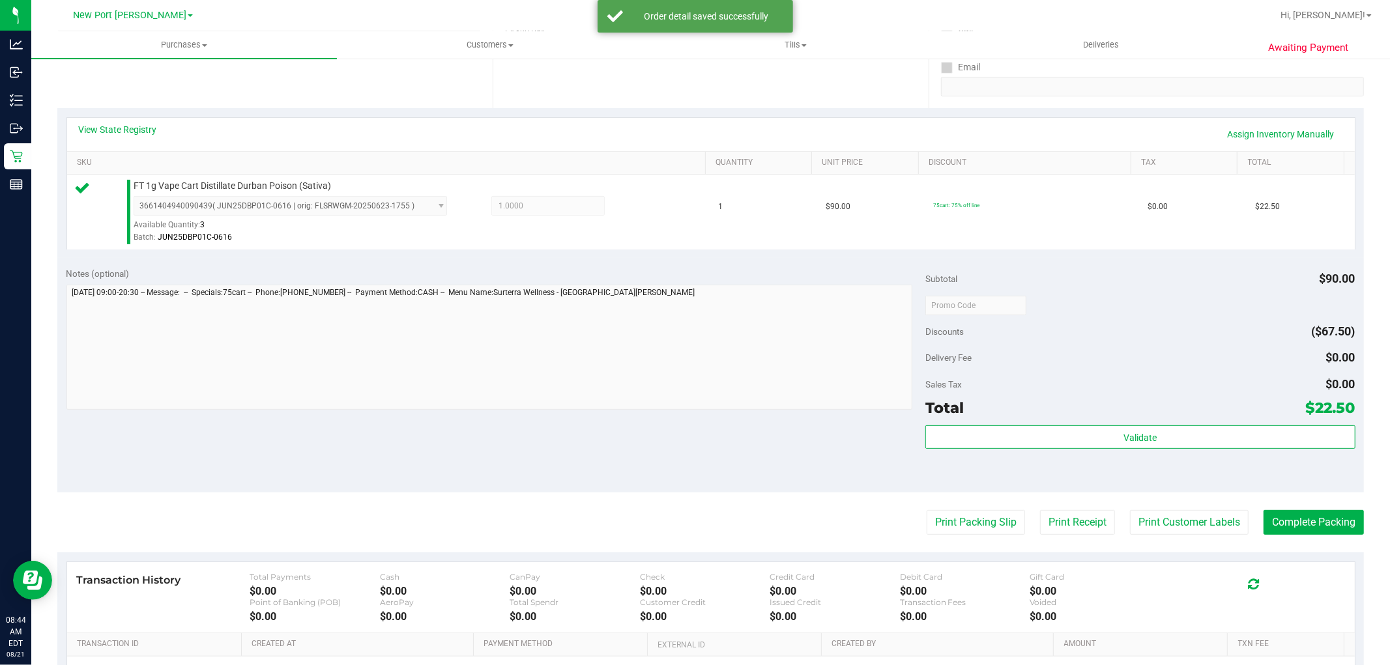
scroll to position [289, 0]
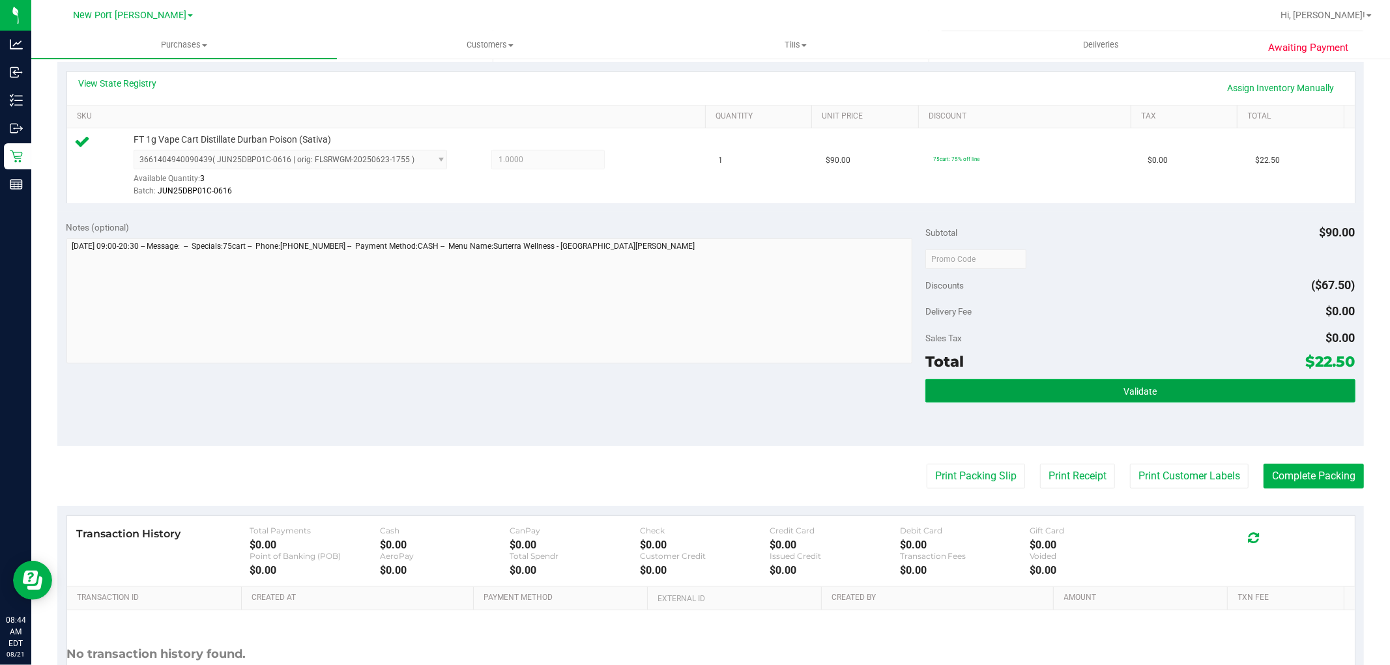
click at [1099, 392] on button "Validate" at bounding box center [1139, 390] width 429 height 23
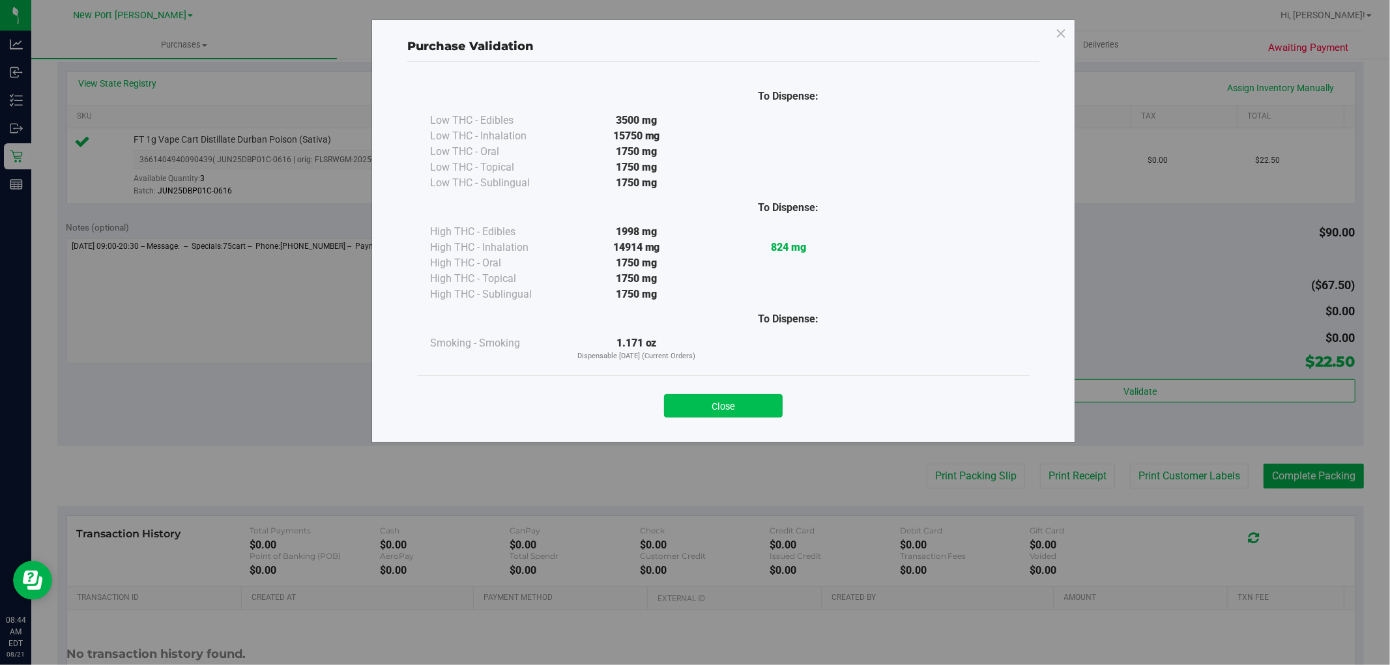
click at [743, 405] on button "Close" at bounding box center [723, 405] width 119 height 23
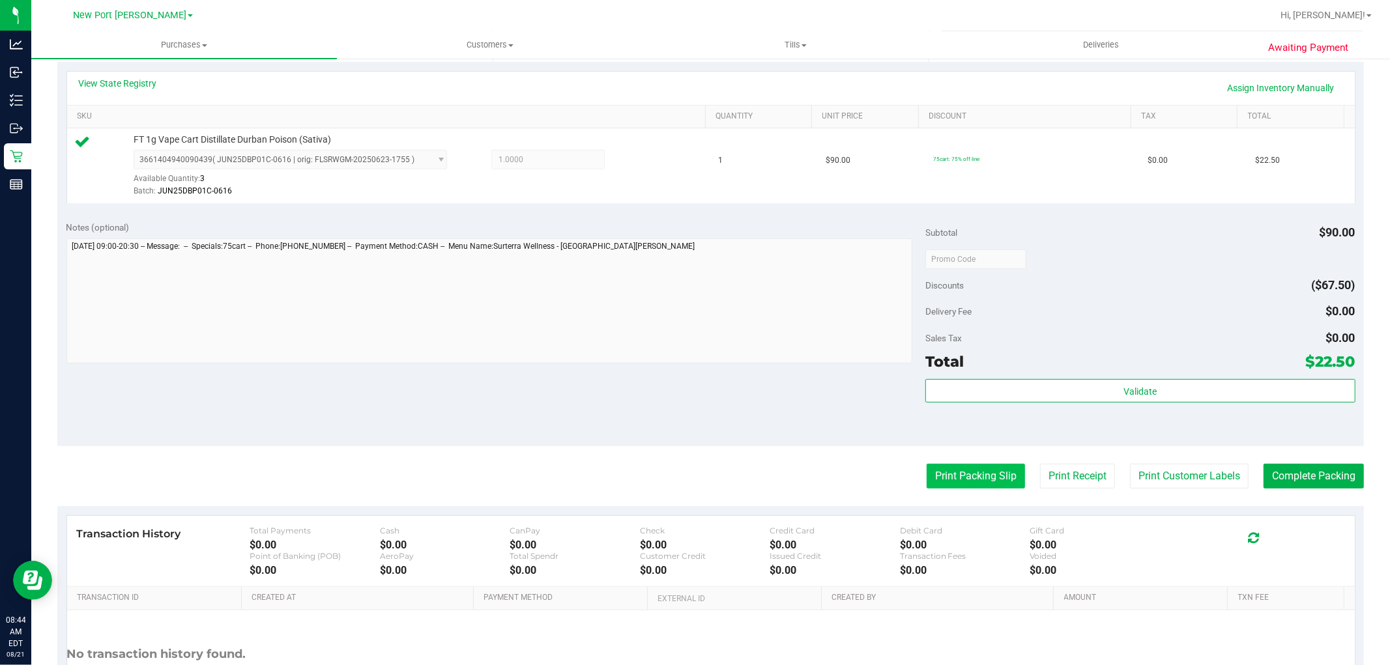
click at [968, 486] on button "Print Packing Slip" at bounding box center [975, 476] width 98 height 25
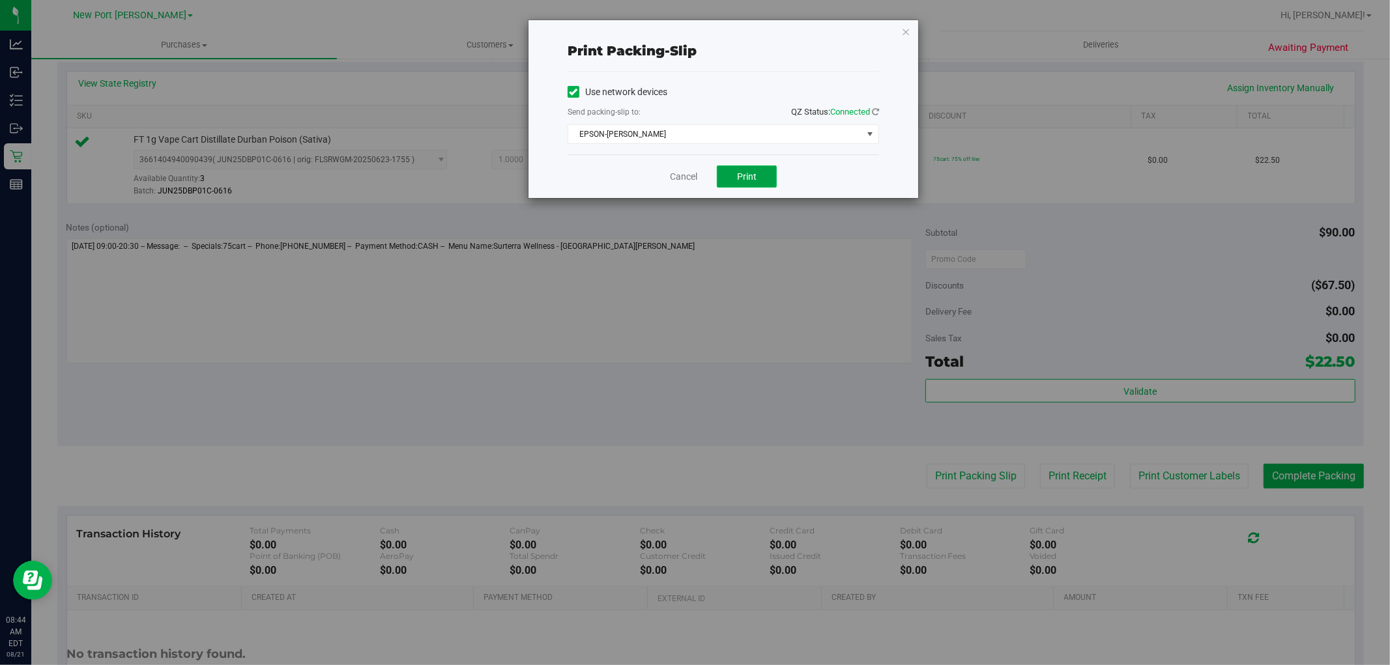
click at [747, 170] on button "Print" at bounding box center [747, 176] width 60 height 22
click at [683, 177] on link "Cancel" at bounding box center [683, 177] width 27 height 14
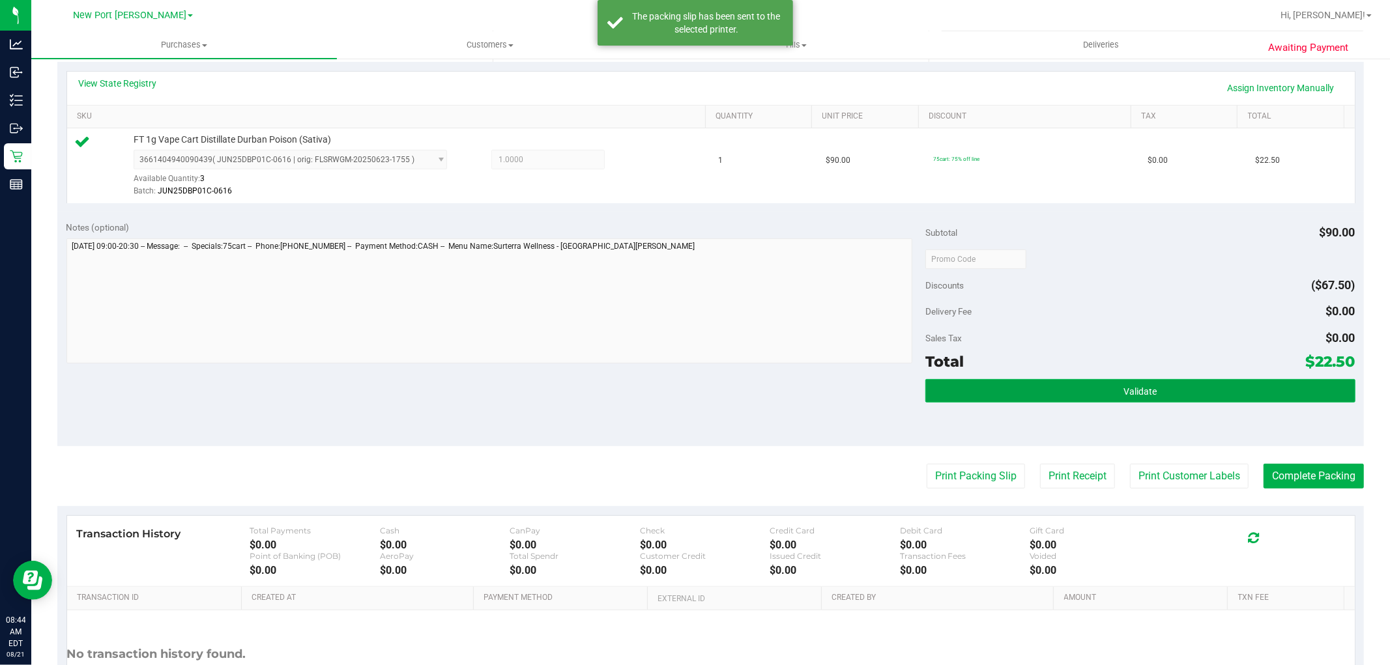
click at [1070, 393] on button "Validate" at bounding box center [1139, 390] width 429 height 23
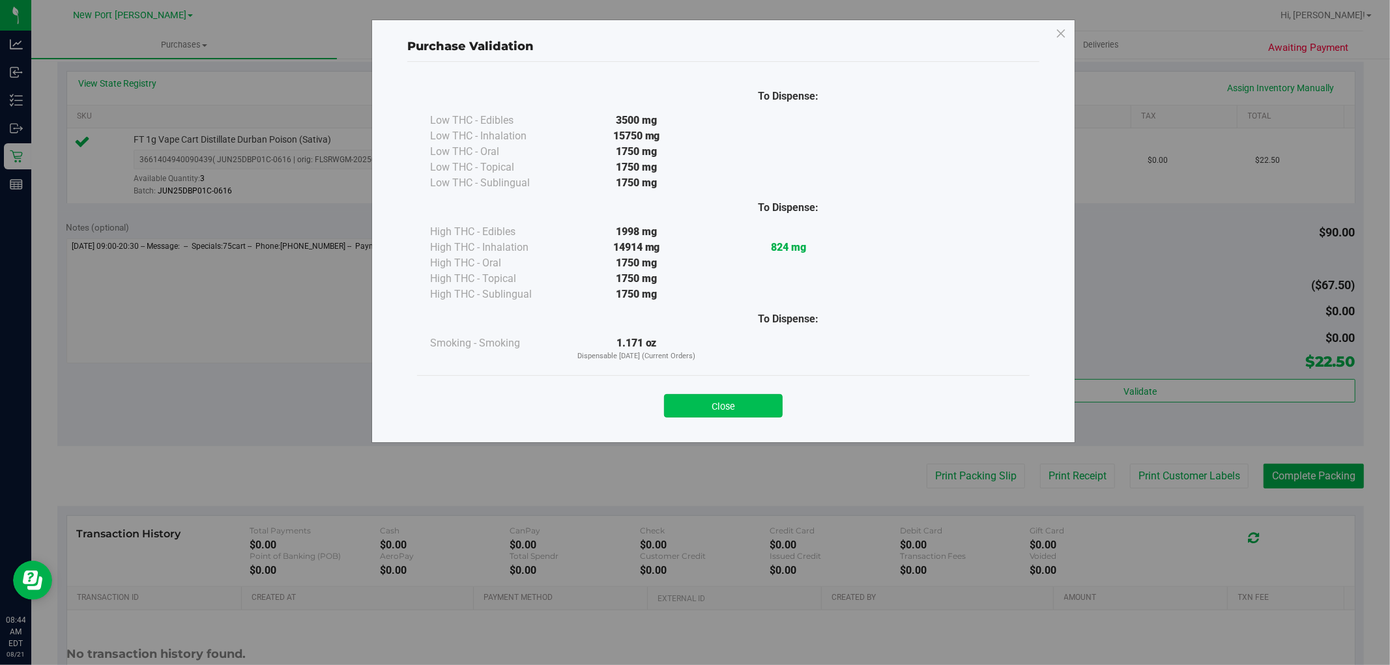
click at [760, 402] on button "Close" at bounding box center [723, 405] width 119 height 23
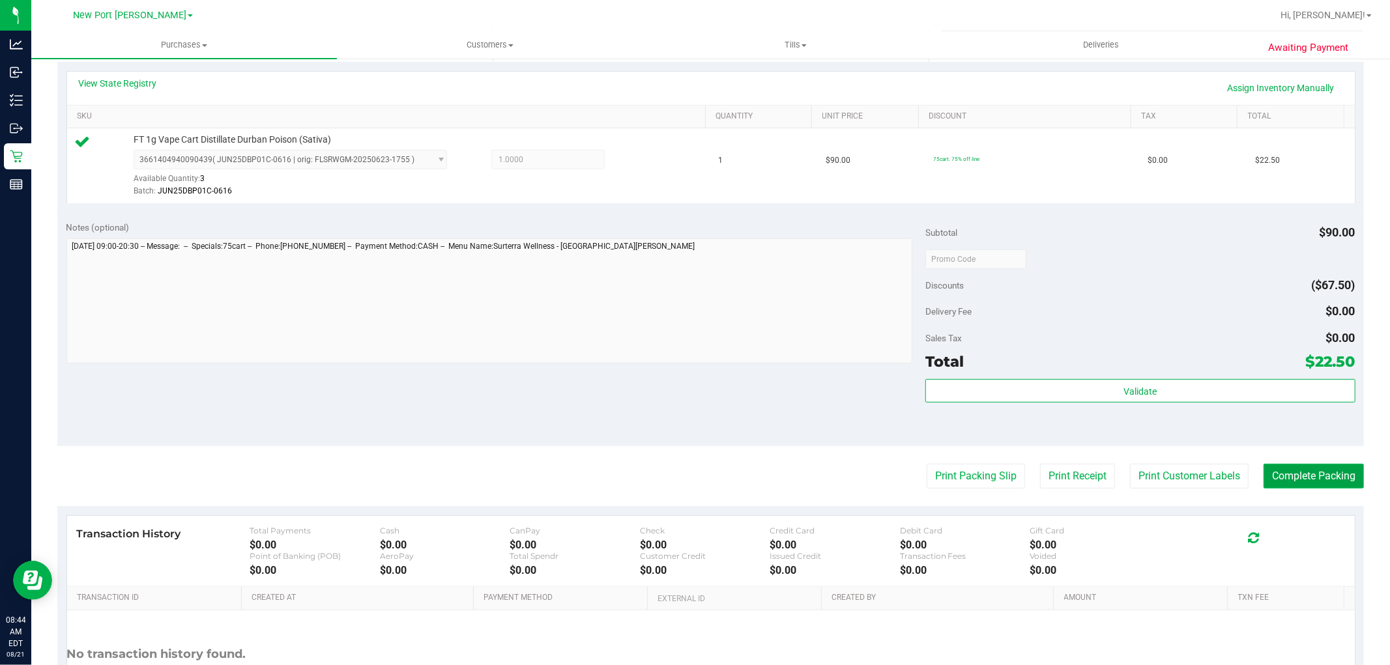
click at [1309, 476] on button "Complete Packing" at bounding box center [1313, 476] width 100 height 25
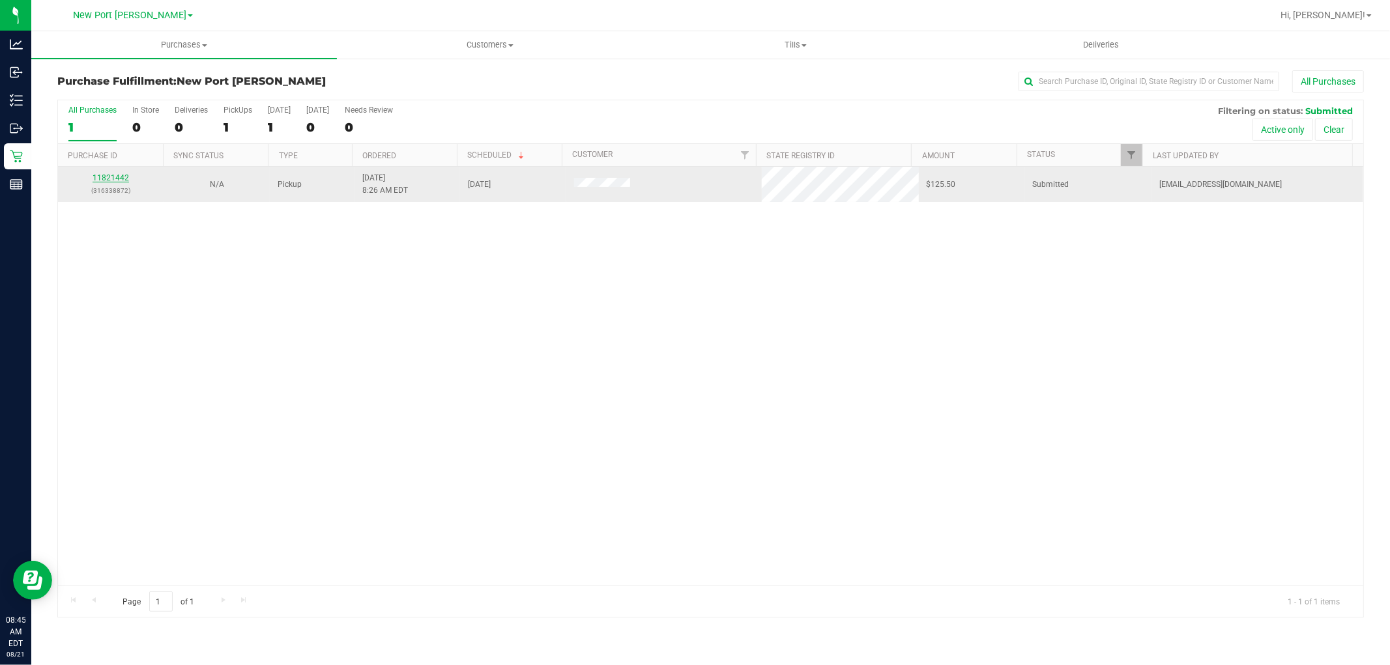
click at [109, 180] on link "11821442" at bounding box center [111, 177] width 36 height 9
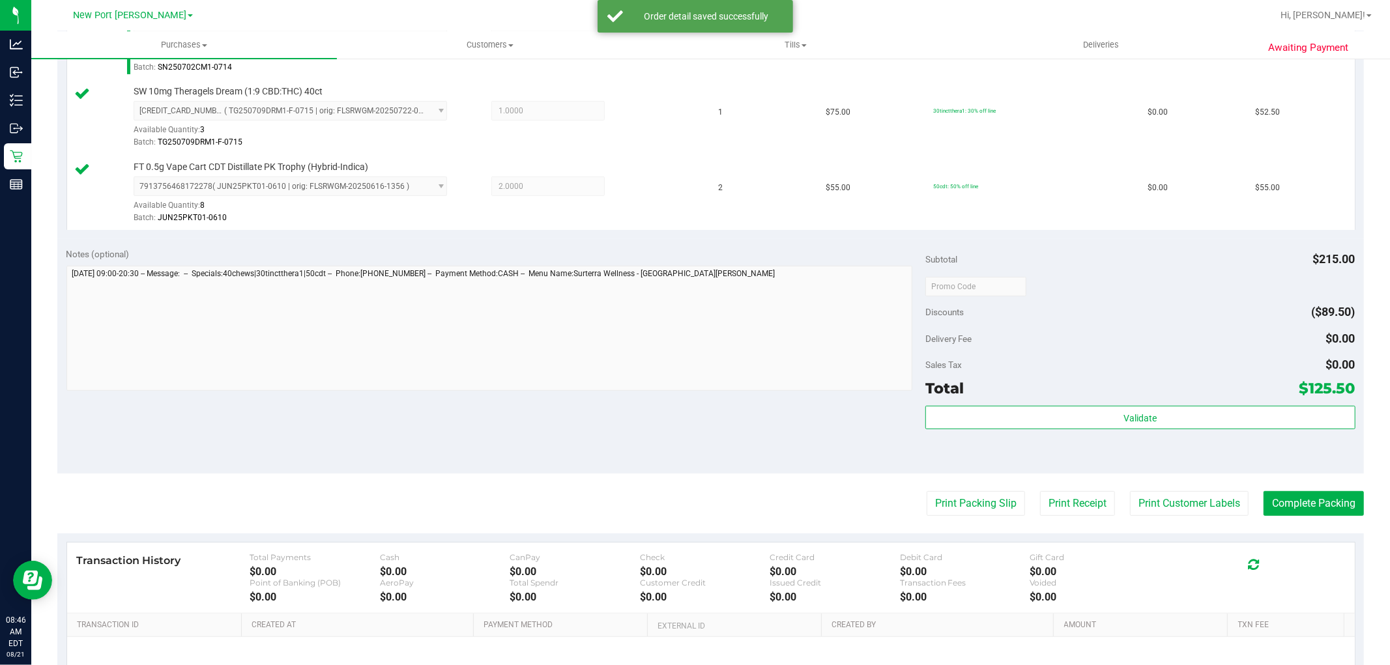
scroll to position [506, 0]
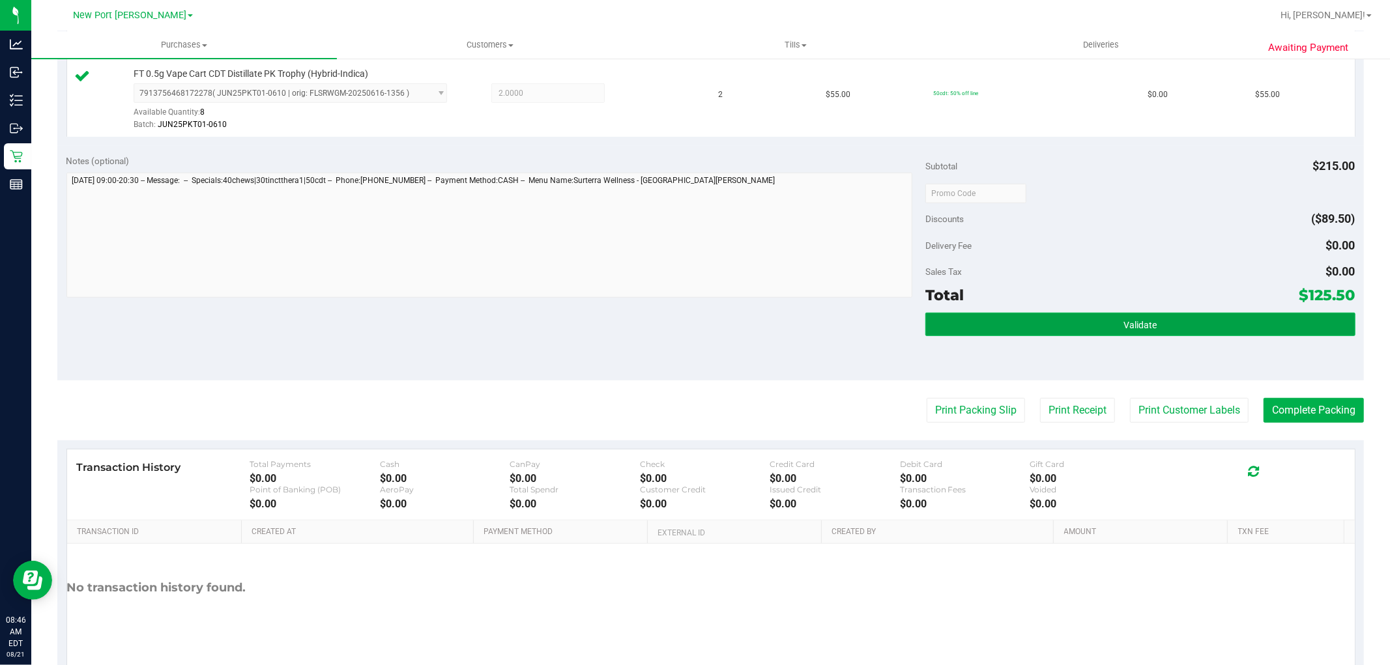
click at [1097, 324] on button "Validate" at bounding box center [1139, 324] width 429 height 23
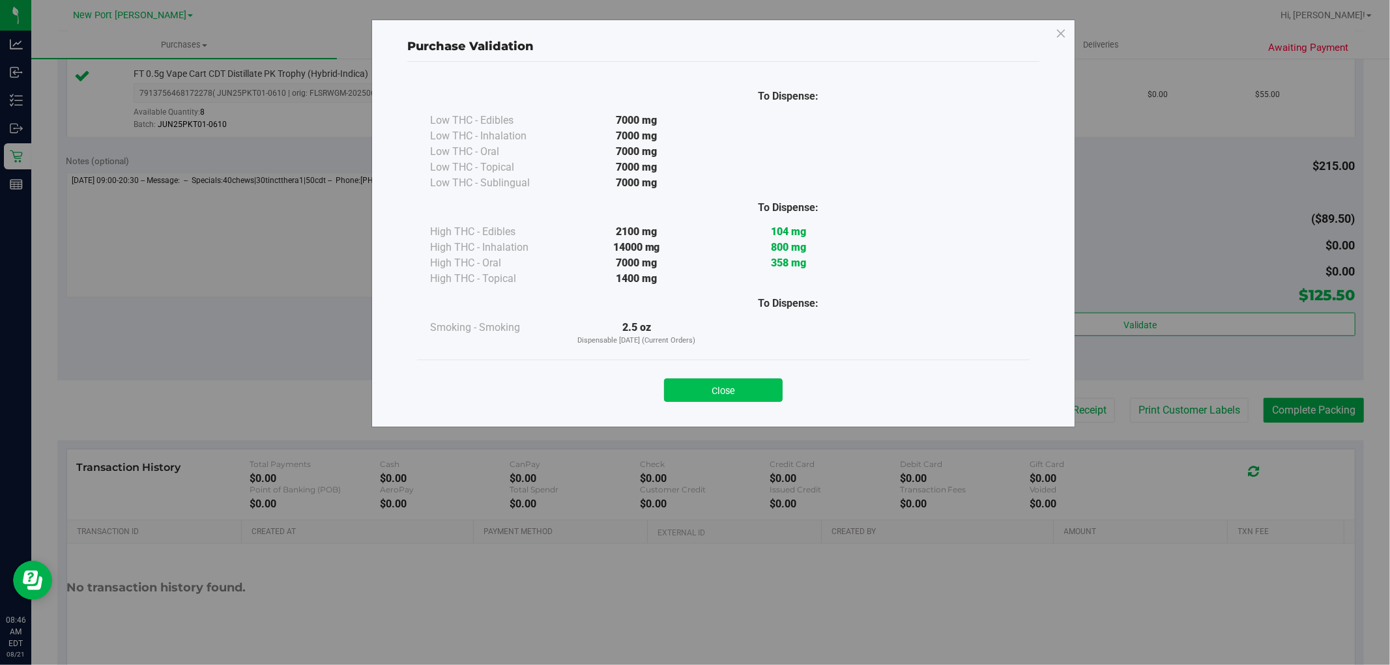
click at [758, 392] on button "Close" at bounding box center [723, 389] width 119 height 23
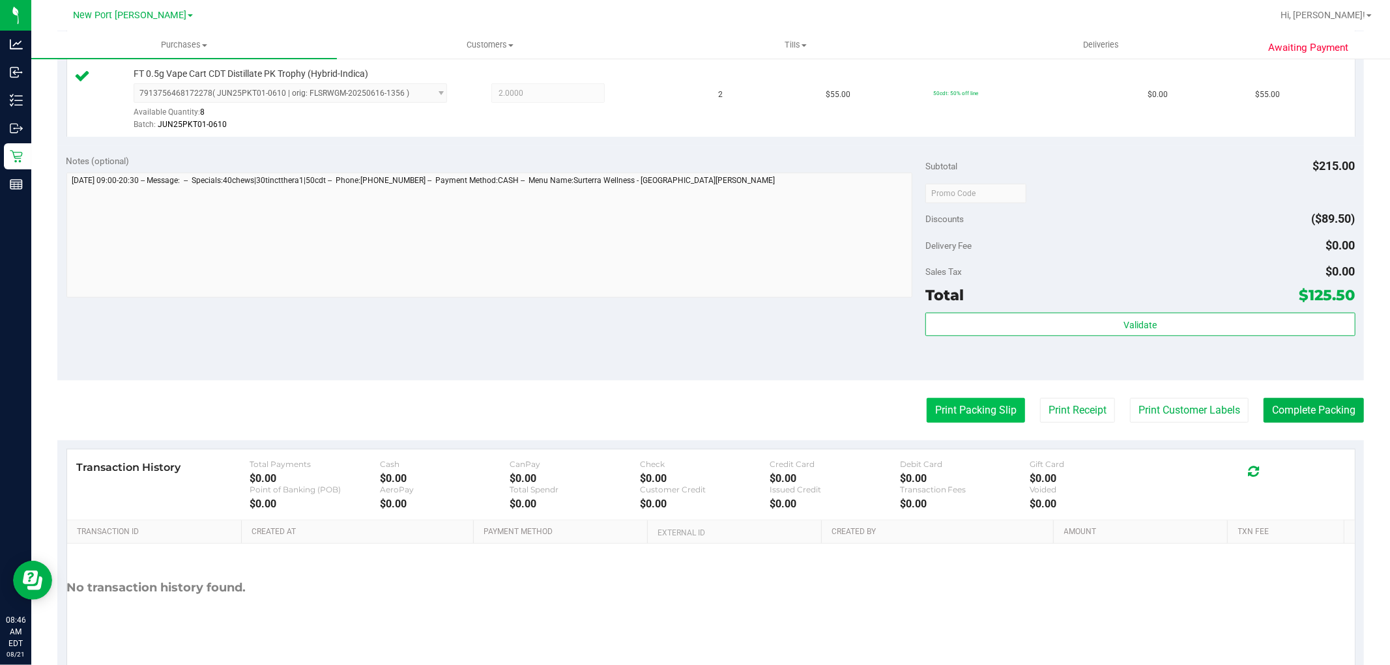
click at [973, 418] on button "Print Packing Slip" at bounding box center [975, 410] width 98 height 25
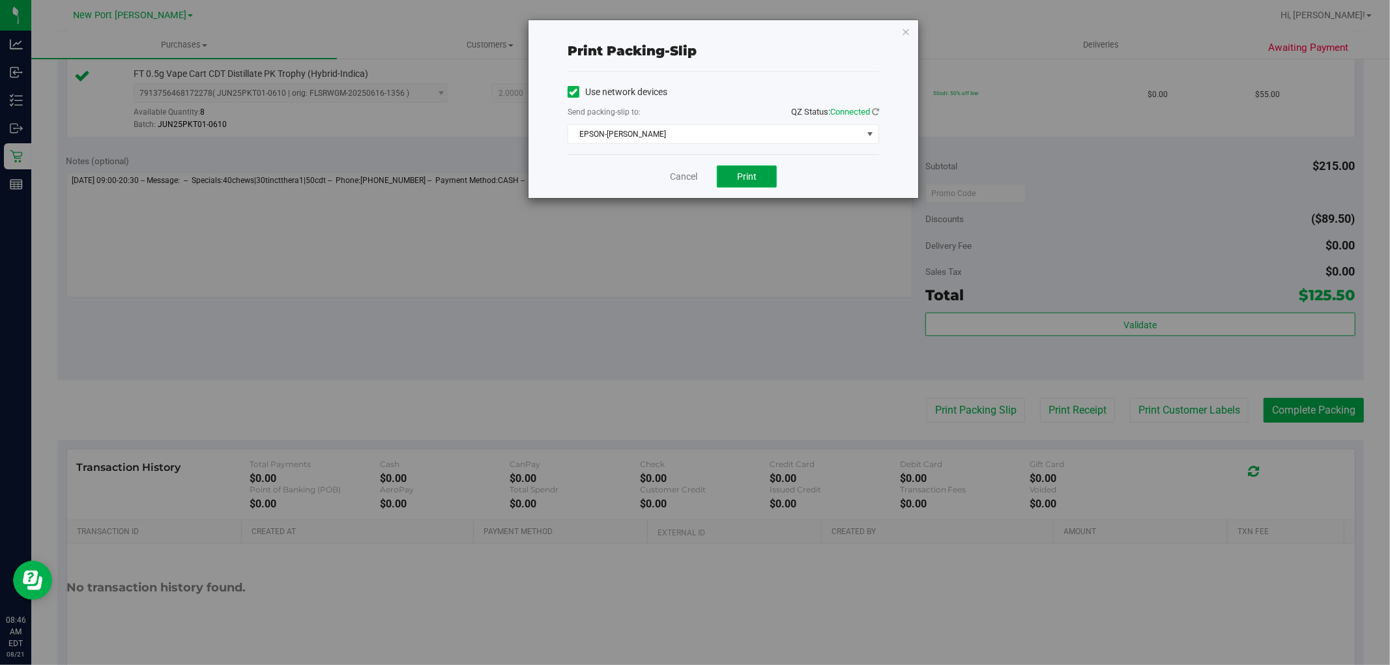
click at [744, 171] on span "Print" at bounding box center [747, 176] width 20 height 10
click at [681, 176] on link "Cancel" at bounding box center [683, 177] width 27 height 14
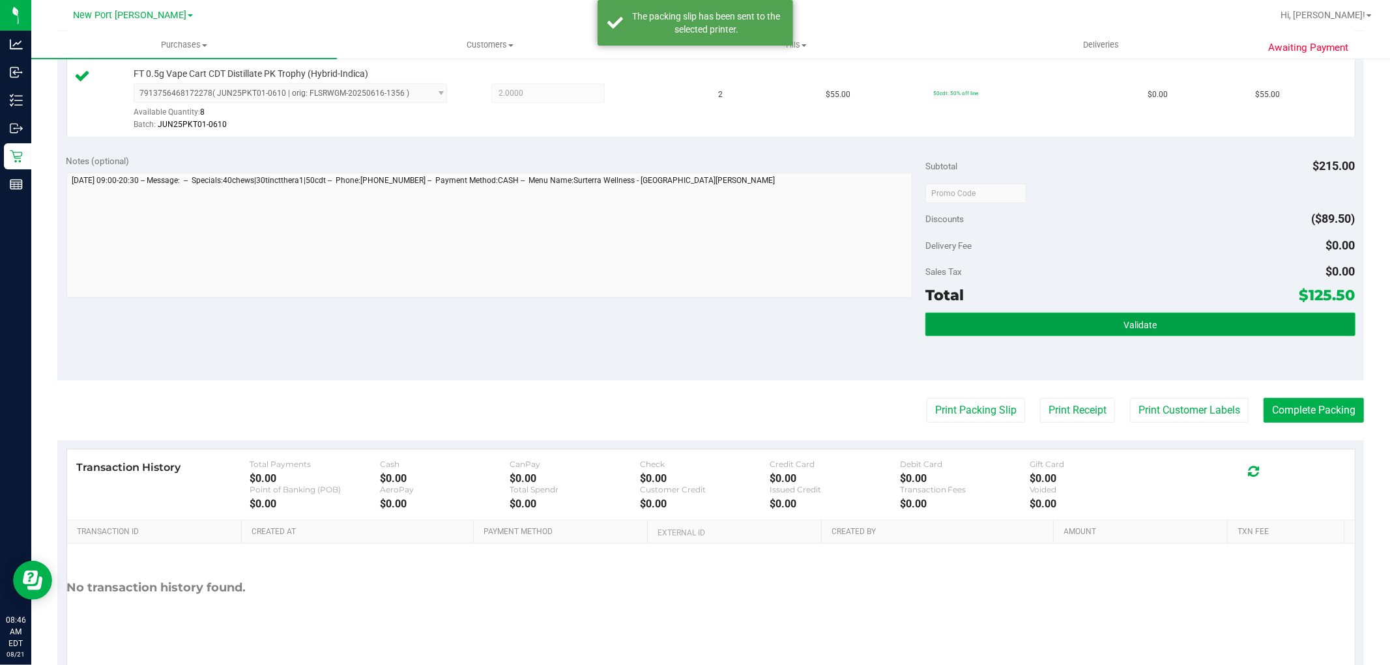
click at [1068, 329] on button "Validate" at bounding box center [1139, 324] width 429 height 23
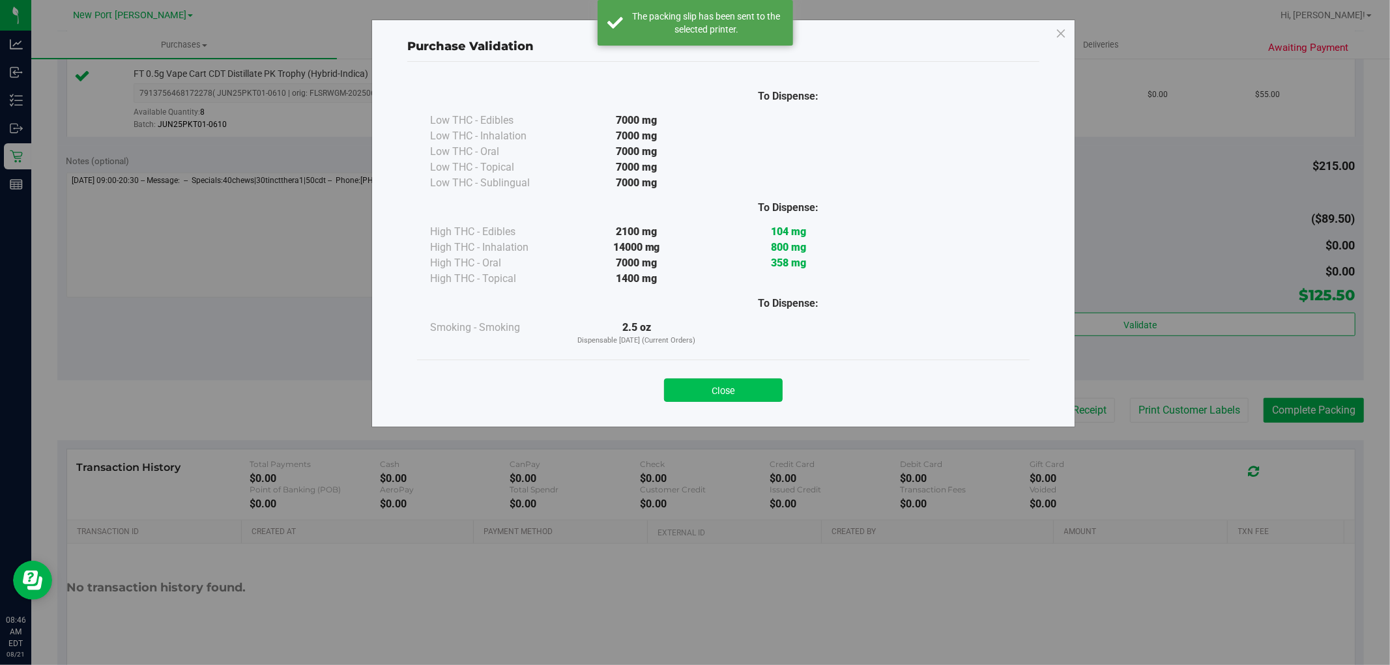
click at [702, 395] on button "Close" at bounding box center [723, 389] width 119 height 23
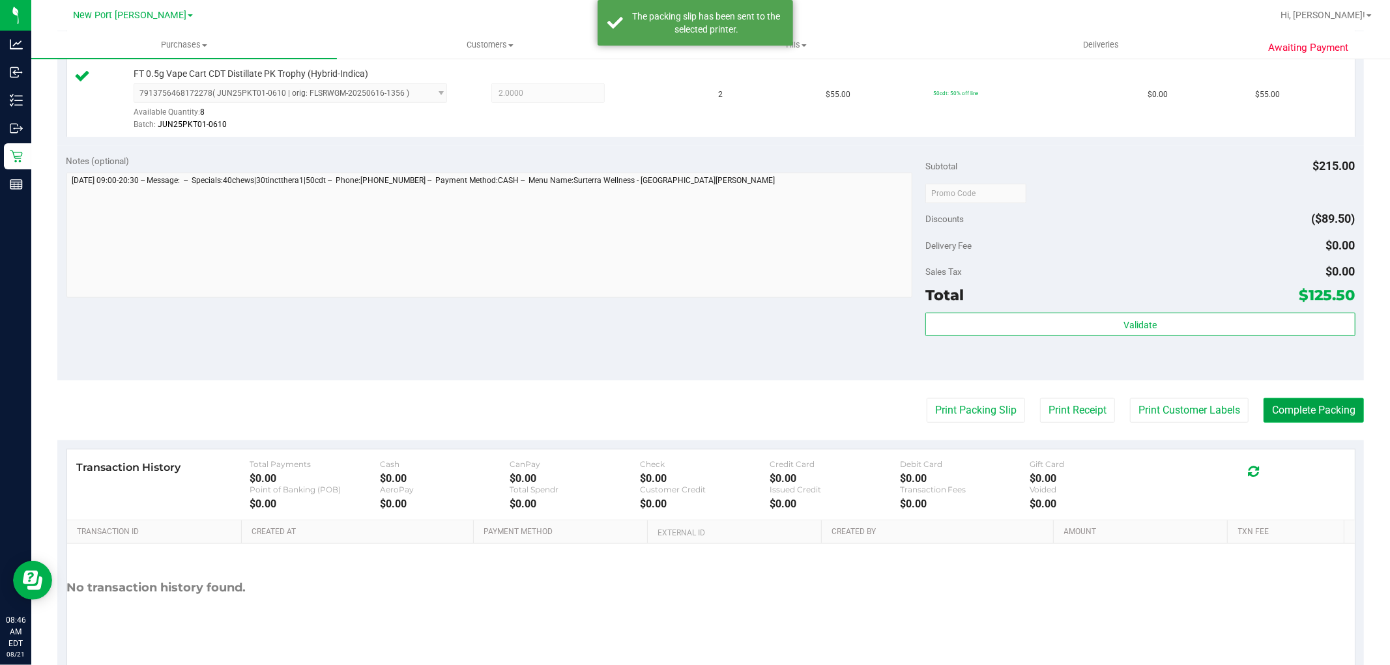
click at [1300, 414] on button "Complete Packing" at bounding box center [1313, 410] width 100 height 25
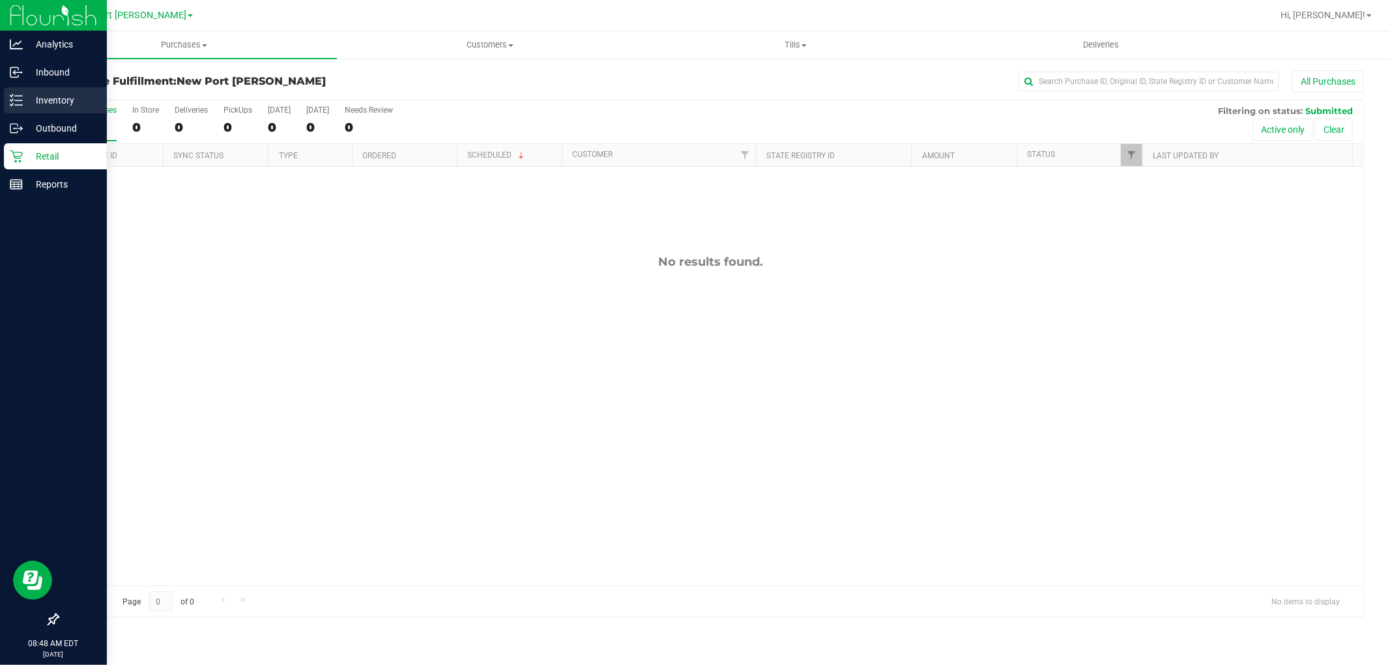
click at [16, 96] on line at bounding box center [18, 96] width 7 height 0
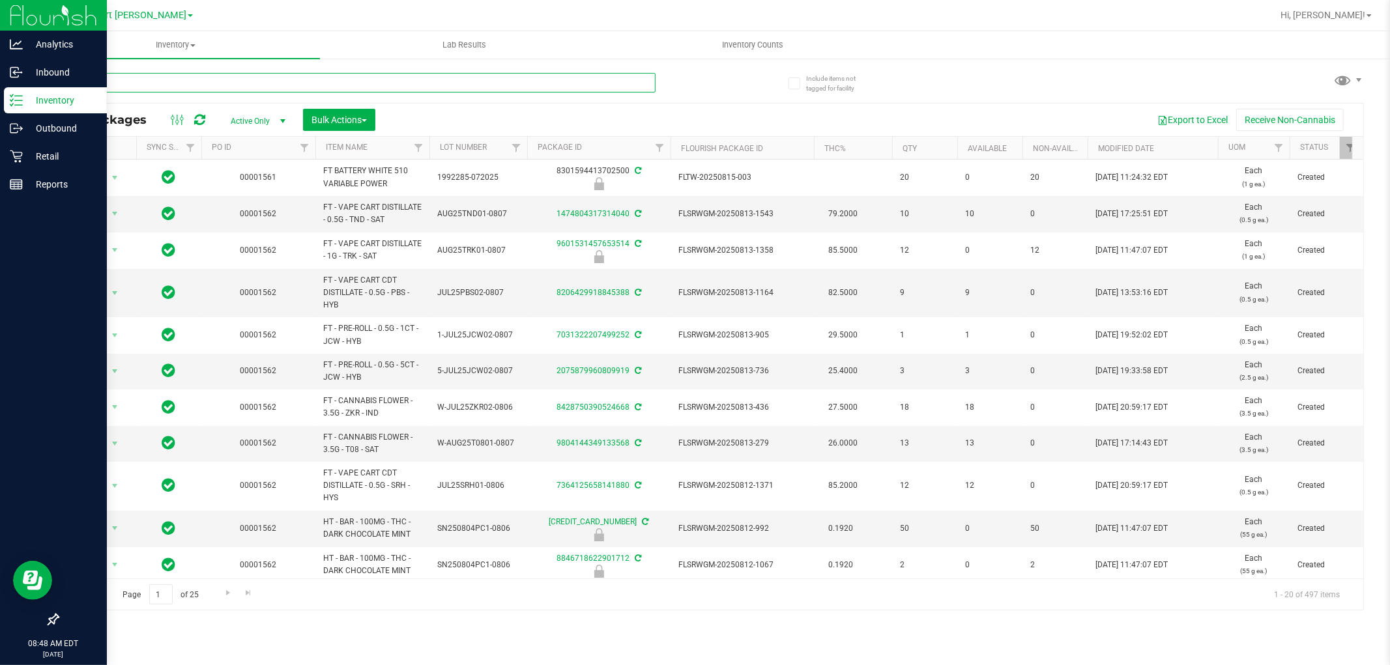
click at [96, 87] on input "text" at bounding box center [356, 83] width 598 height 20
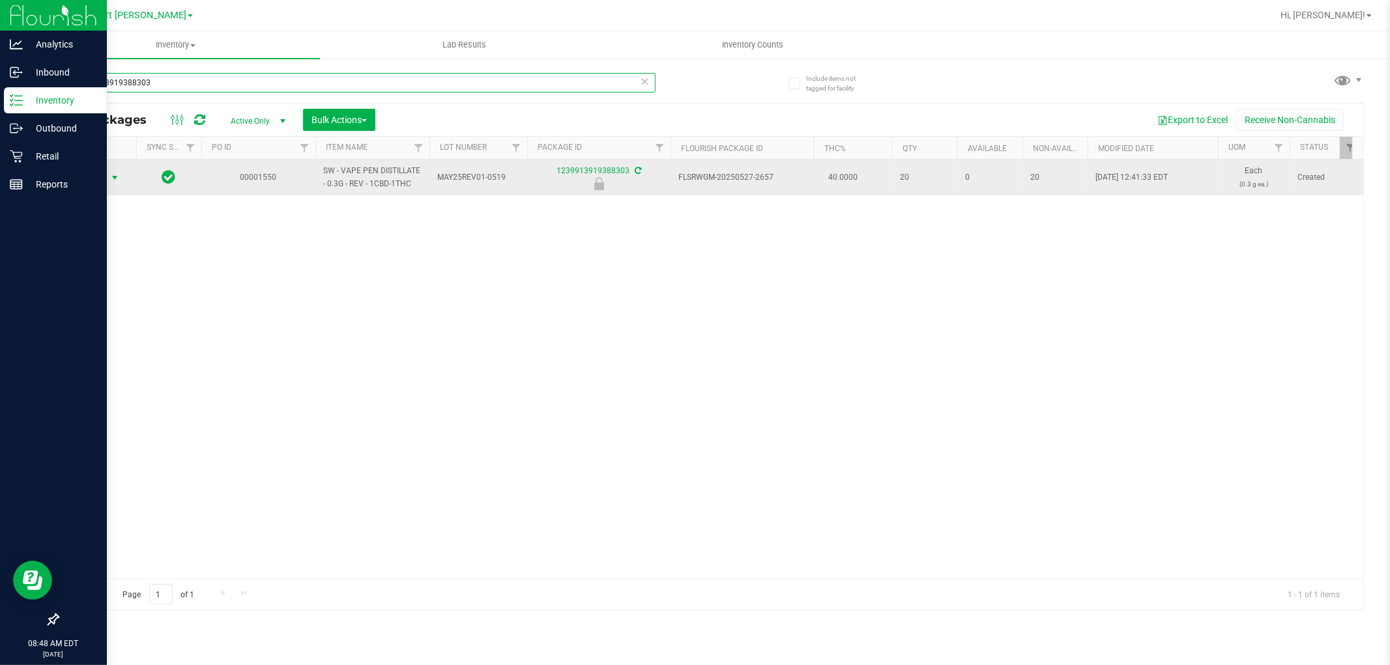
type input "1239913919388303"
click at [112, 177] on span "select" at bounding box center [114, 178] width 10 height 10
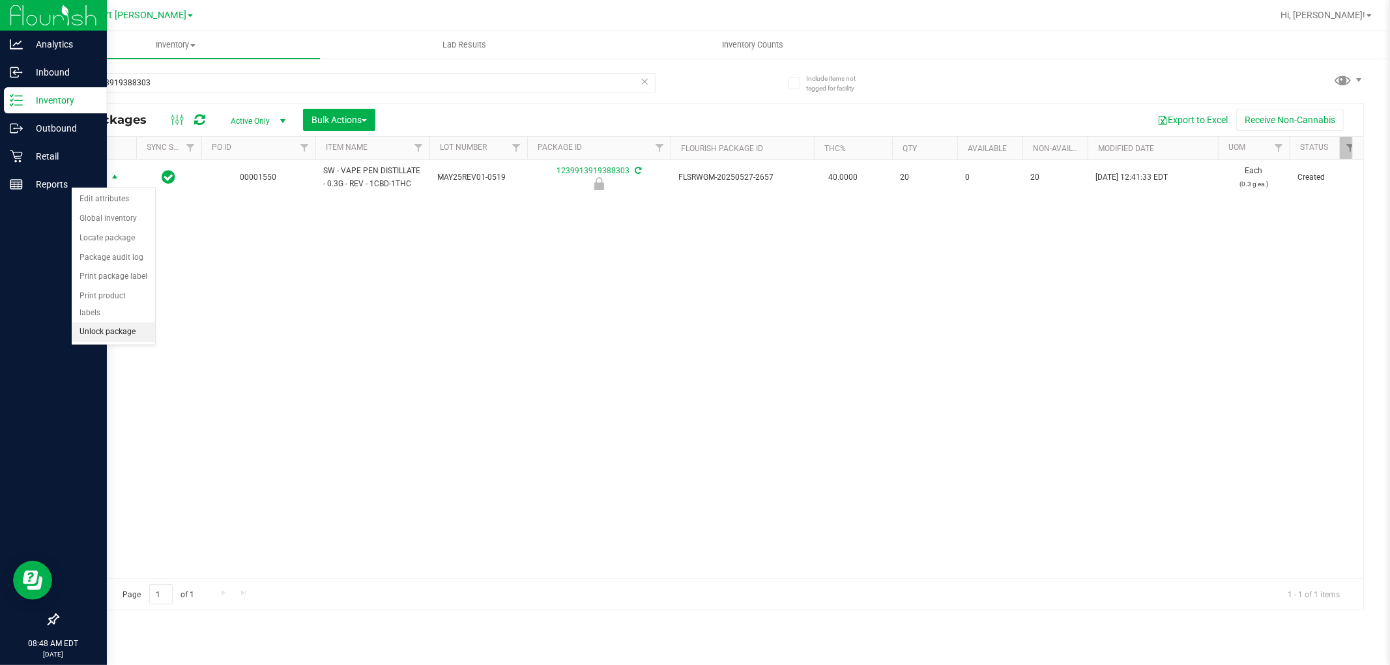
click at [121, 329] on li "Unlock package" at bounding box center [113, 332] width 83 height 20
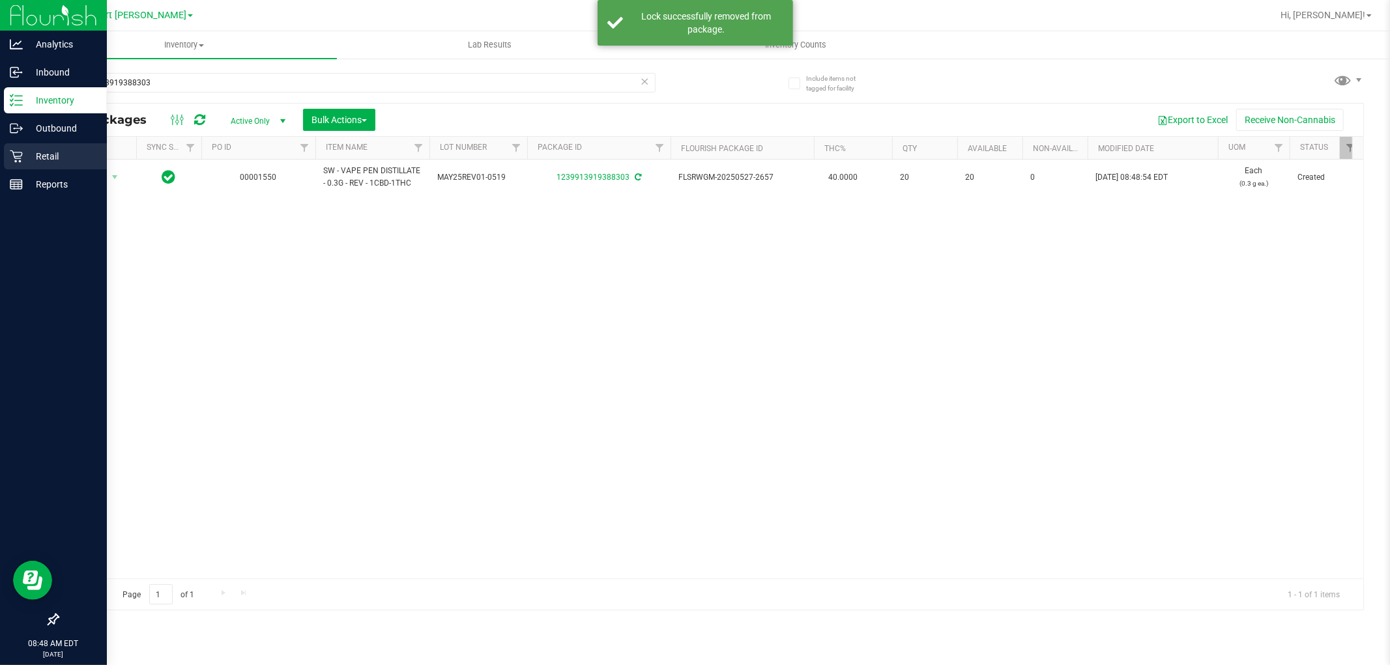
click at [20, 161] on icon at bounding box center [16, 156] width 12 height 12
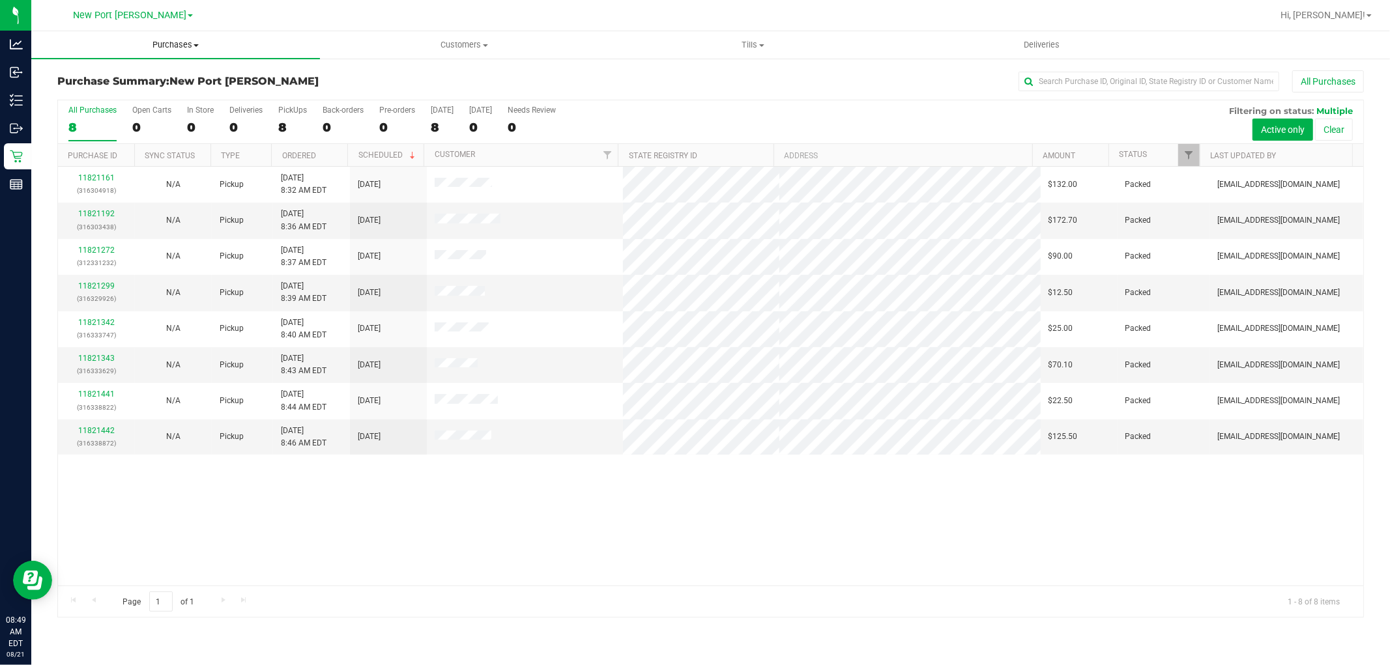
click at [177, 43] on span "Purchases" at bounding box center [175, 45] width 289 height 12
click at [168, 93] on li "Fulfillment" at bounding box center [175, 95] width 289 height 16
